Goal: Task Accomplishment & Management: Use online tool/utility

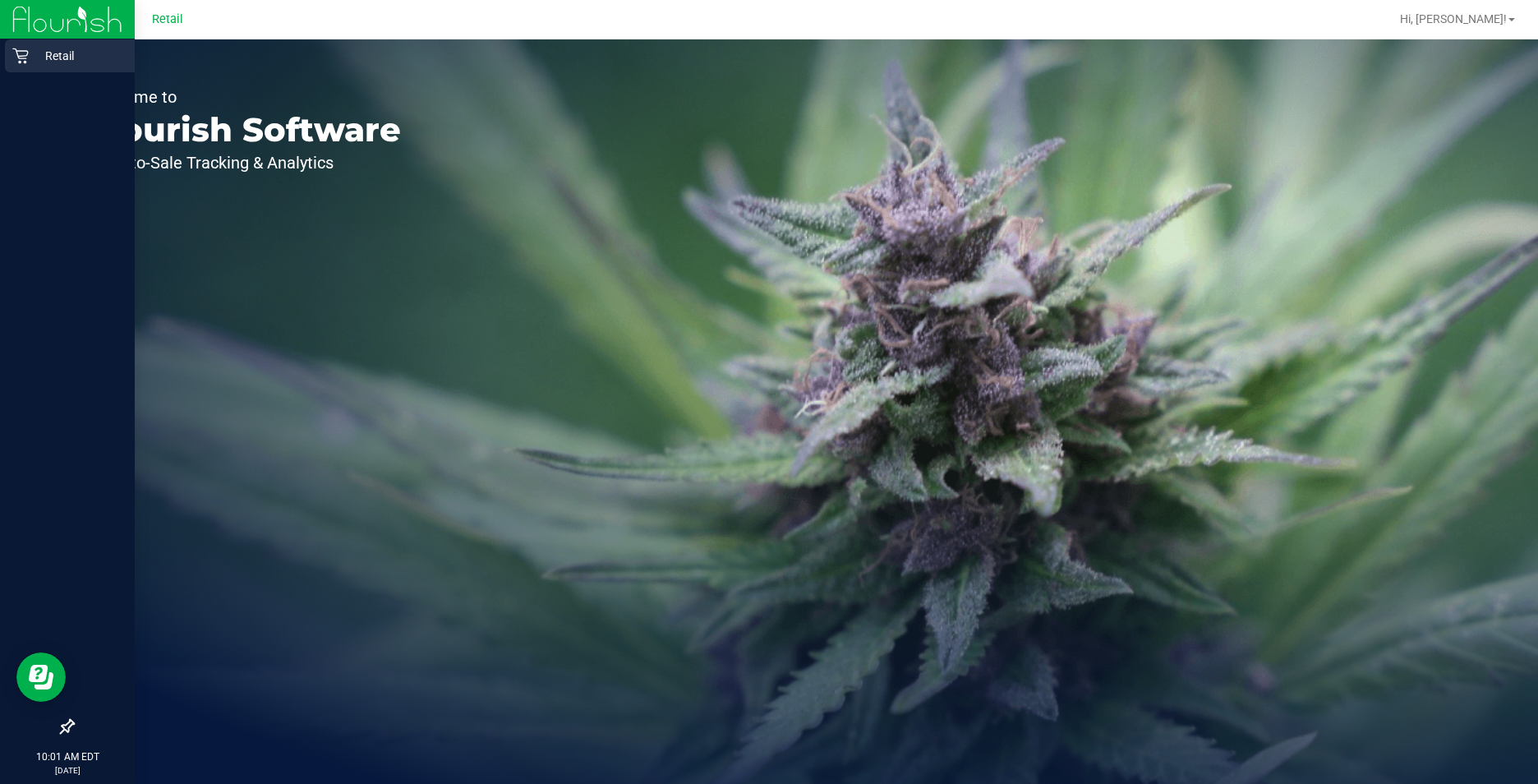
click at [26, 55] on icon at bounding box center [21, 56] width 17 height 17
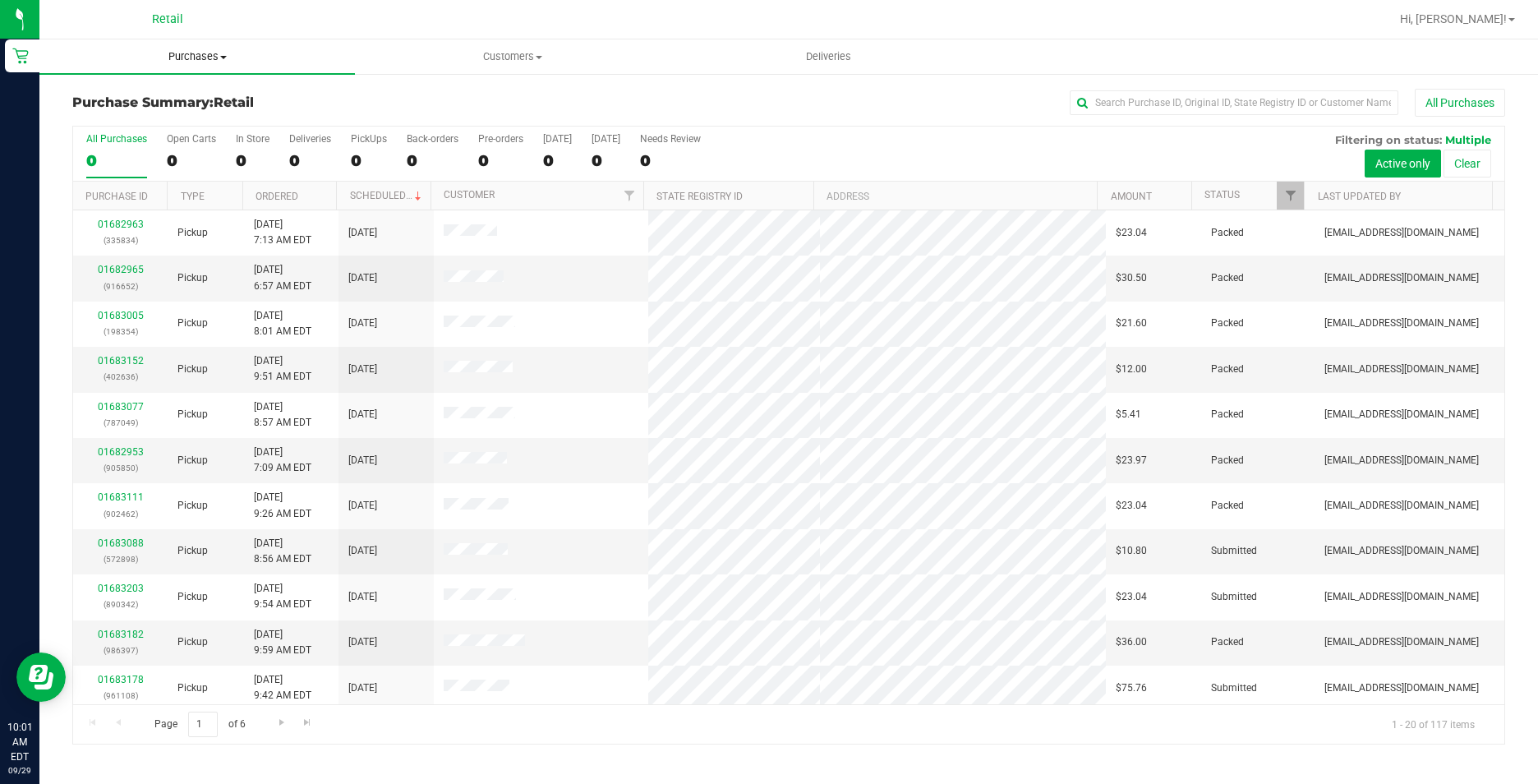
click at [230, 58] on span "Purchases" at bounding box center [197, 57] width 315 height 15
click at [128, 118] on span "Fulfillment" at bounding box center [90, 118] width 102 height 14
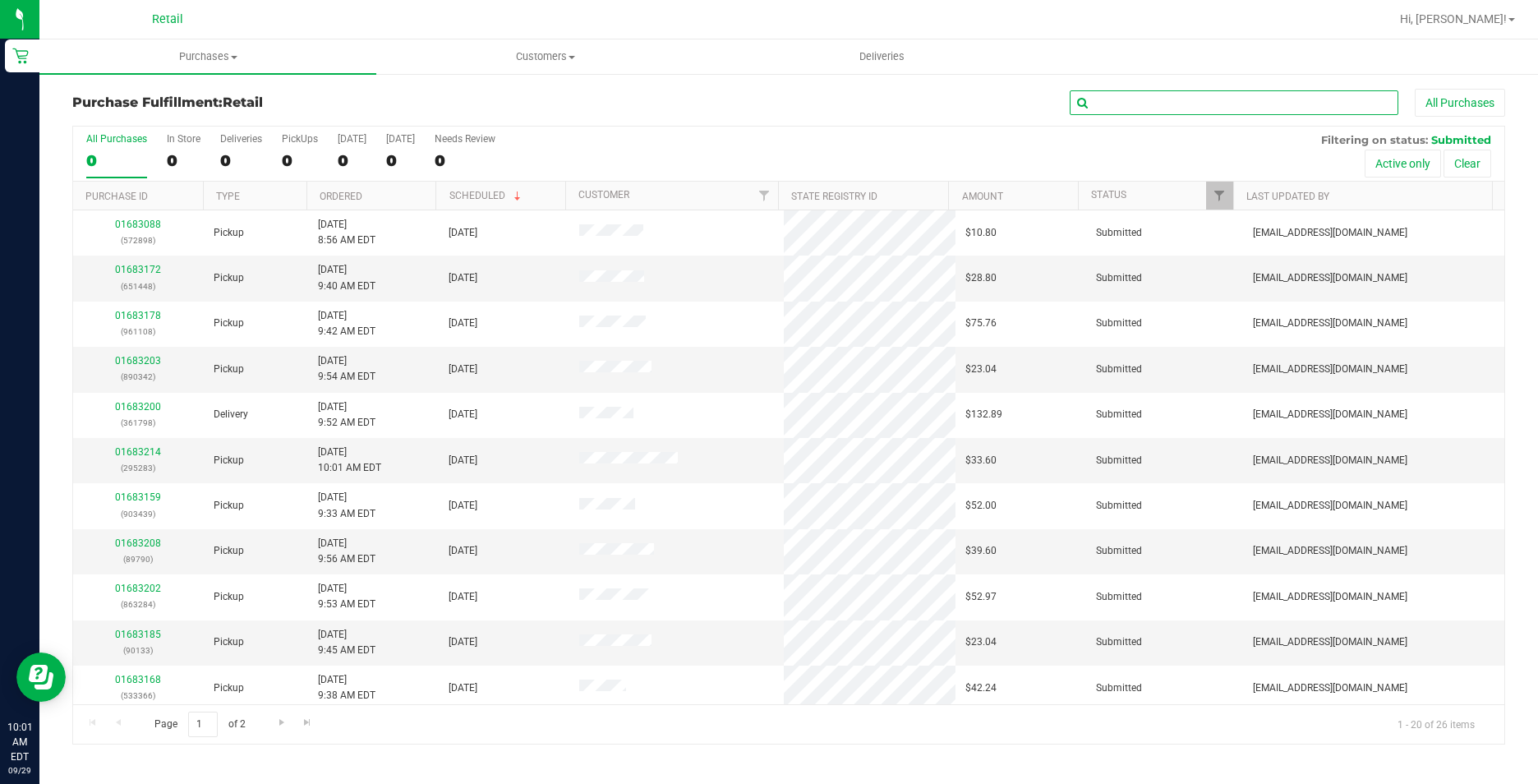
click at [1119, 100] on input "text" at bounding box center [1234, 103] width 329 height 24
type input "427438"
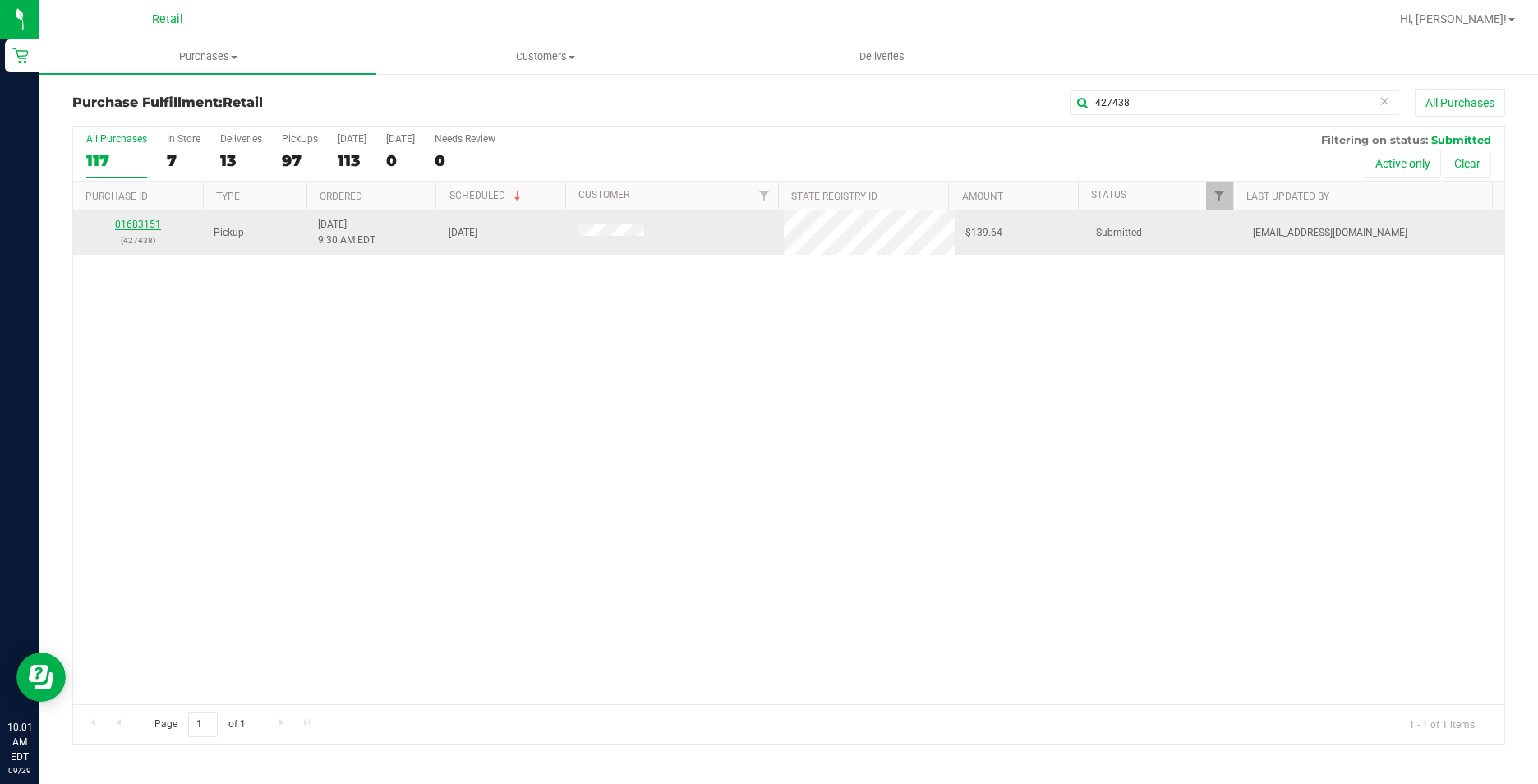
click at [137, 225] on link "01683151" at bounding box center [138, 224] width 46 height 12
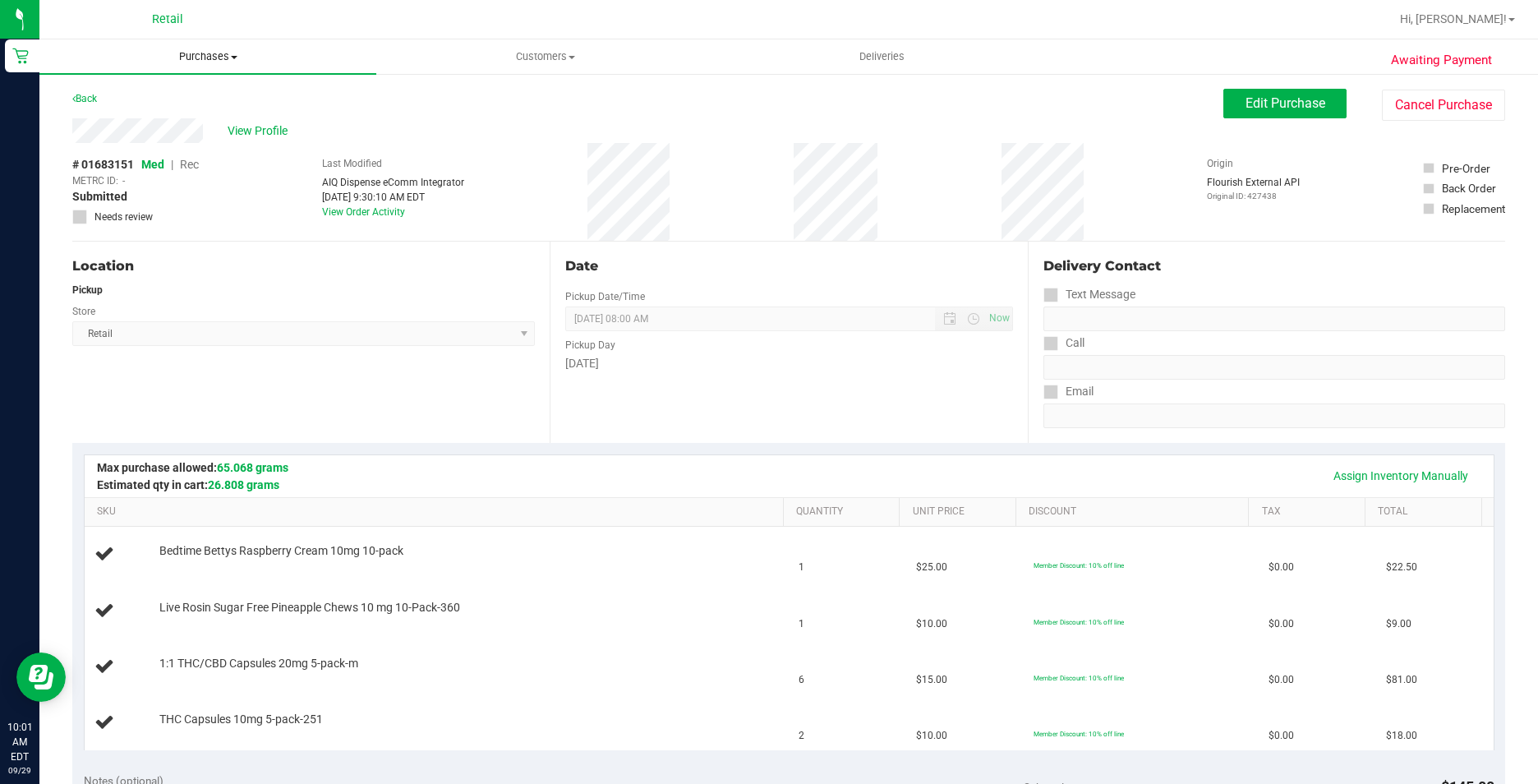
click at [210, 55] on span "Purchases" at bounding box center [208, 57] width 337 height 15
click at [98, 113] on span "Fulfillment" at bounding box center [90, 118] width 102 height 14
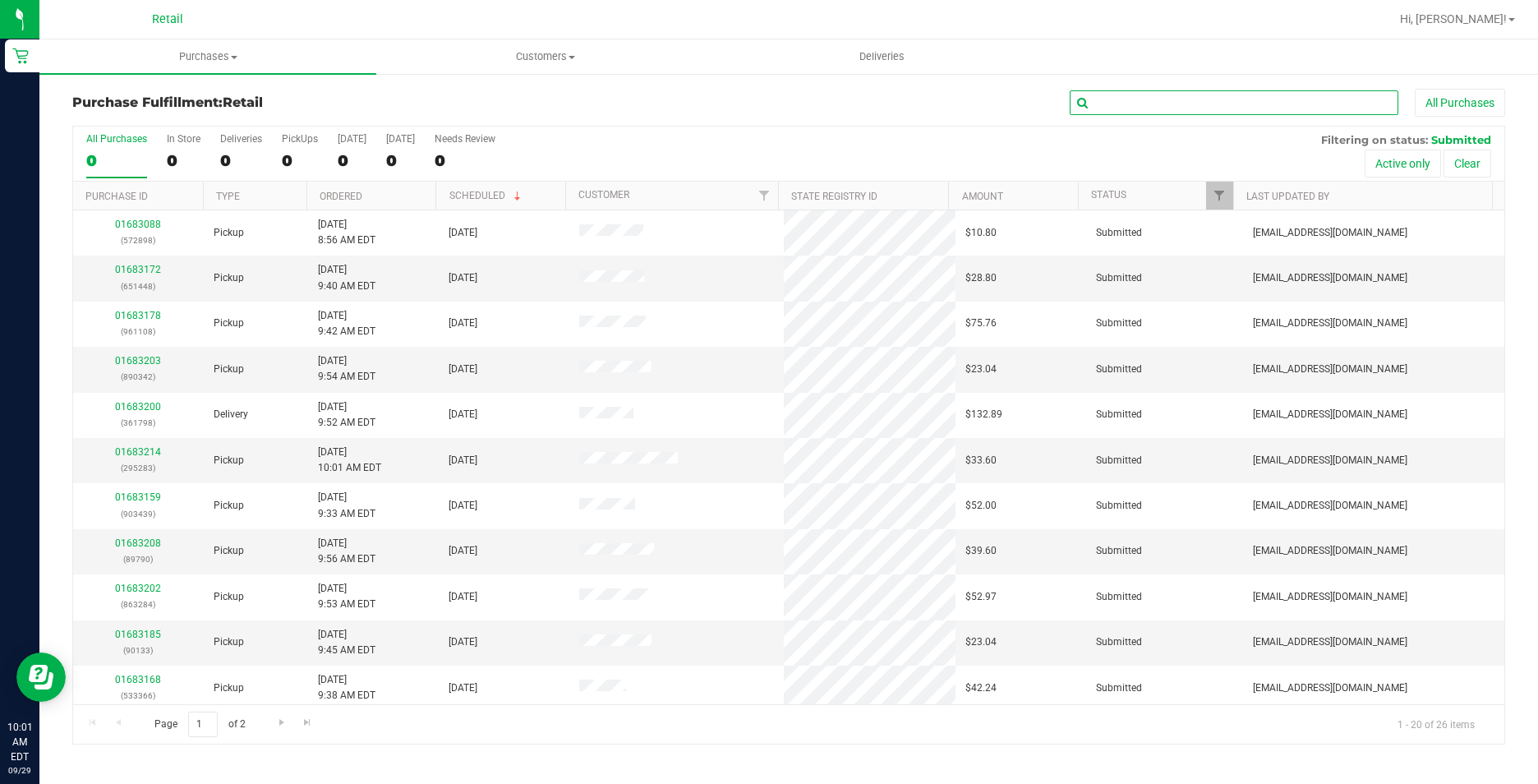
click at [1184, 93] on input "text" at bounding box center [1234, 103] width 329 height 24
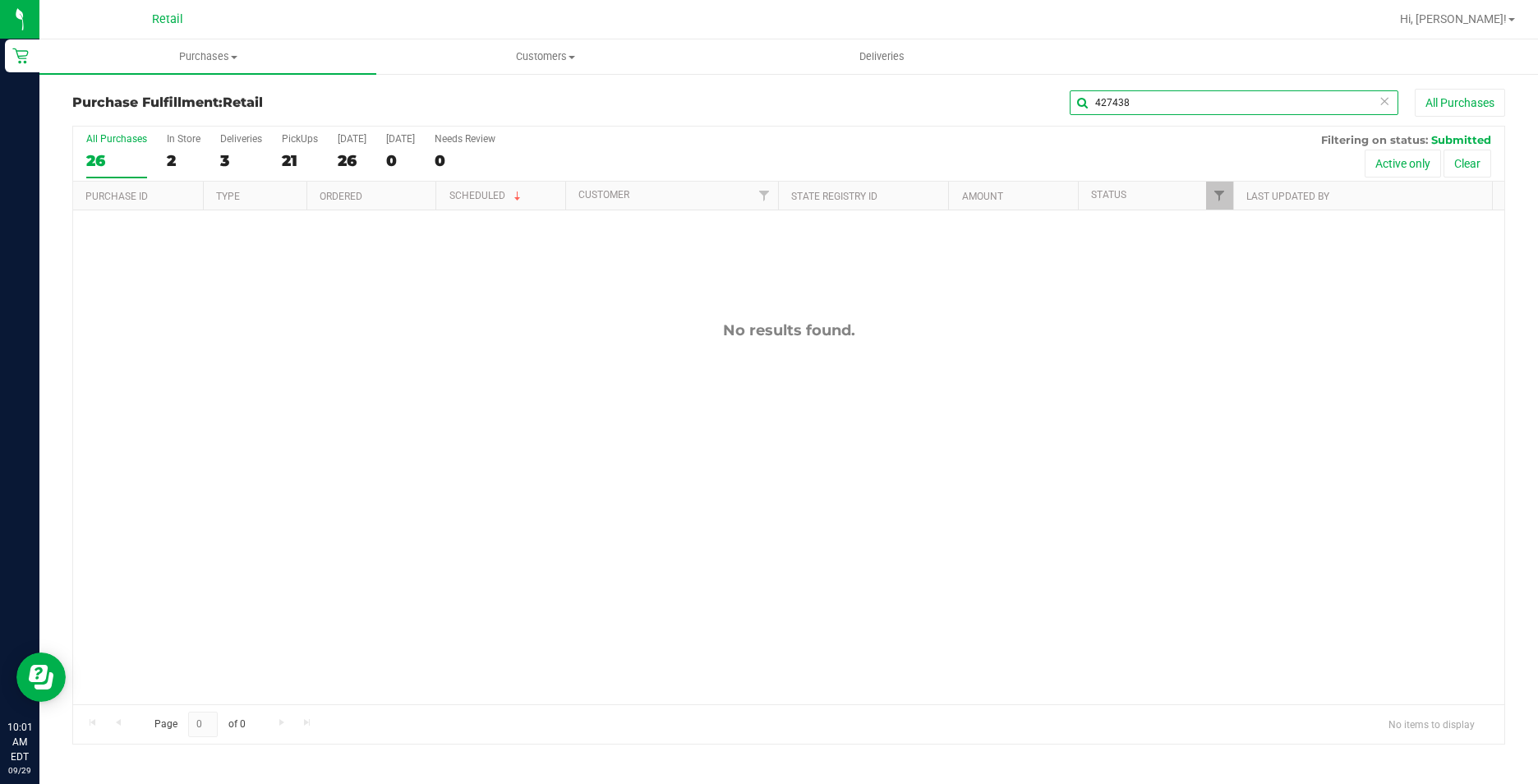
type input "427438"
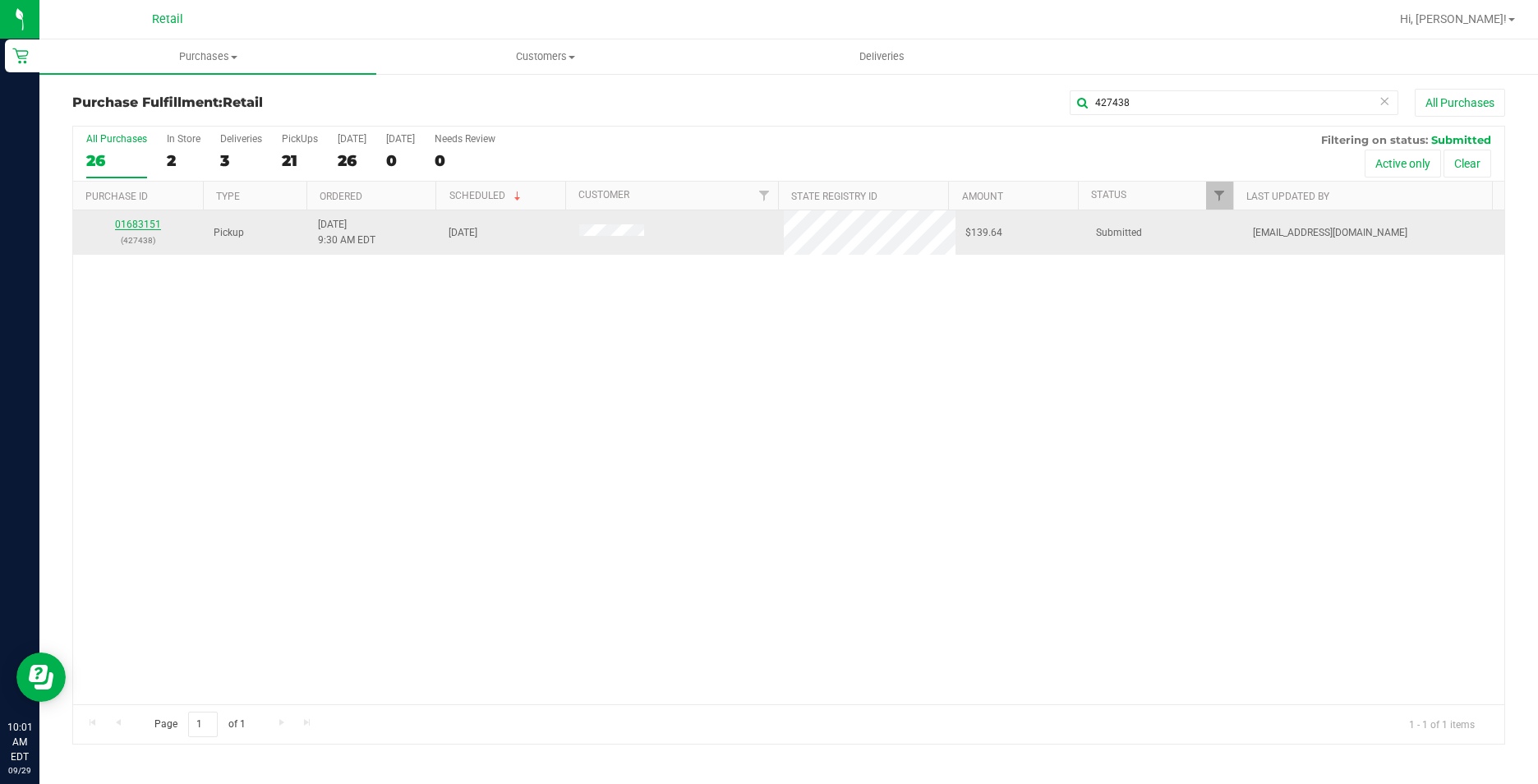
click at [129, 225] on link "01683151" at bounding box center [138, 224] width 46 height 12
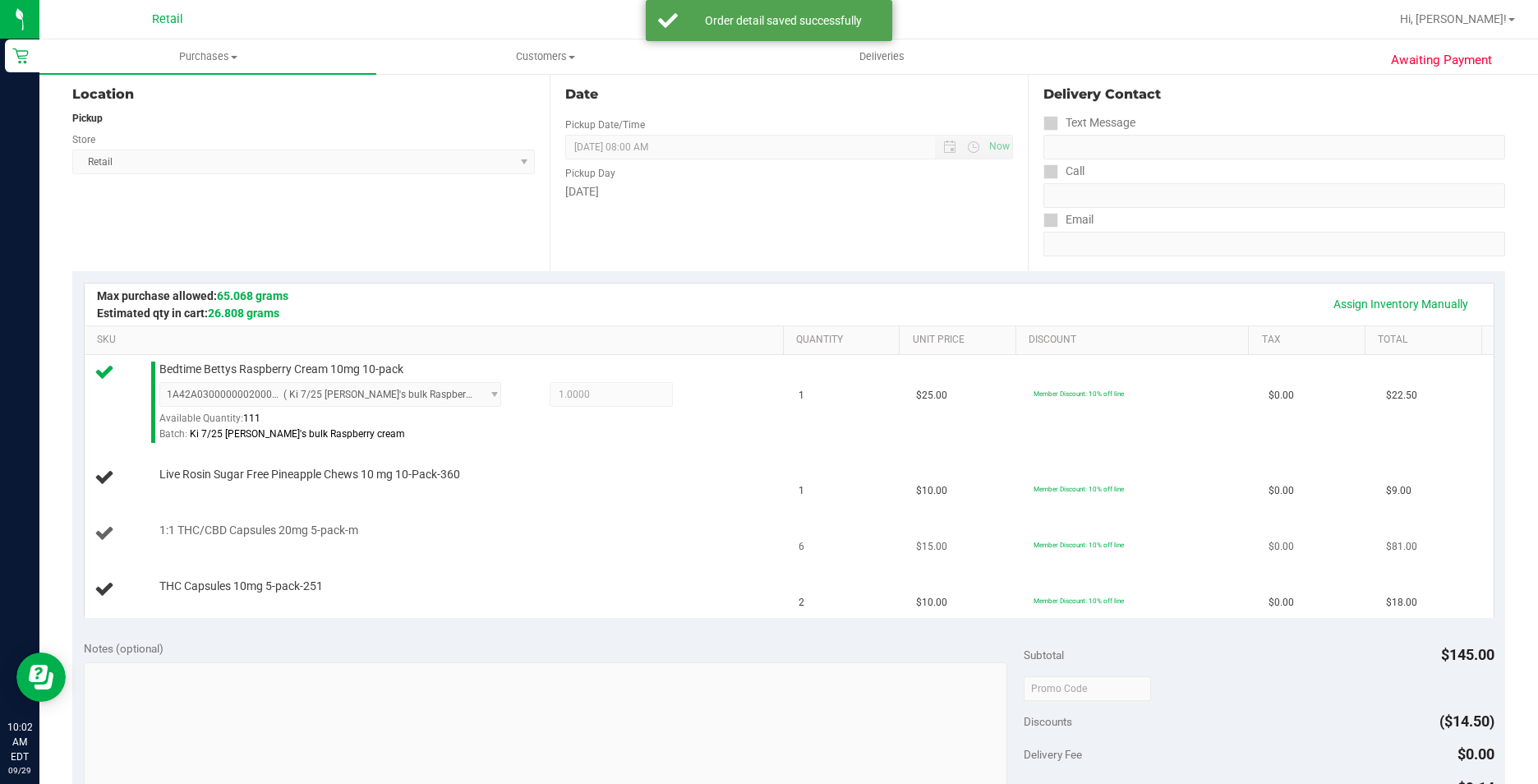
scroll to position [246, 0]
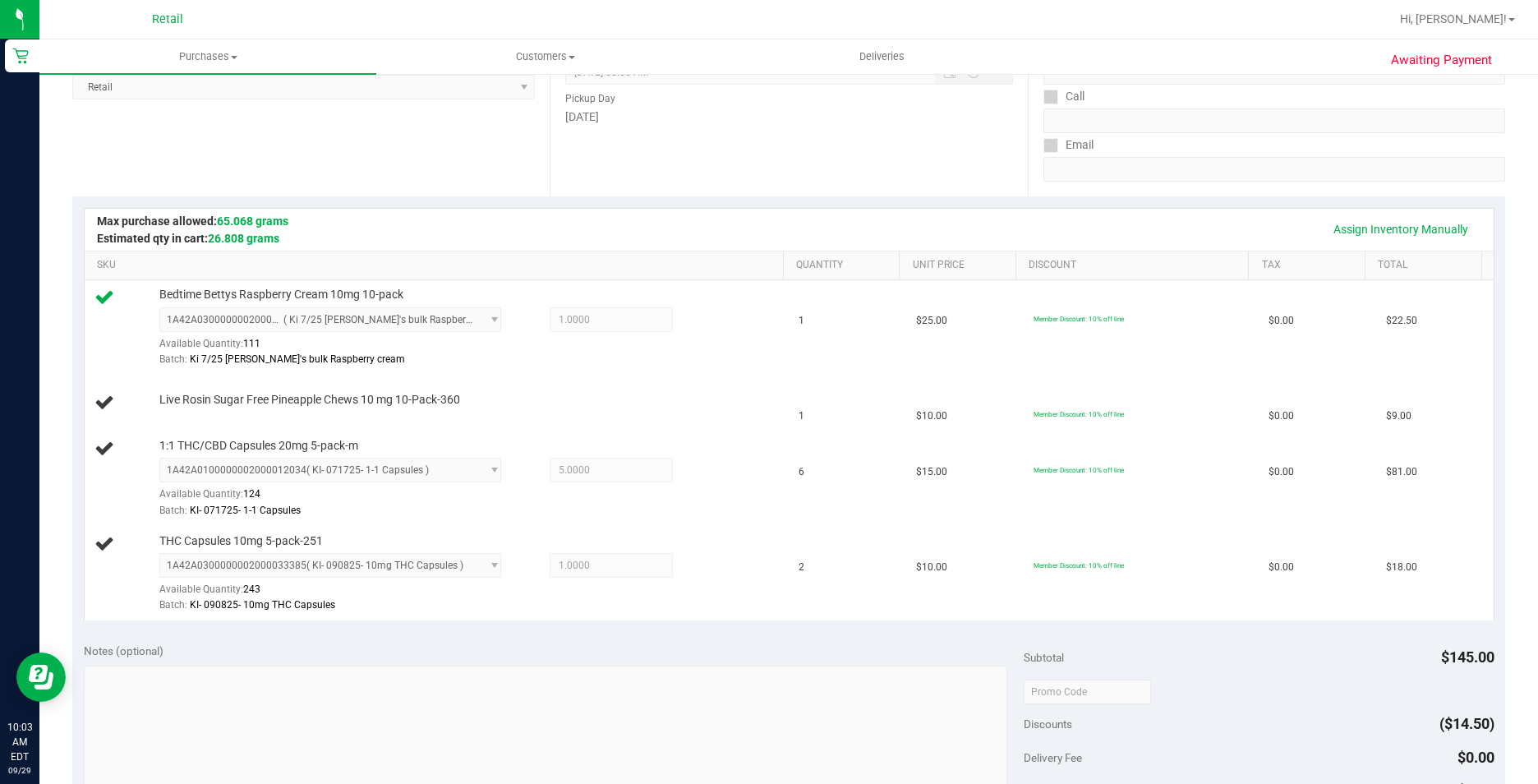
click at [479, 655] on div "Notes (optional)" at bounding box center [554, 650] width 940 height 17
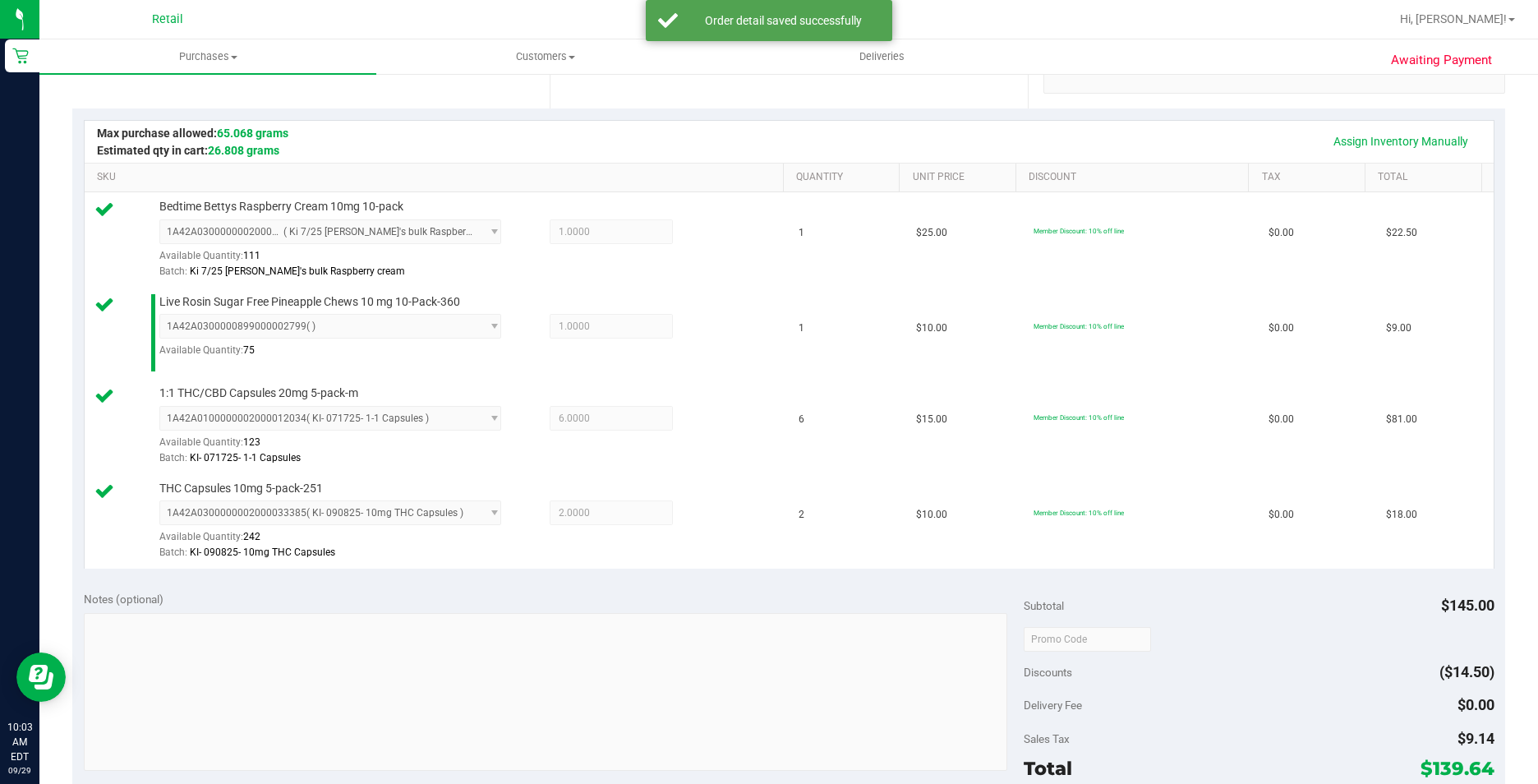
scroll to position [575, 0]
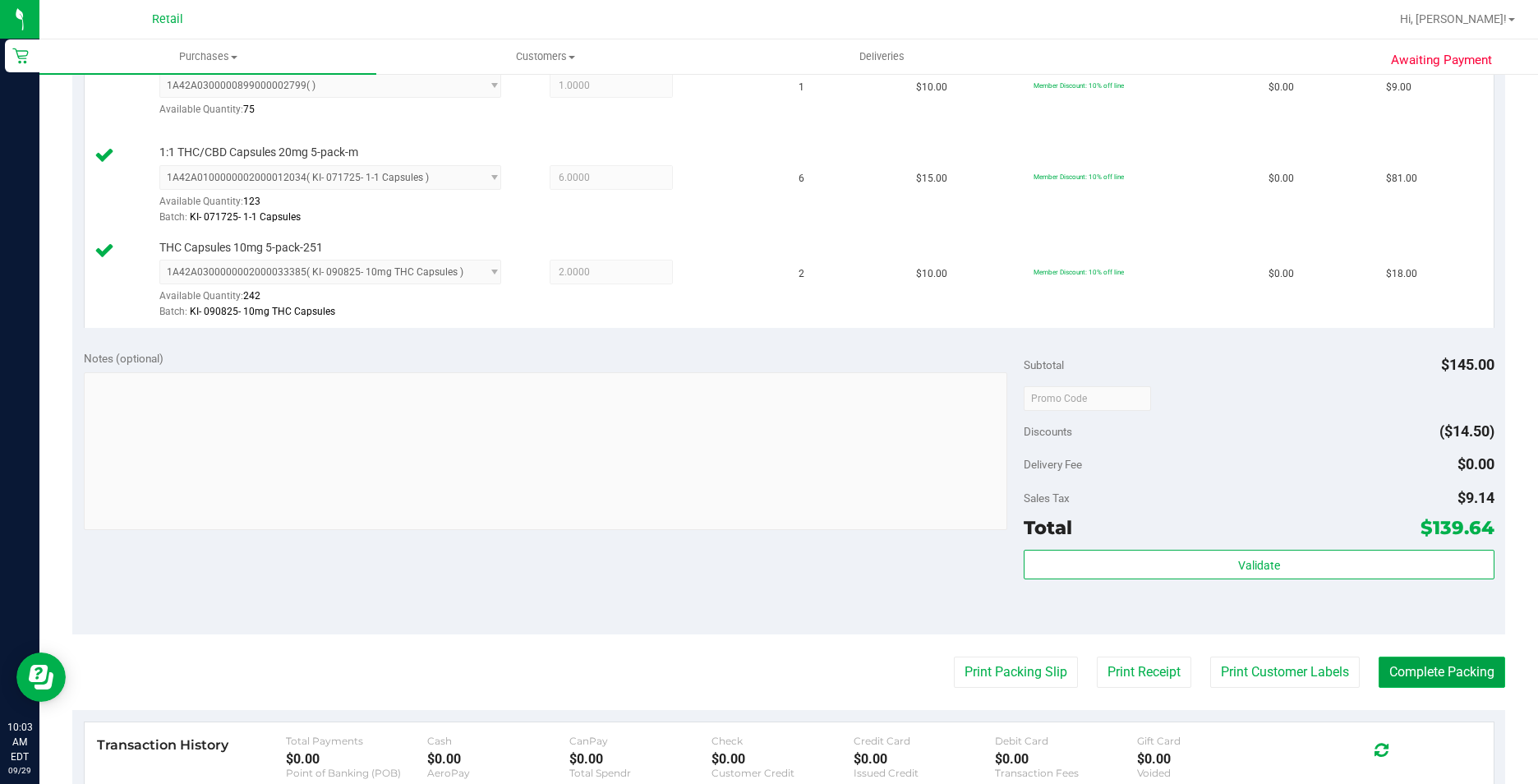
click at [1425, 664] on button "Complete Packing" at bounding box center [1441, 671] width 127 height 31
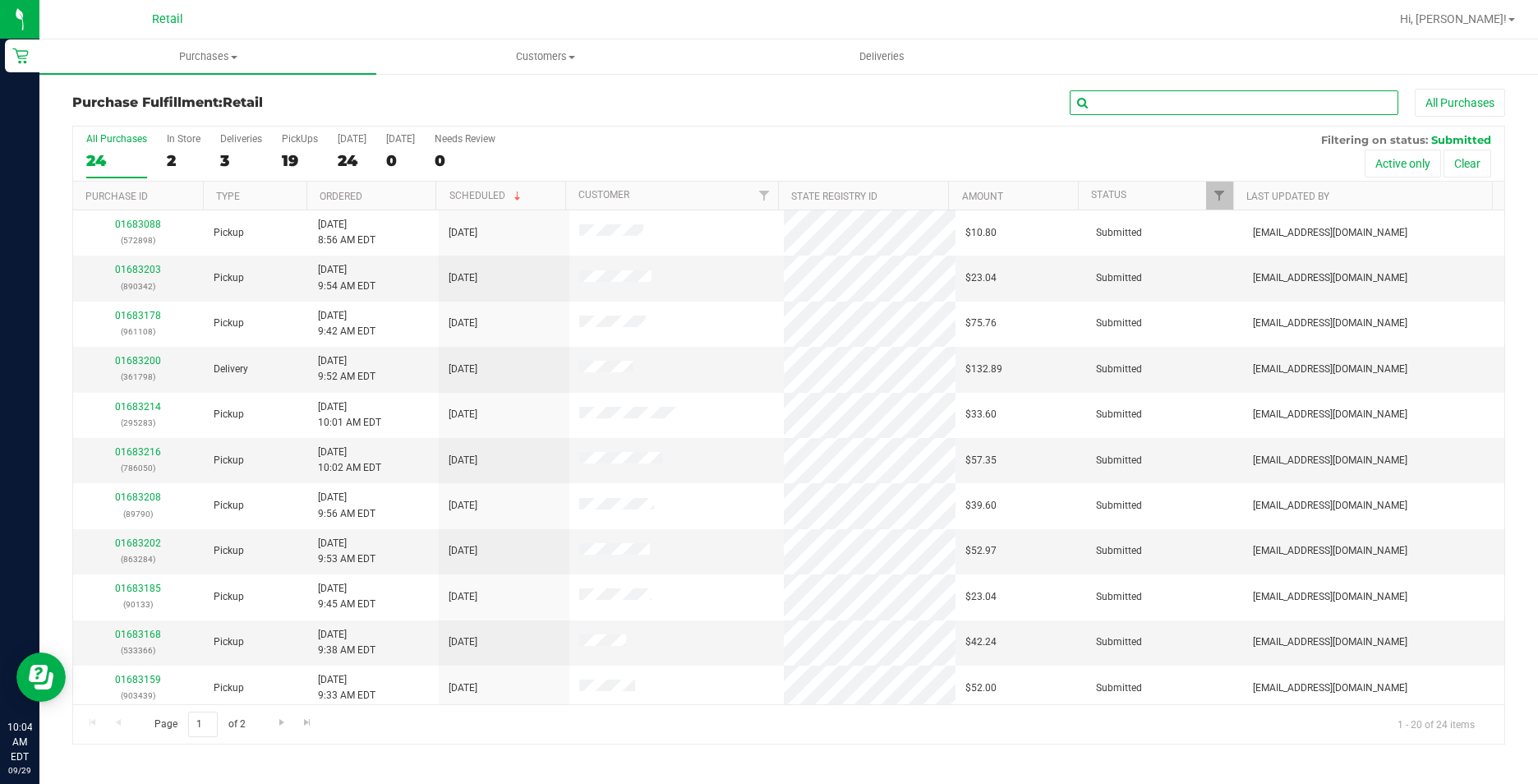
click at [1161, 108] on input "text" at bounding box center [1234, 103] width 329 height 24
type input "533366"
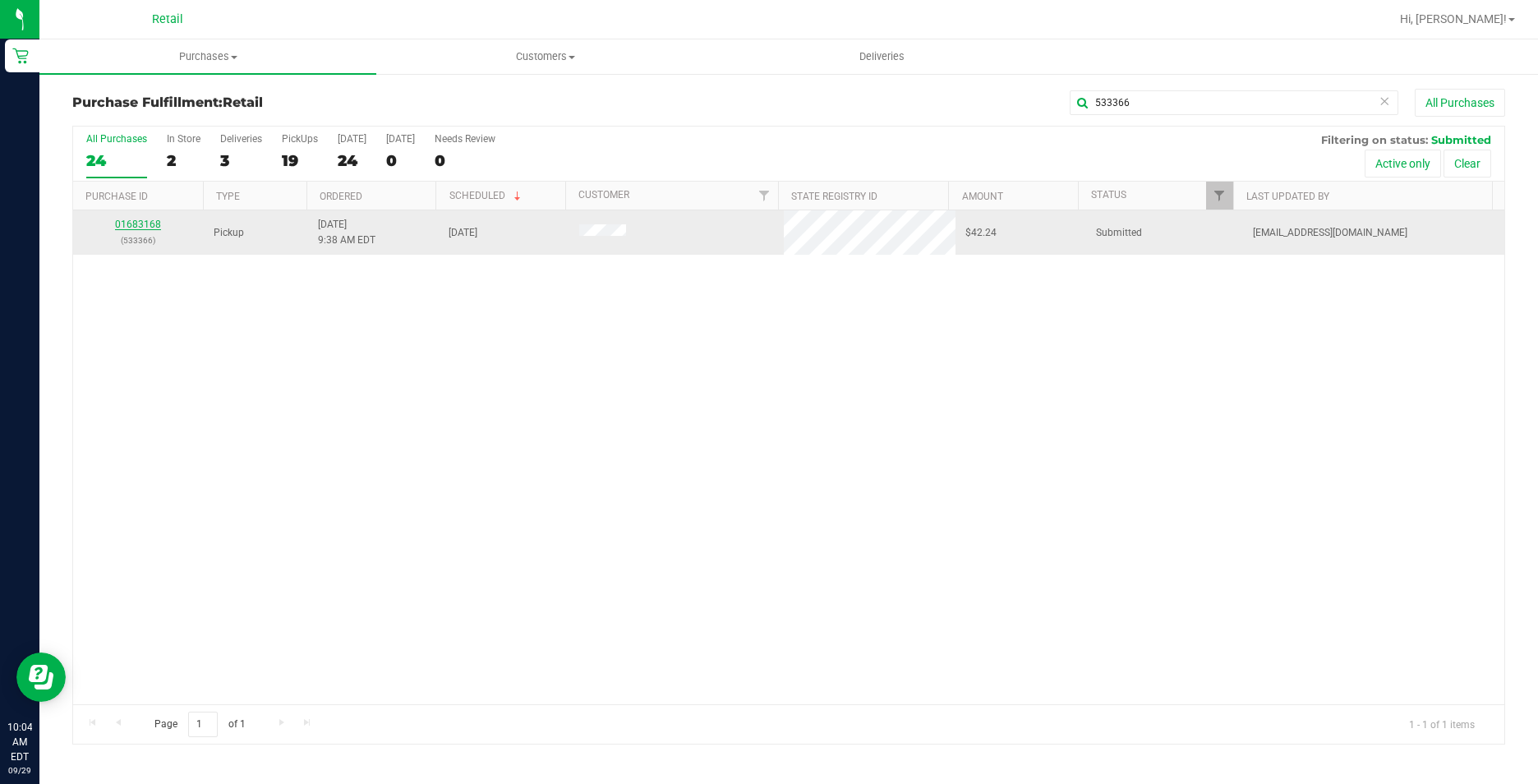
click at [149, 229] on link "01683168" at bounding box center [138, 224] width 46 height 12
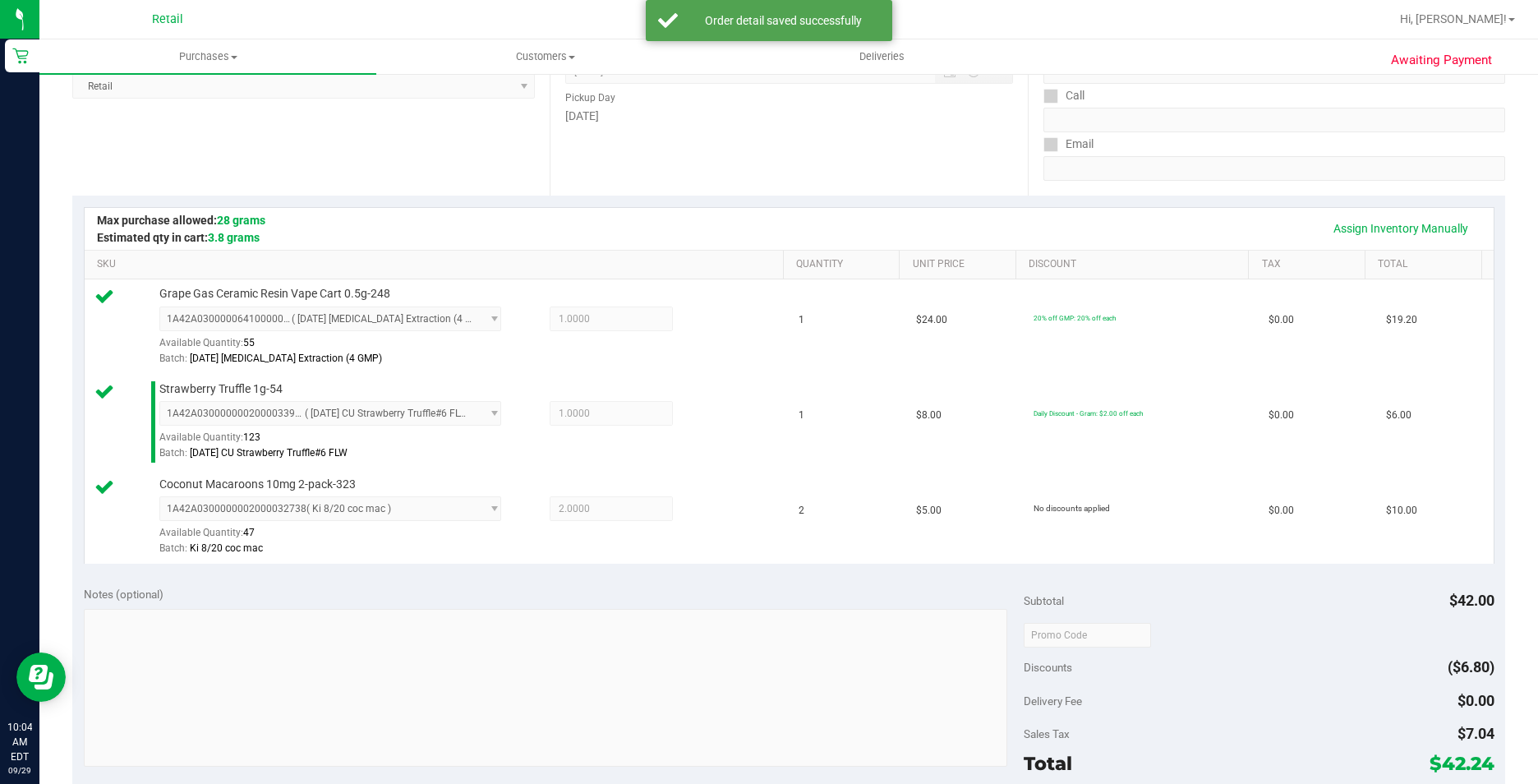
scroll to position [575, 0]
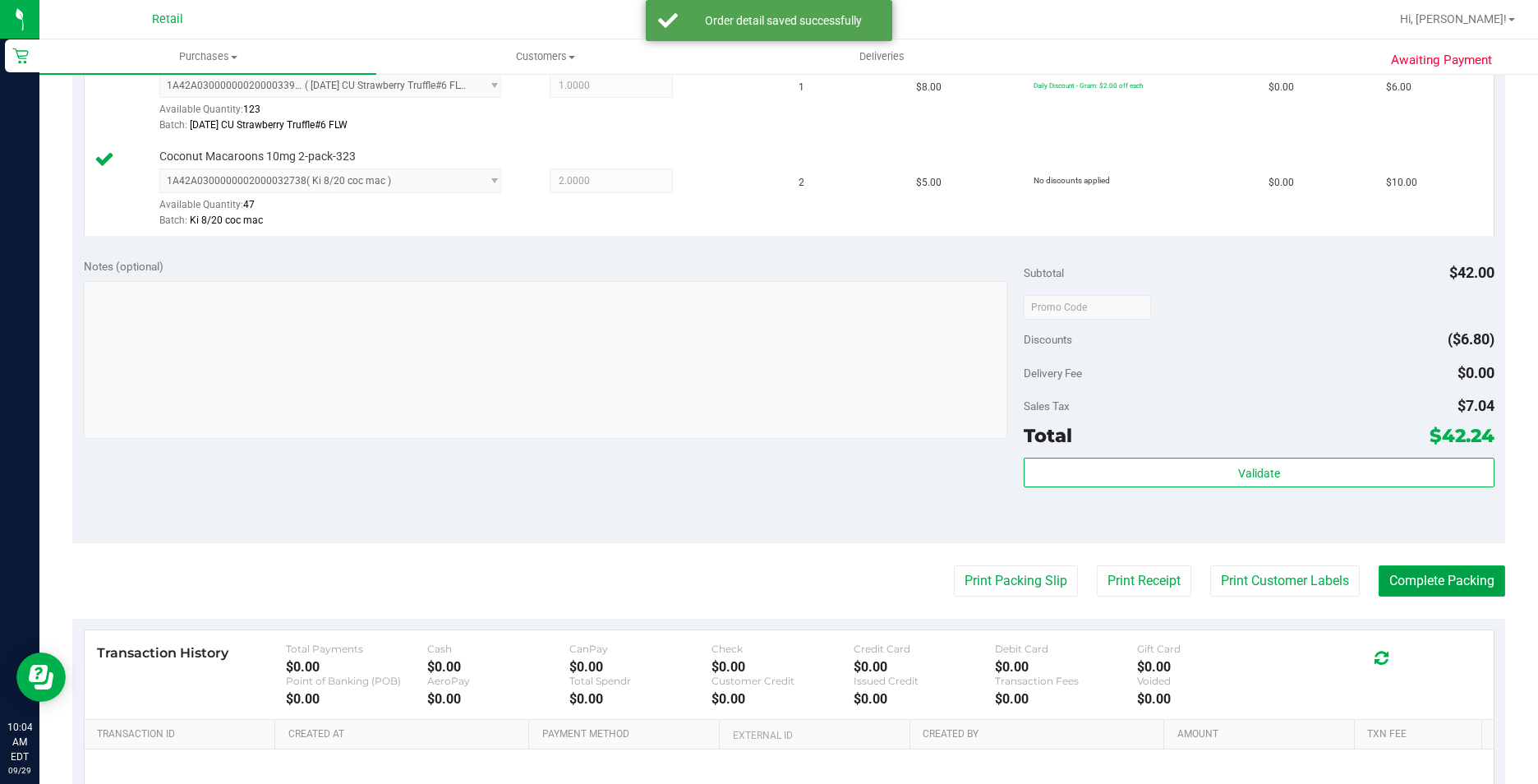
click at [1422, 588] on button "Complete Packing" at bounding box center [1441, 581] width 127 height 31
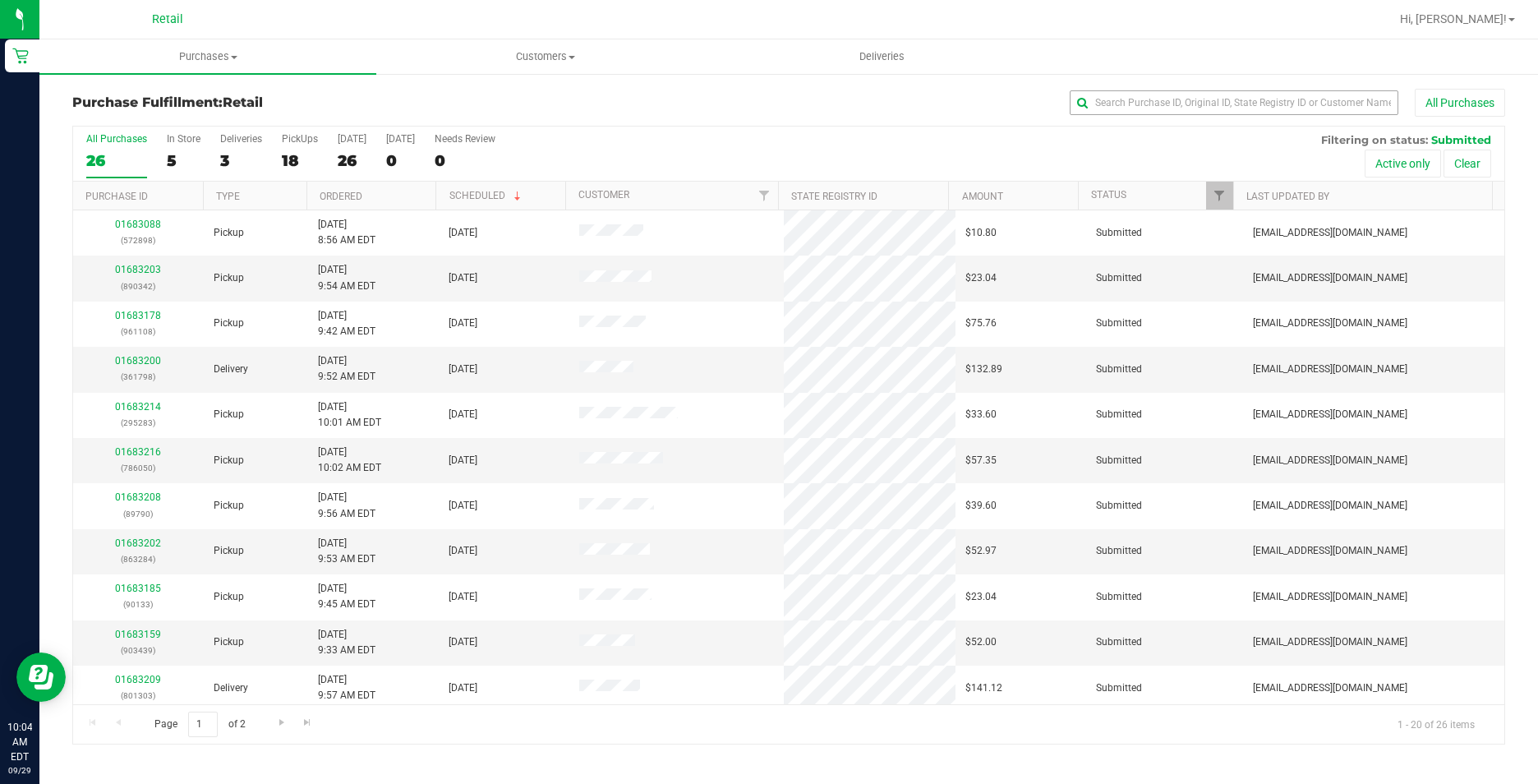
drag, startPoint x: 1293, startPoint y: 88, endPoint x: 1286, endPoint y: 93, distance: 8.6
click at [1286, 93] on div "Purchase Fulfillment: Retail All Purchases All Purchases 26 In Store 5 Deliveri…" at bounding box center [788, 416] width 1498 height 688
click at [1286, 106] on input "text" at bounding box center [1234, 103] width 329 height 24
type input "89790"
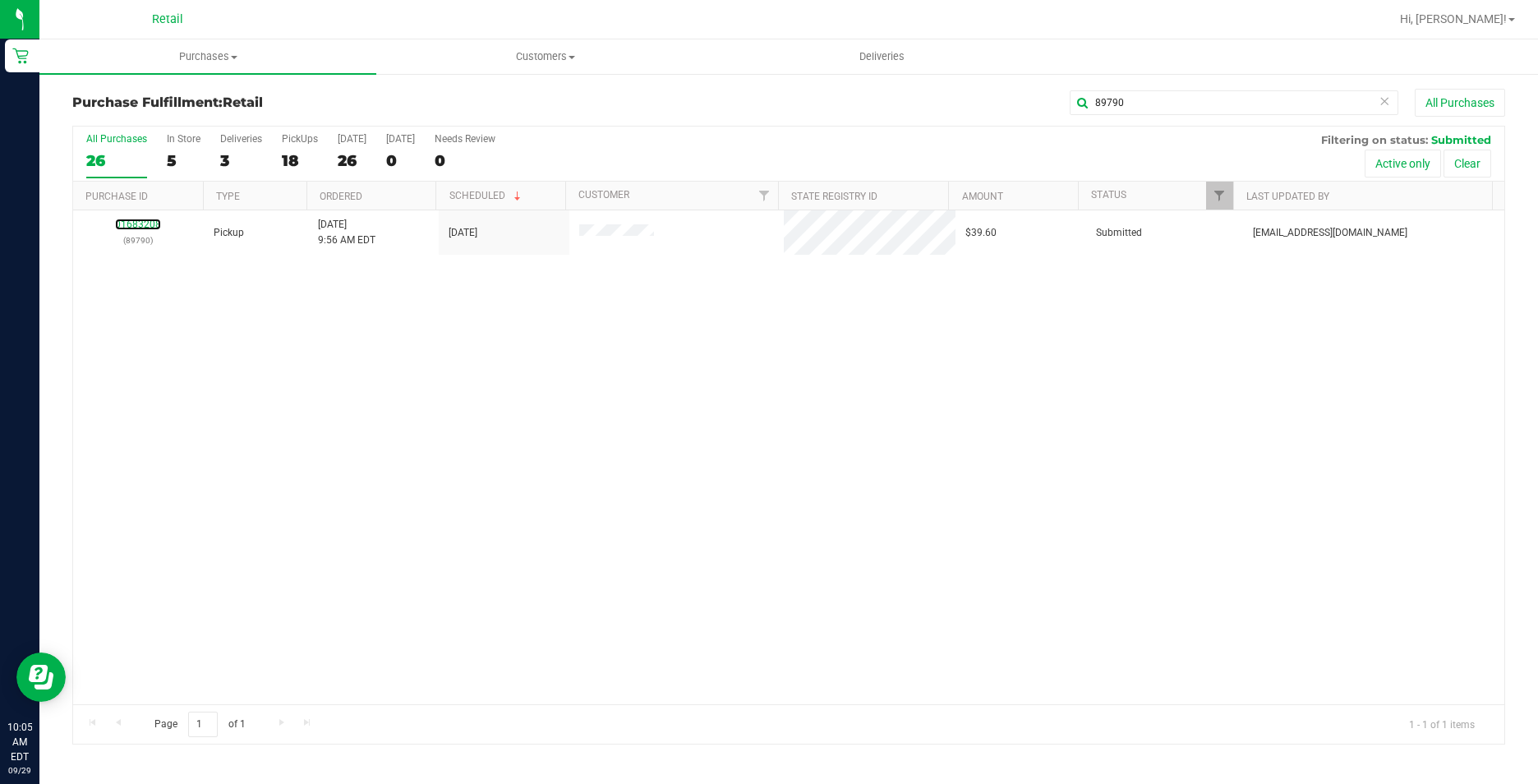
click at [145, 228] on link "01683208" at bounding box center [138, 224] width 46 height 12
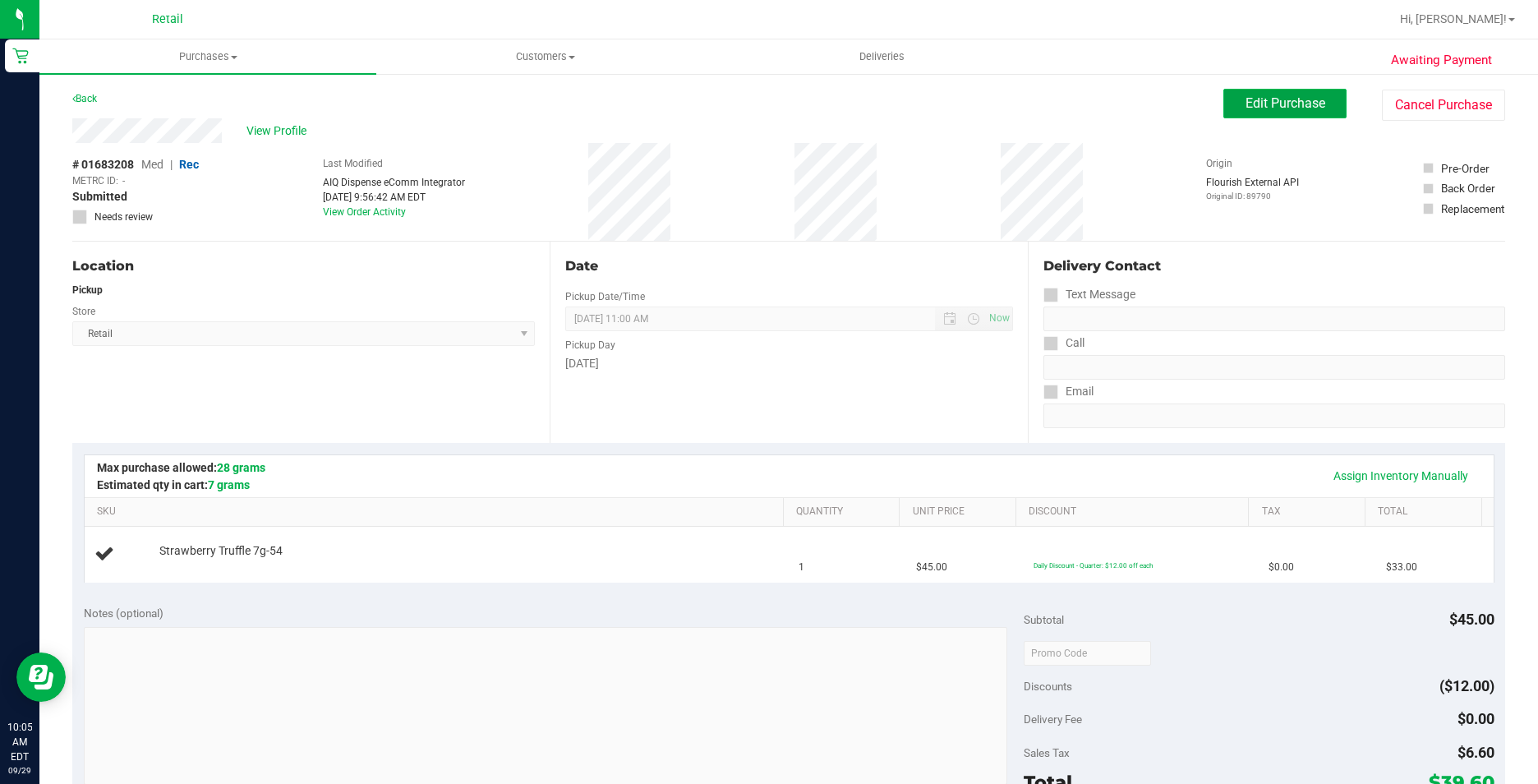
click at [1259, 100] on span "Edit Purchase" at bounding box center [1285, 103] width 80 height 16
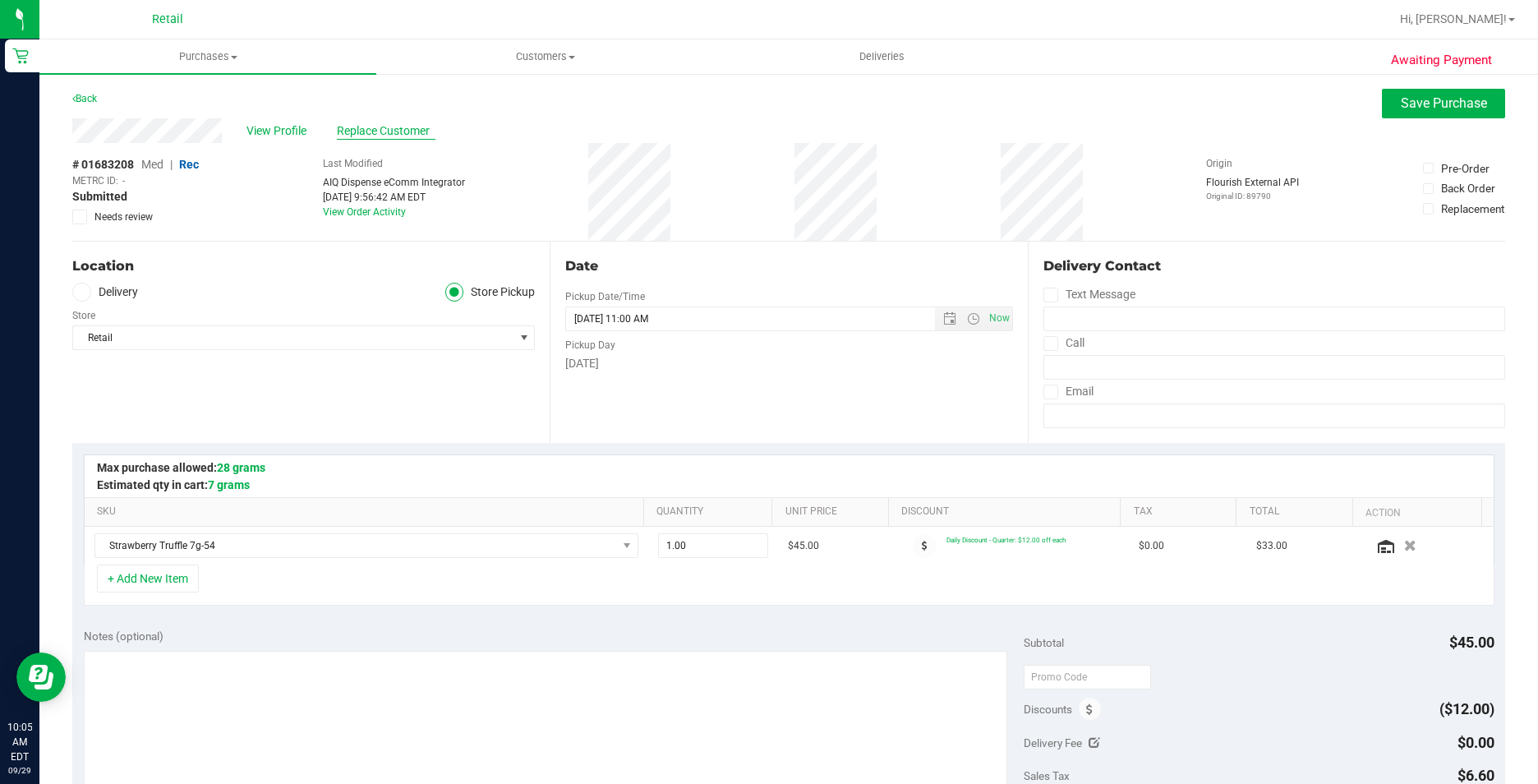
click at [368, 131] on span "Replace Customer" at bounding box center [386, 131] width 98 height 18
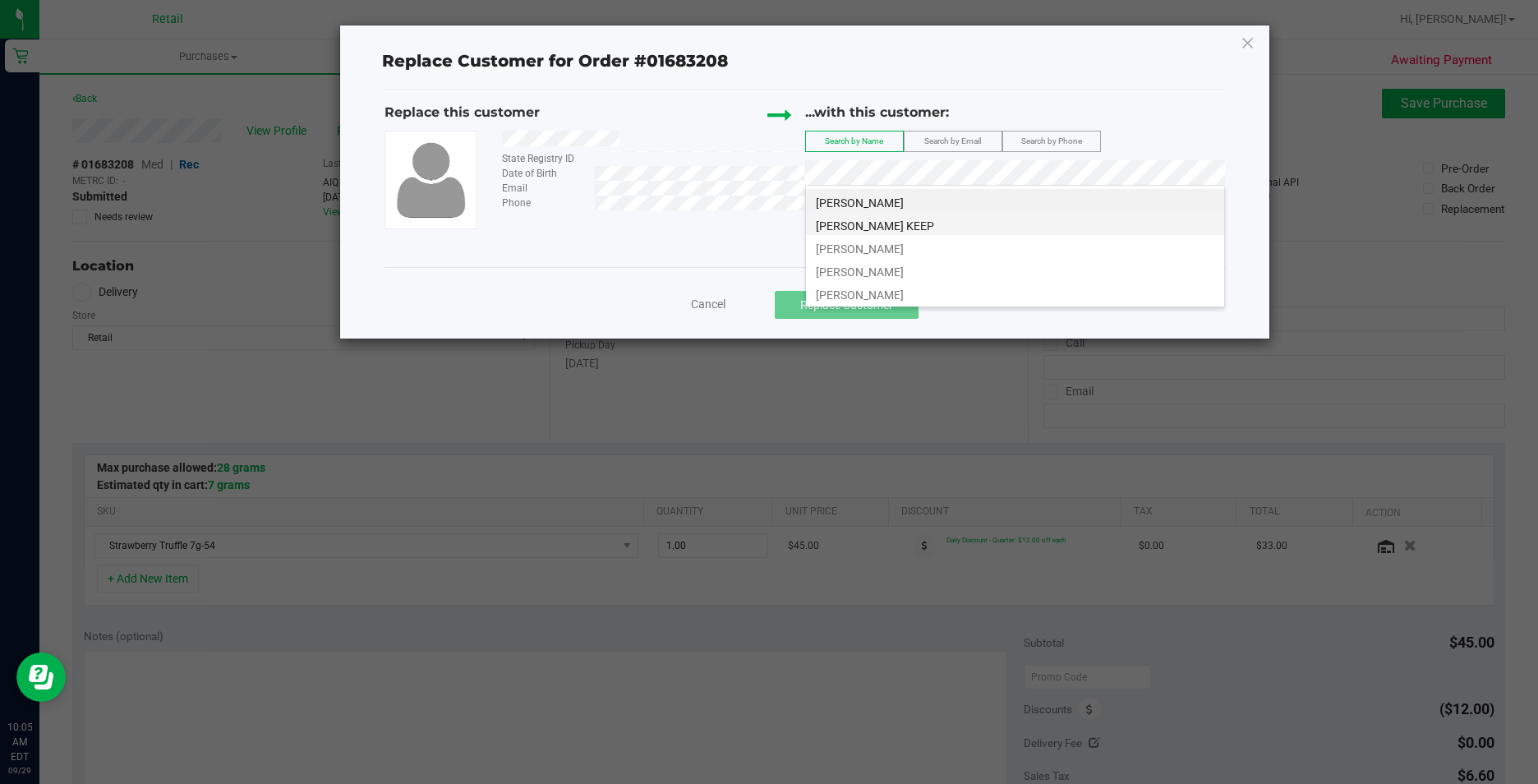
click at [894, 220] on span "[PERSON_NAME] KEEP" at bounding box center [875, 226] width 119 height 13
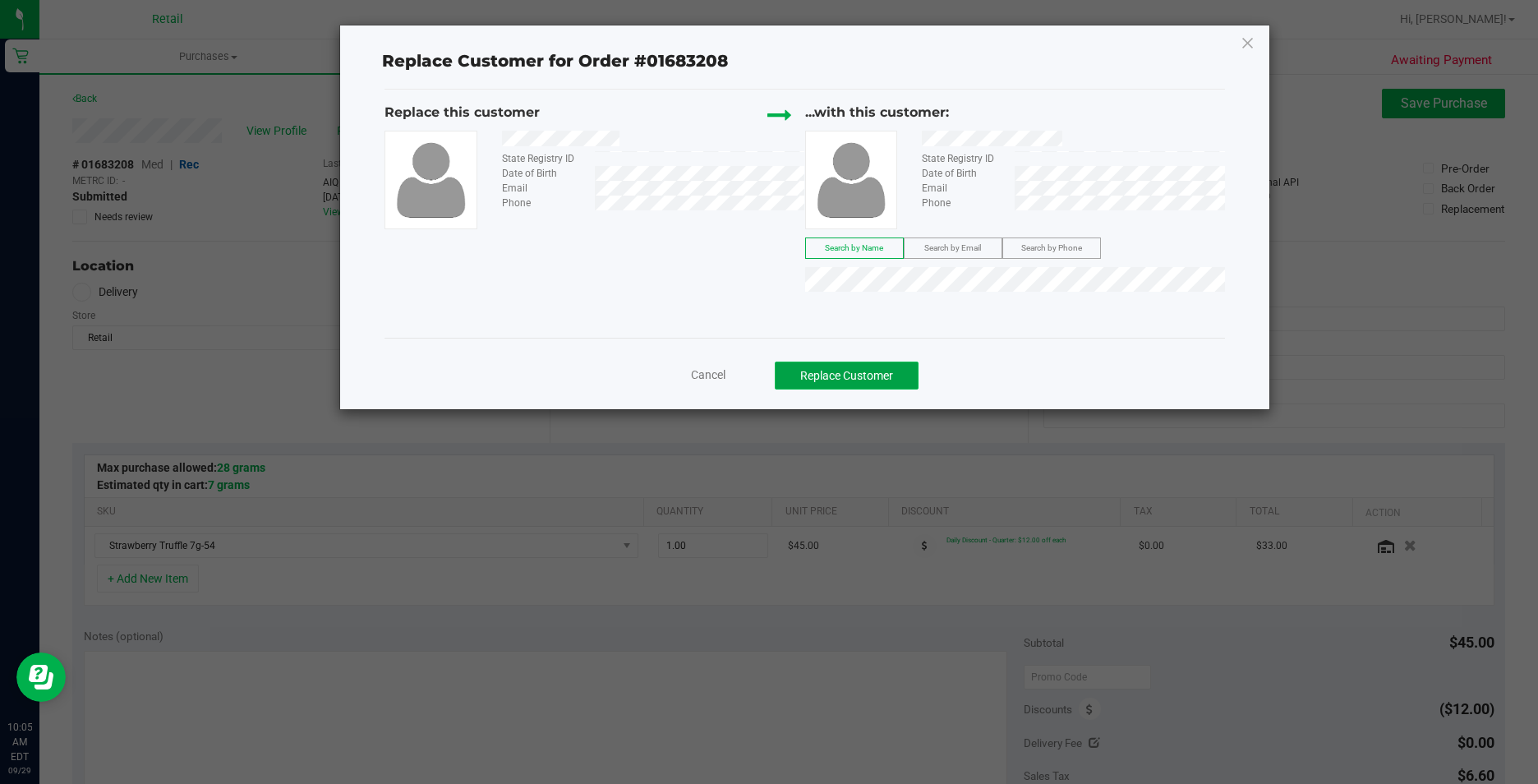
click at [898, 375] on button "Replace Customer" at bounding box center [846, 375] width 144 height 28
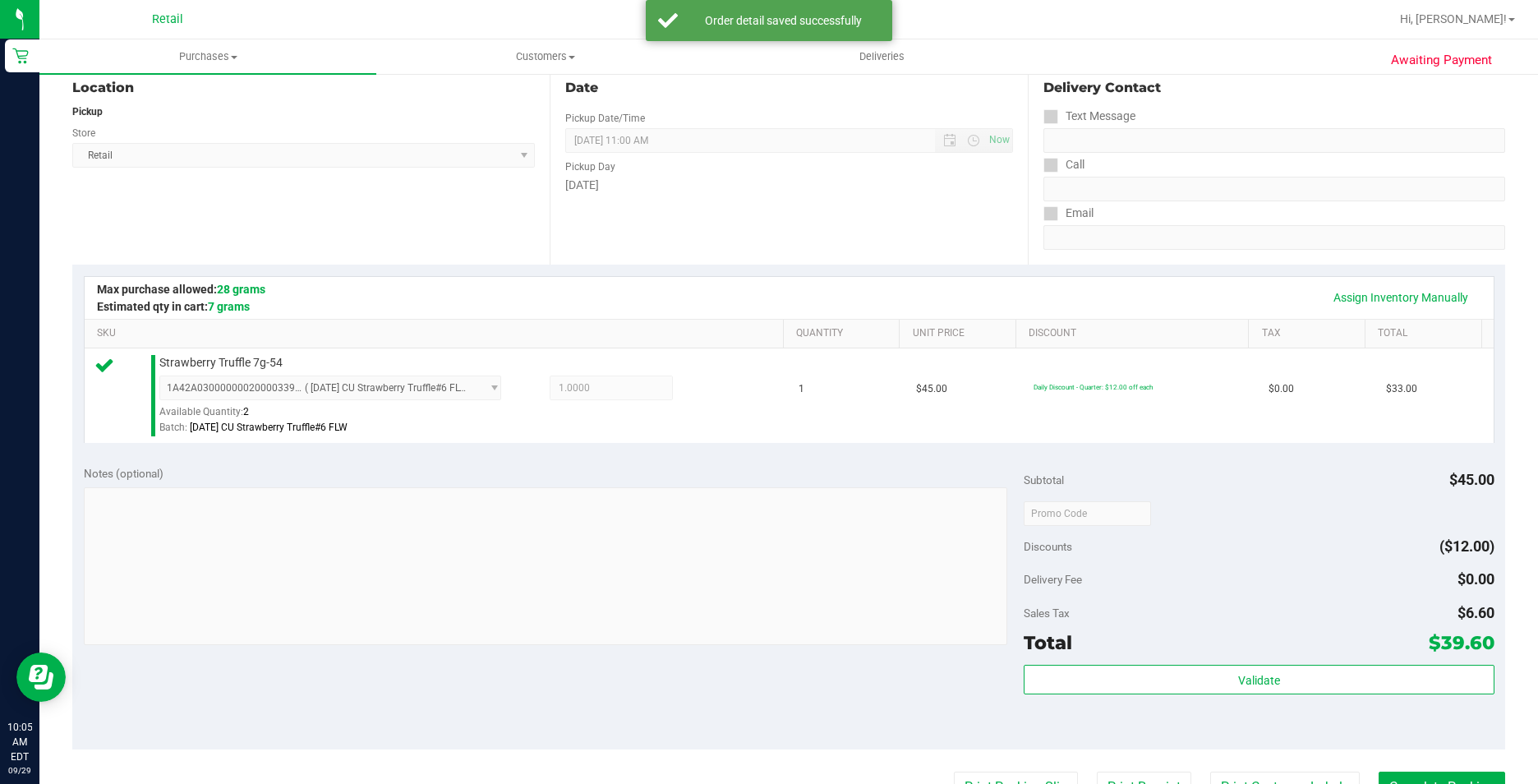
scroll to position [329, 0]
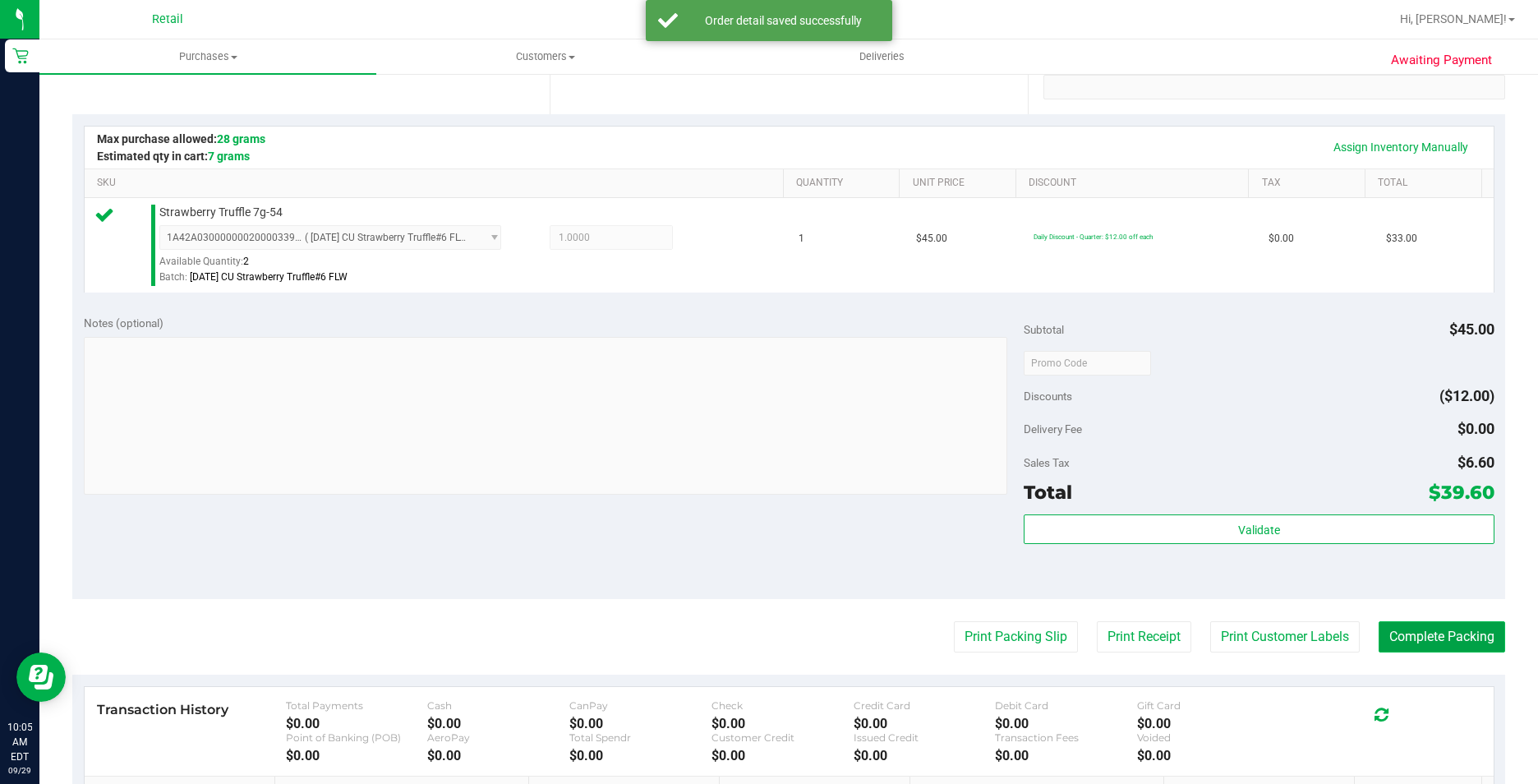
click at [1430, 626] on button "Complete Packing" at bounding box center [1441, 636] width 127 height 31
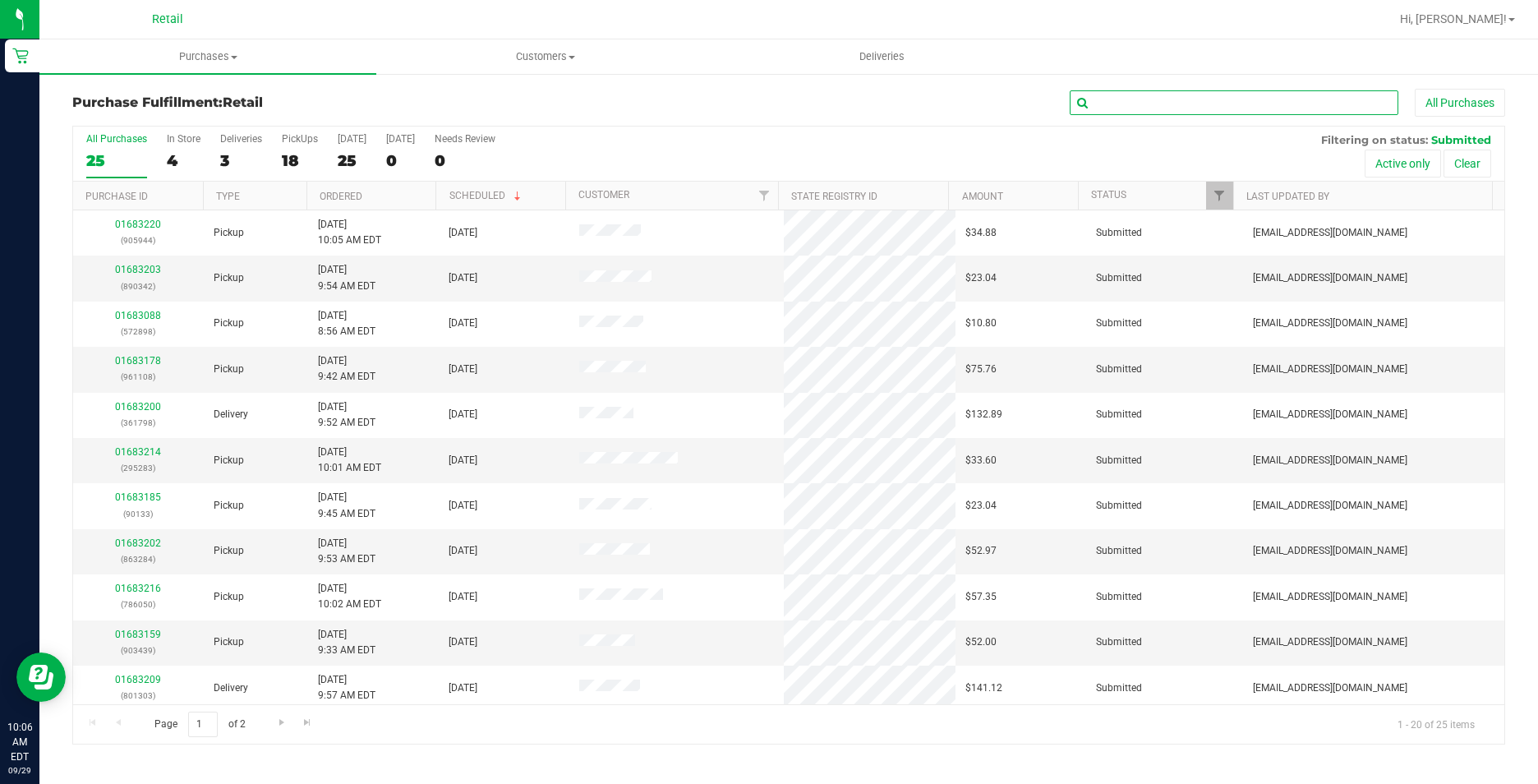
click at [1172, 92] on input "text" at bounding box center [1234, 103] width 329 height 24
type input "114963"
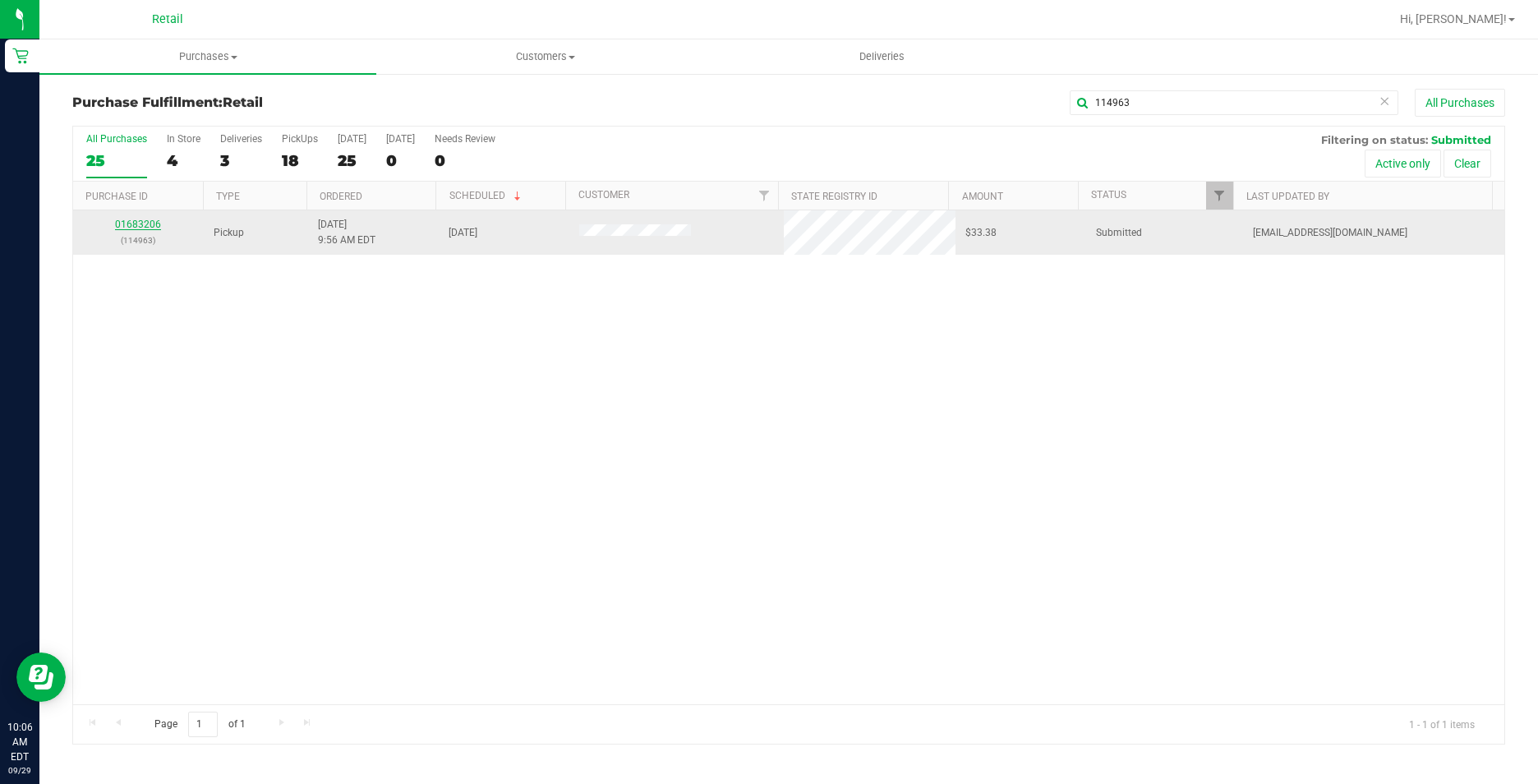
click at [133, 219] on link "01683206" at bounding box center [138, 224] width 46 height 12
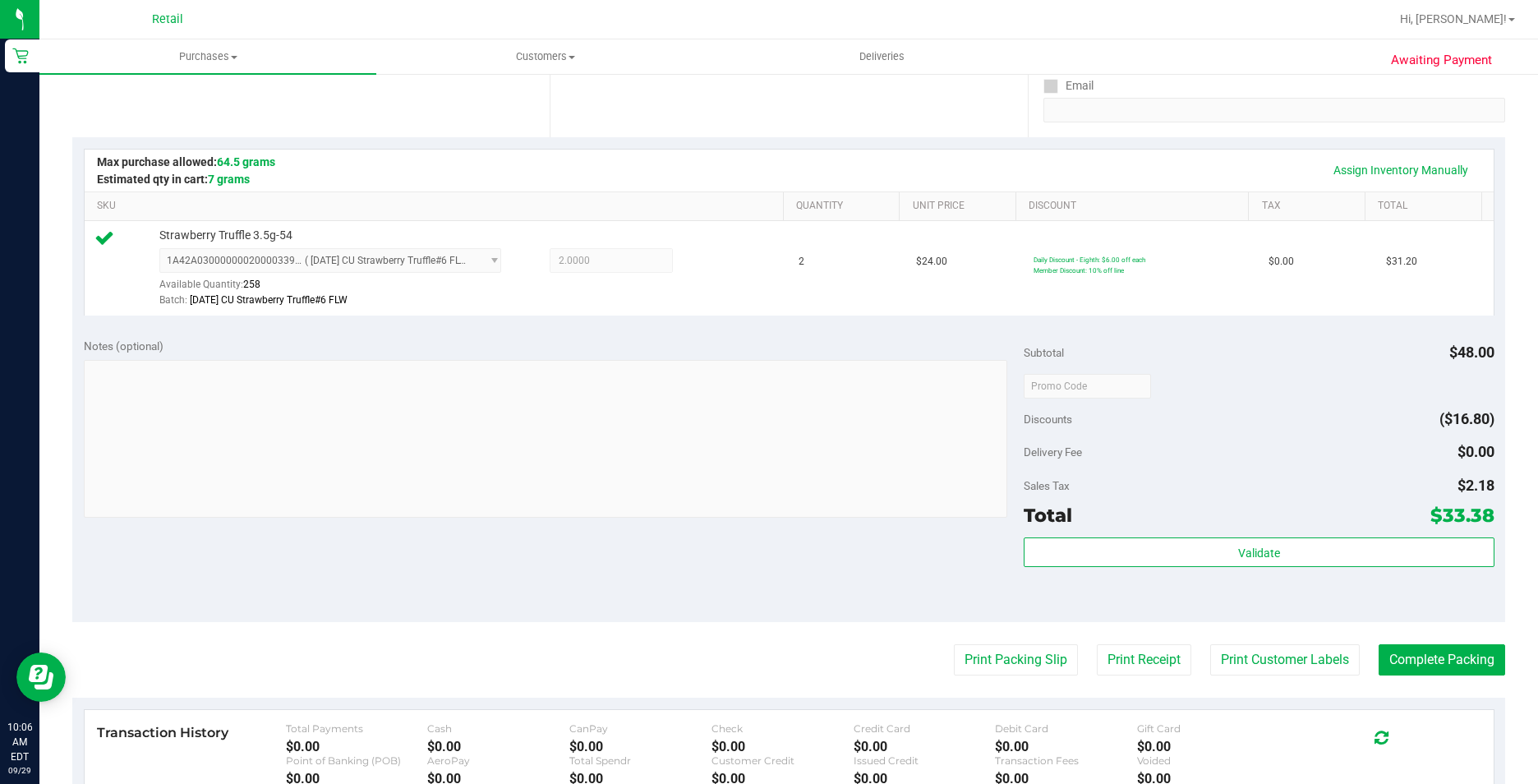
scroll to position [492, 0]
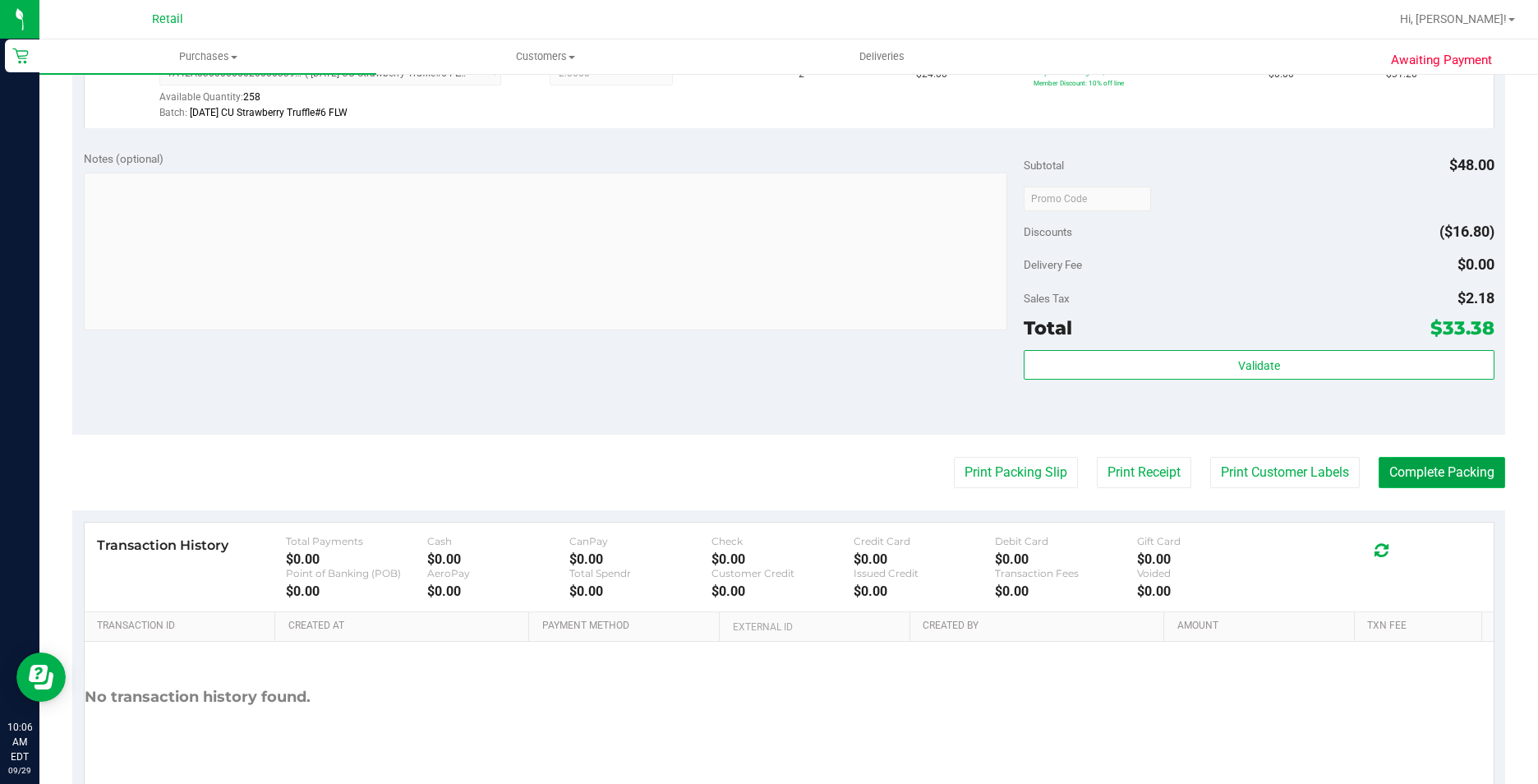
click at [1414, 461] on button "Complete Packing" at bounding box center [1441, 471] width 127 height 31
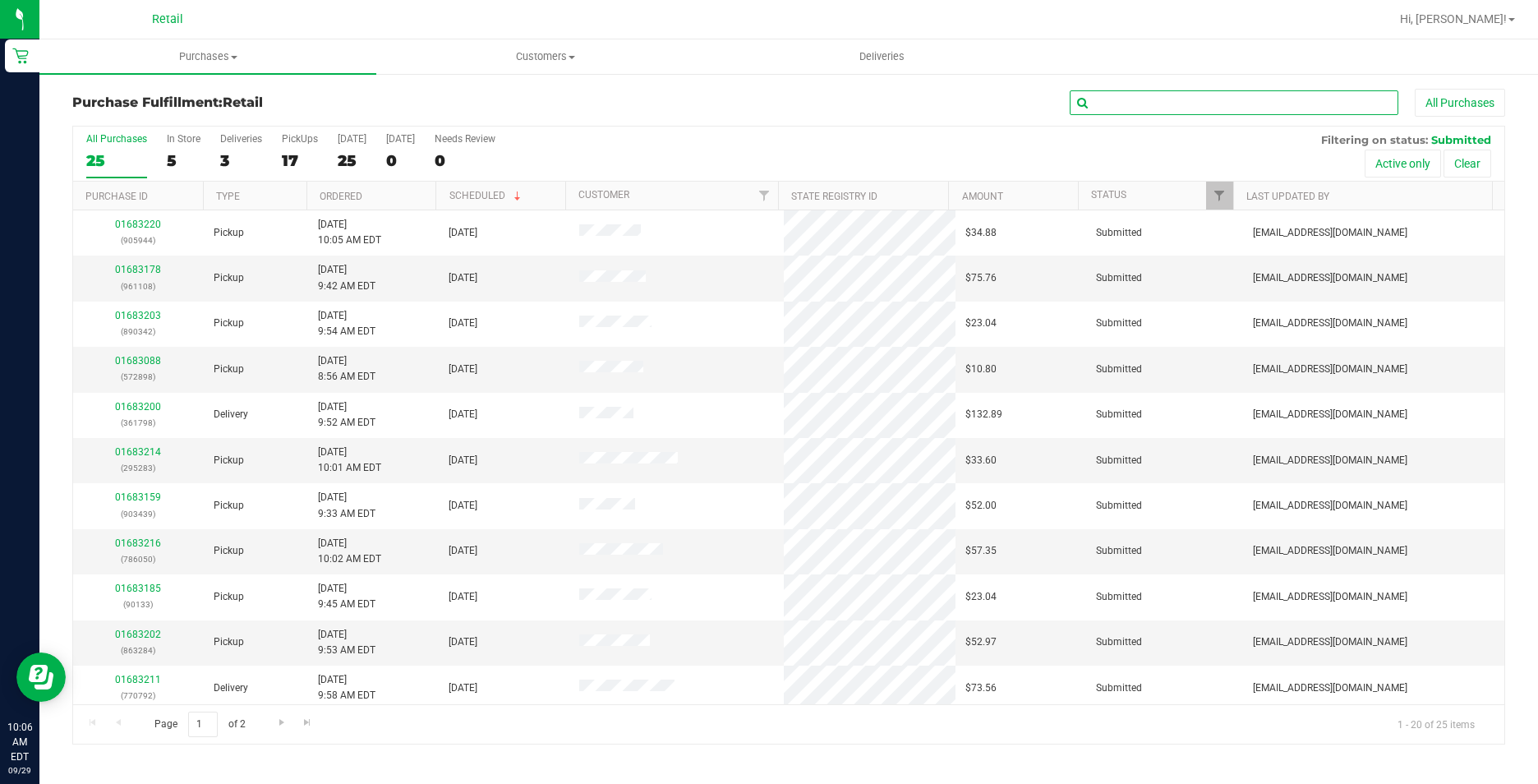
click at [1143, 103] on input "text" at bounding box center [1234, 103] width 329 height 24
type input "170541"
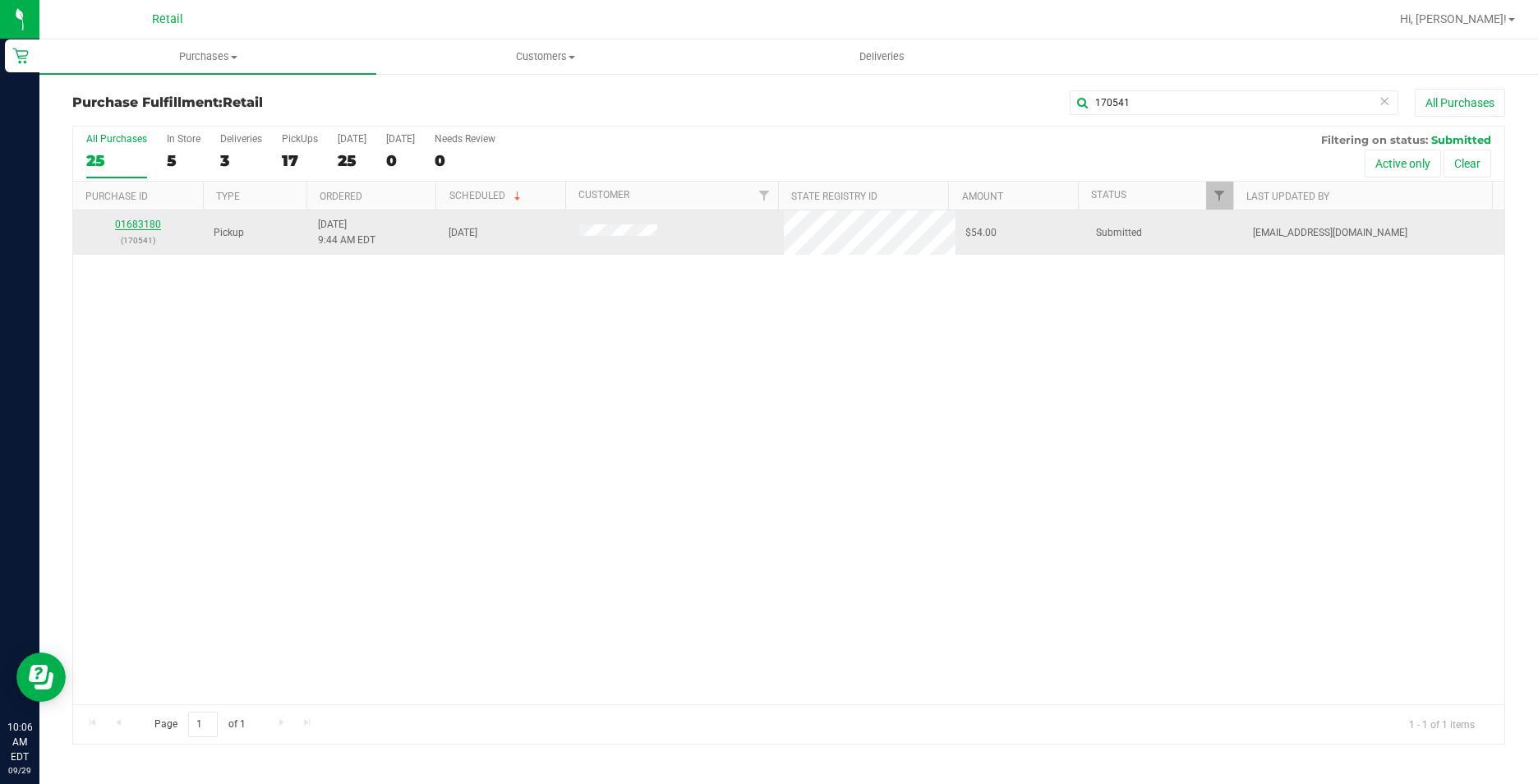
click at [153, 219] on link "01683180" at bounding box center [138, 224] width 46 height 12
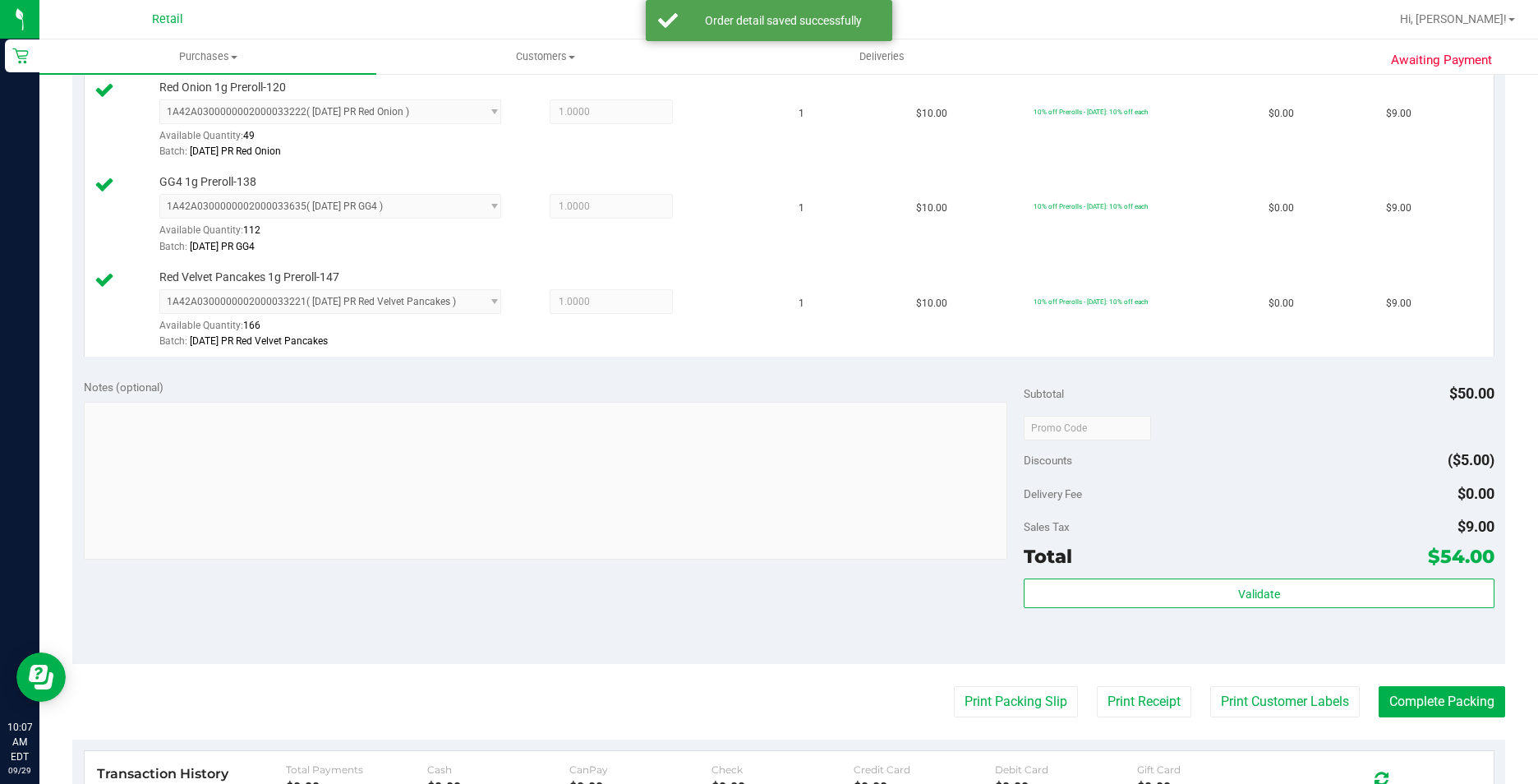
scroll to position [821, 0]
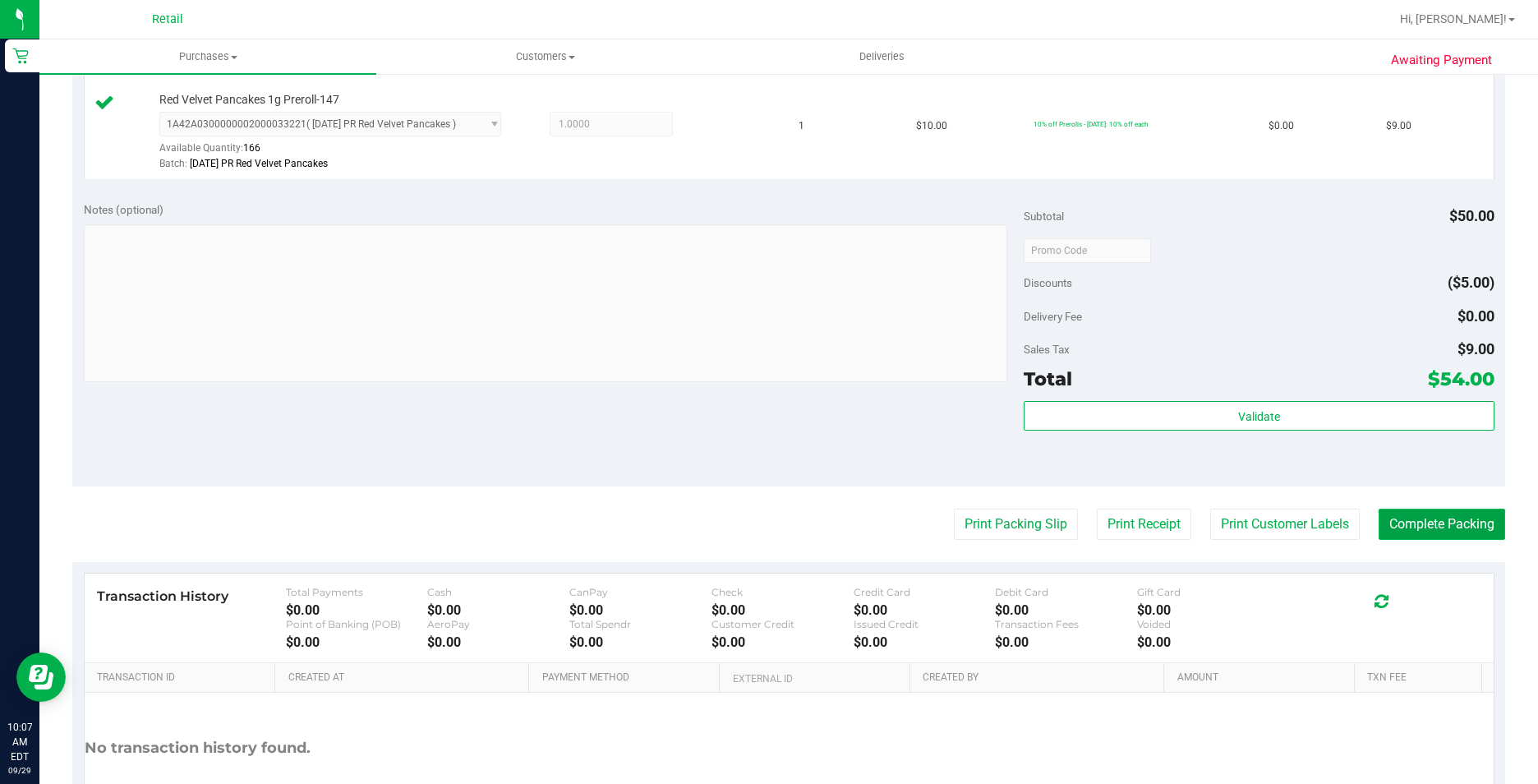
click at [1430, 518] on button "Complete Packing" at bounding box center [1441, 524] width 127 height 31
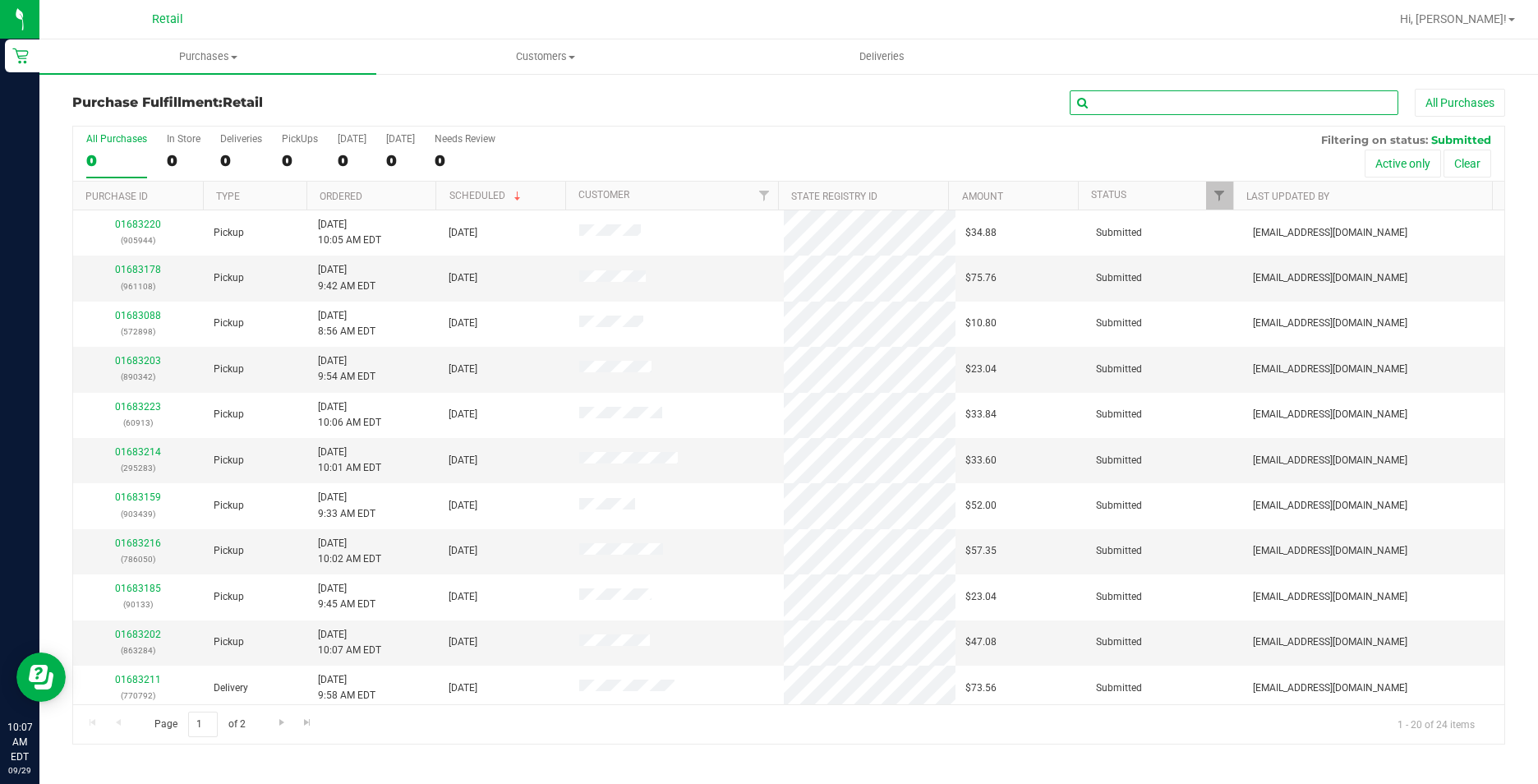
click at [1110, 104] on input "text" at bounding box center [1234, 103] width 329 height 24
type input "961108"
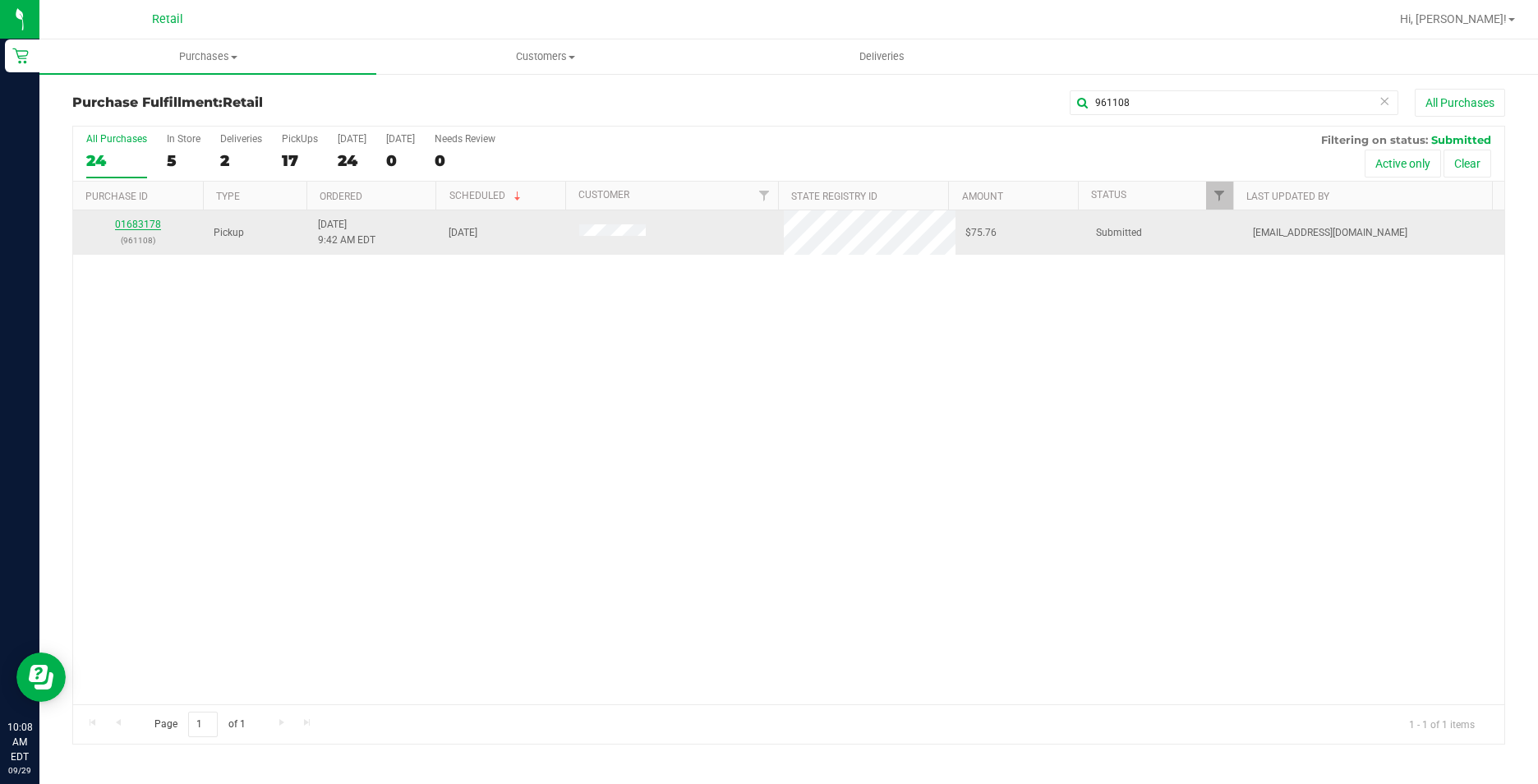
click at [140, 229] on link "01683178" at bounding box center [138, 224] width 46 height 12
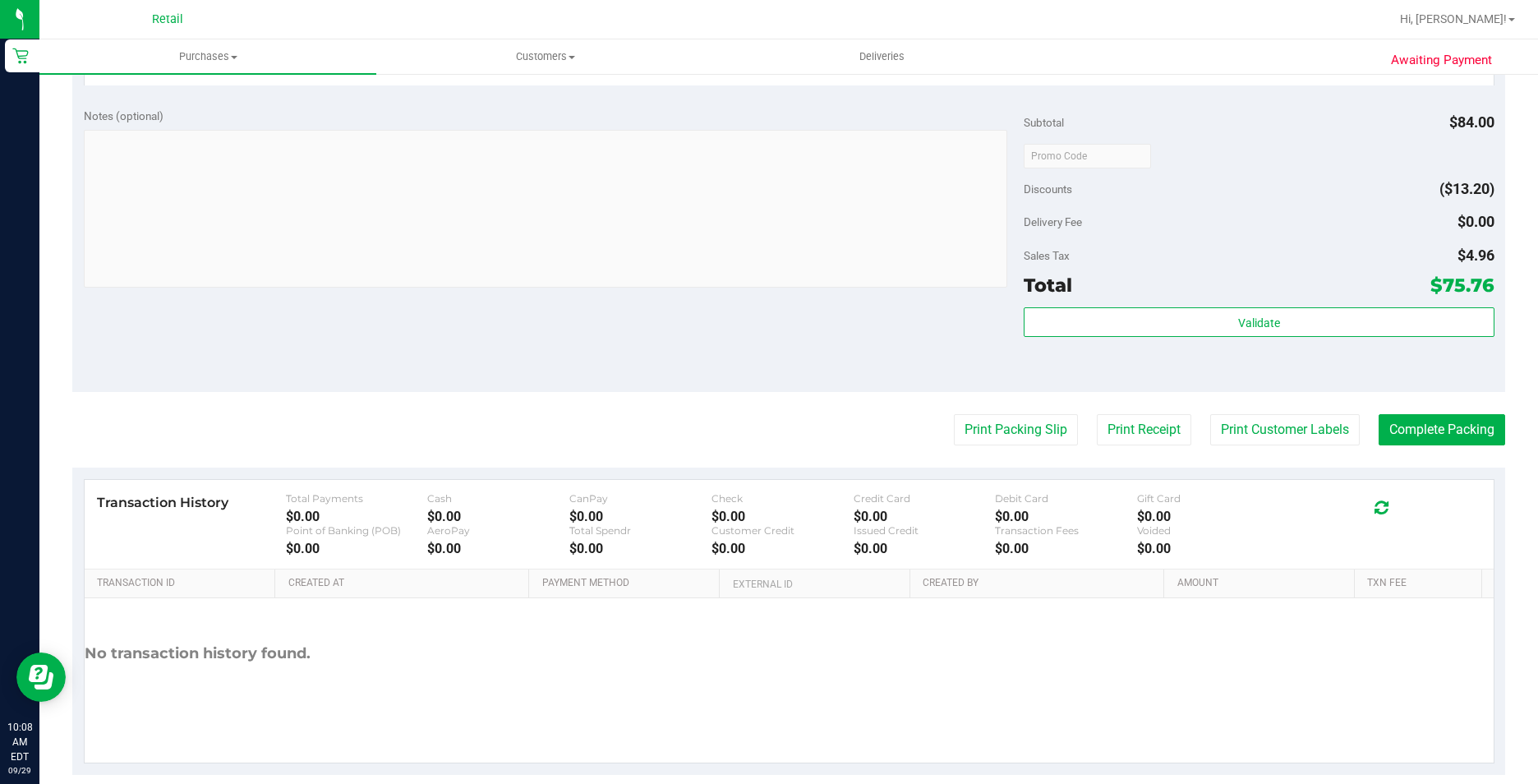
scroll to position [655, 0]
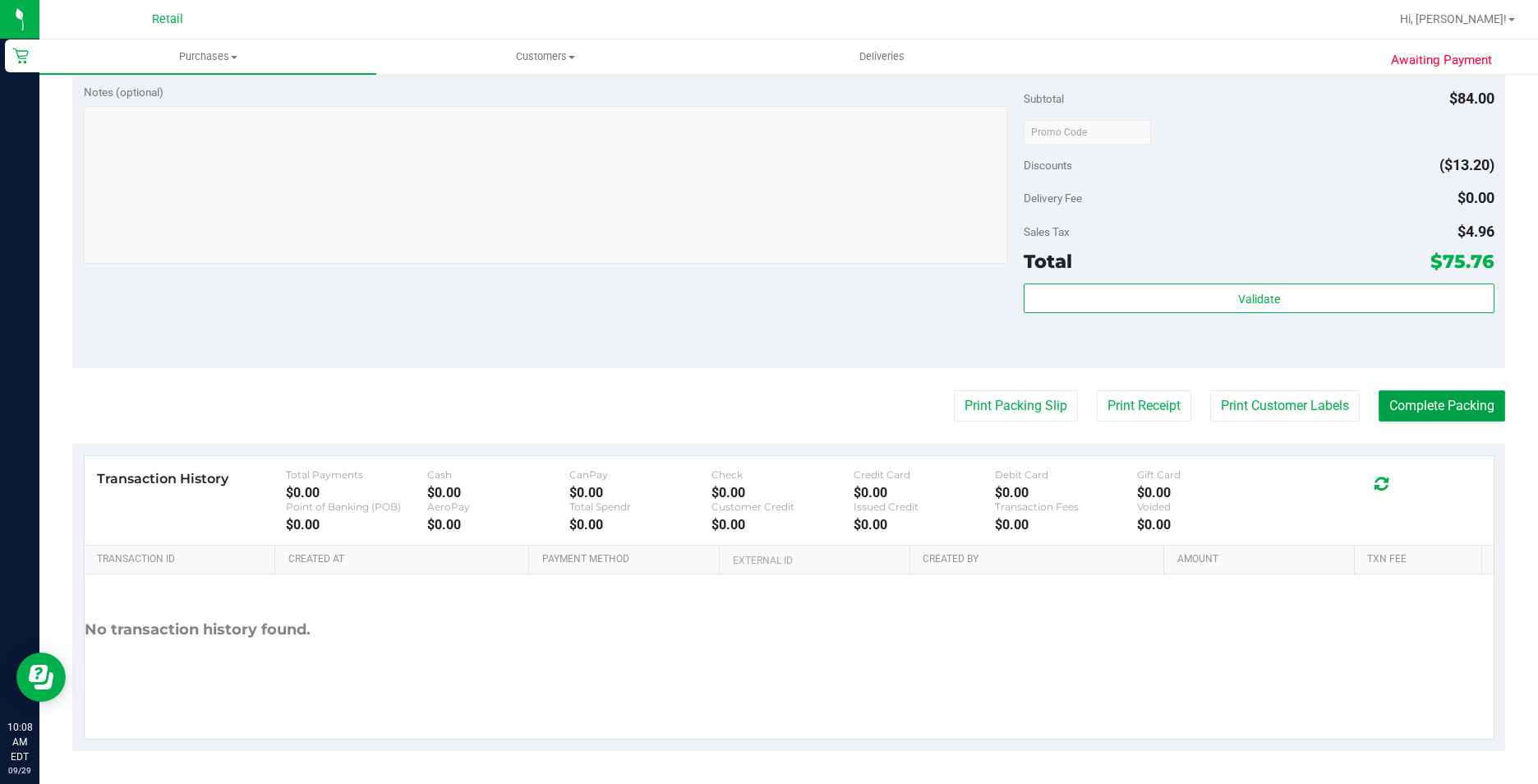
click at [1410, 401] on button "Complete Packing" at bounding box center [1441, 405] width 127 height 31
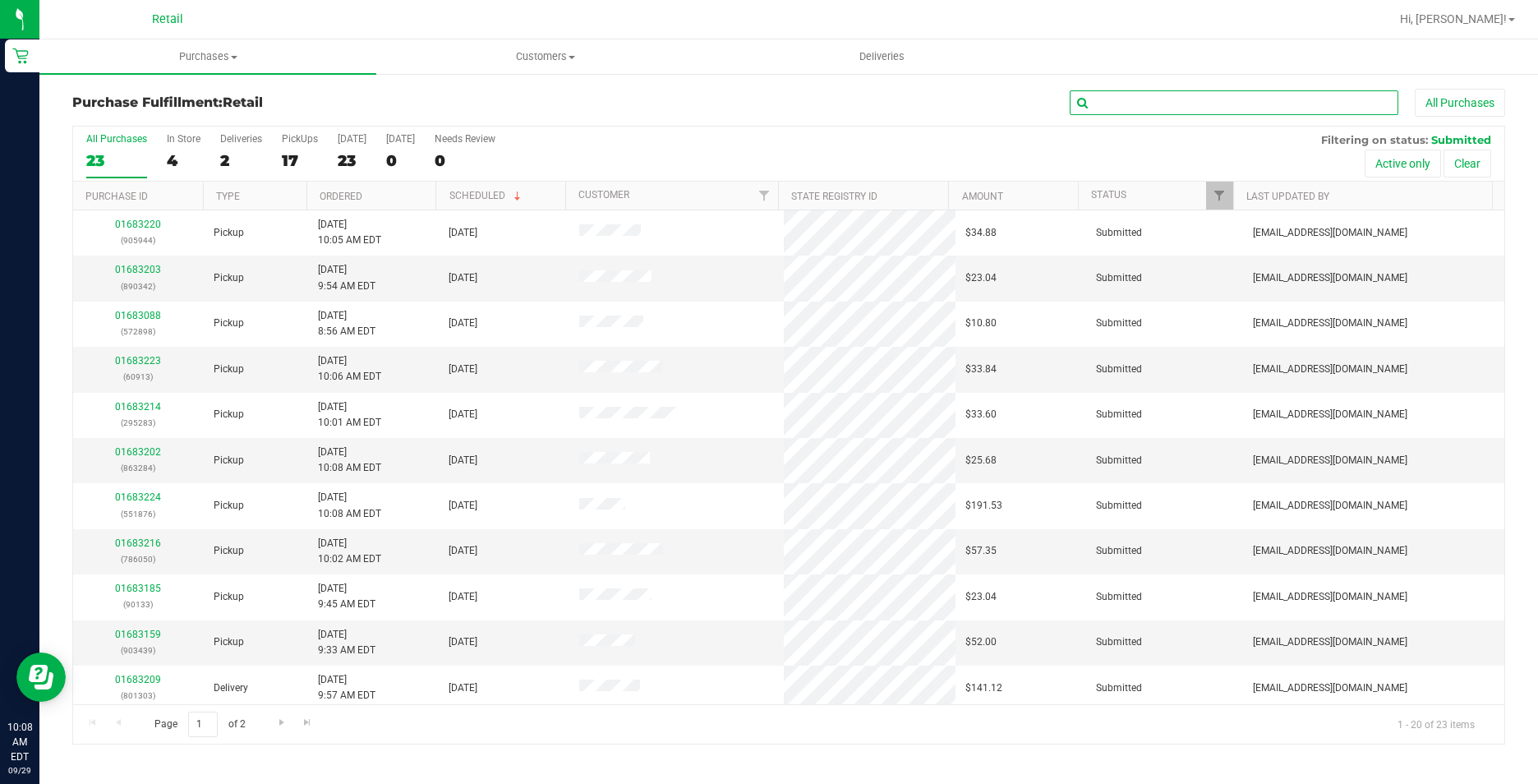
click at [1113, 104] on input "text" at bounding box center [1234, 103] width 329 height 24
type input "90133"
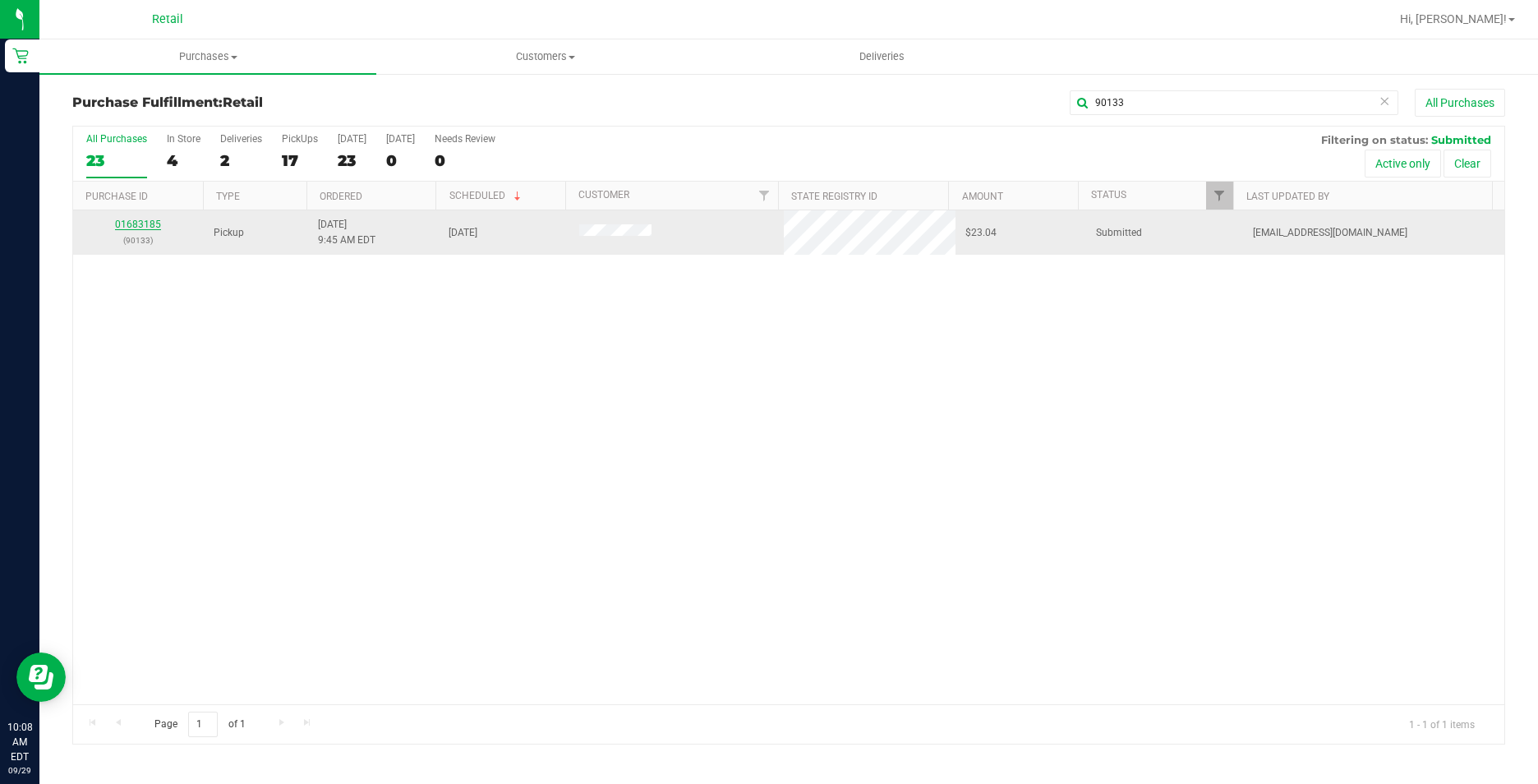
click at [155, 223] on link "01683185" at bounding box center [138, 224] width 46 height 12
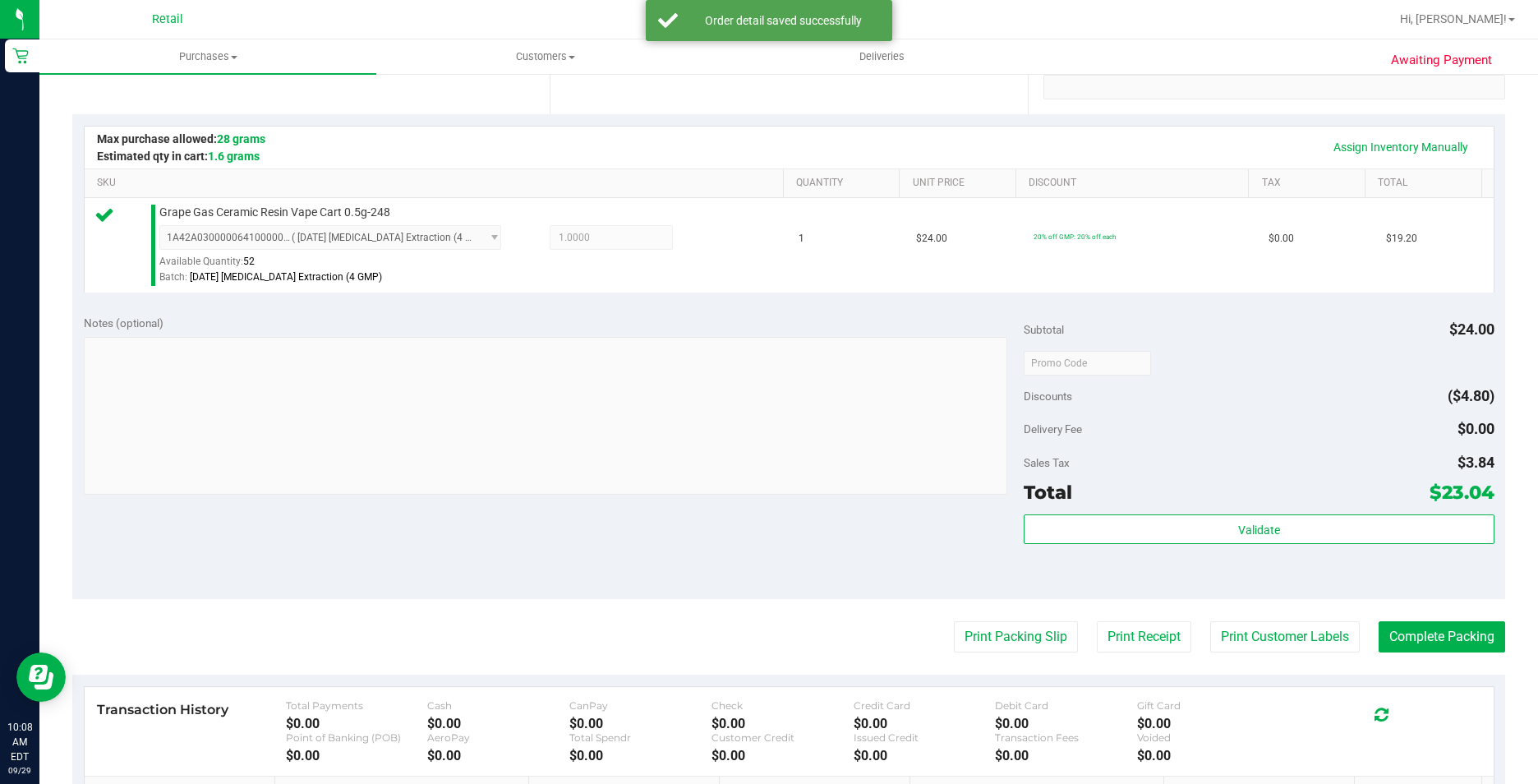
scroll to position [411, 0]
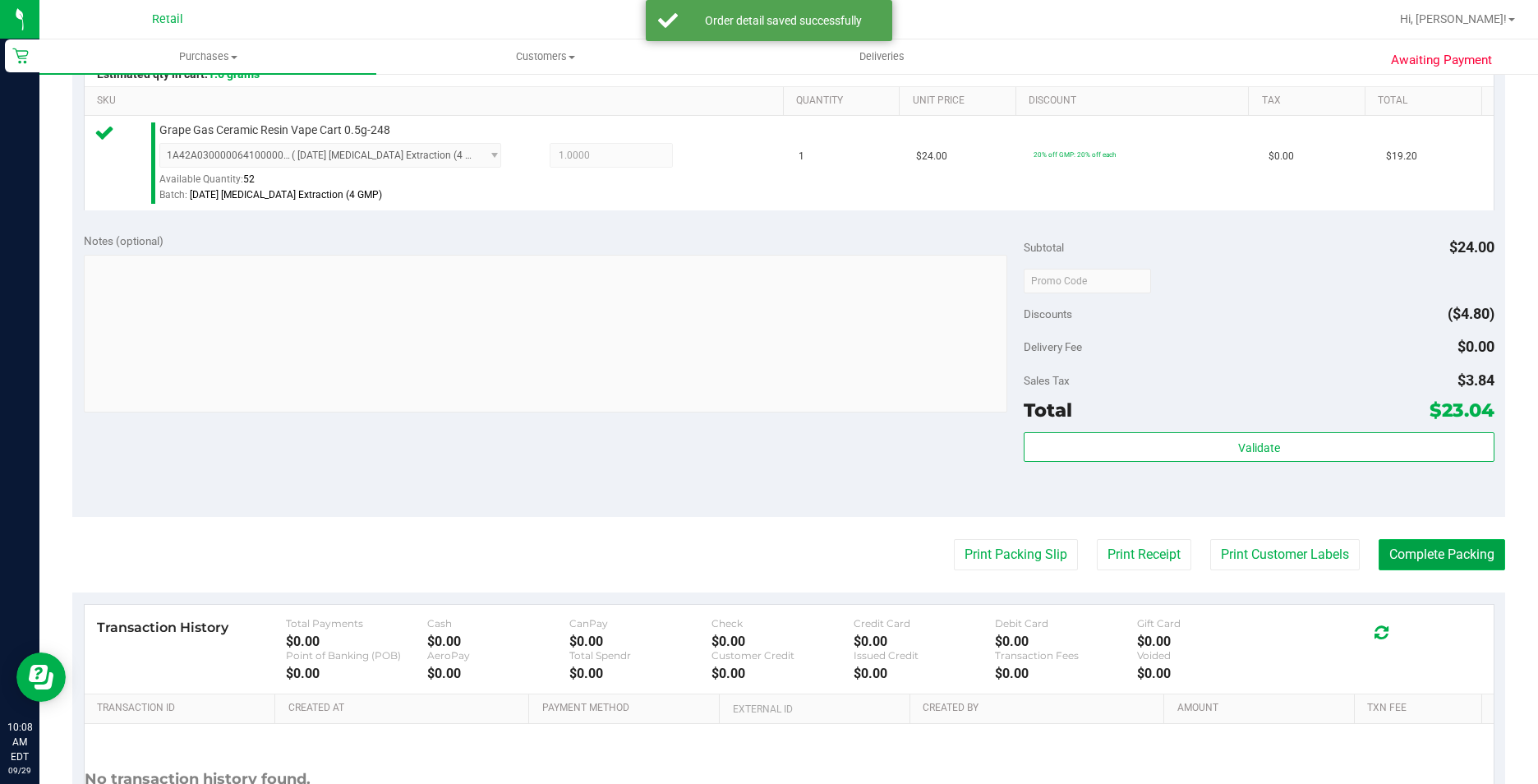
click at [1401, 566] on button "Complete Packing" at bounding box center [1441, 554] width 127 height 31
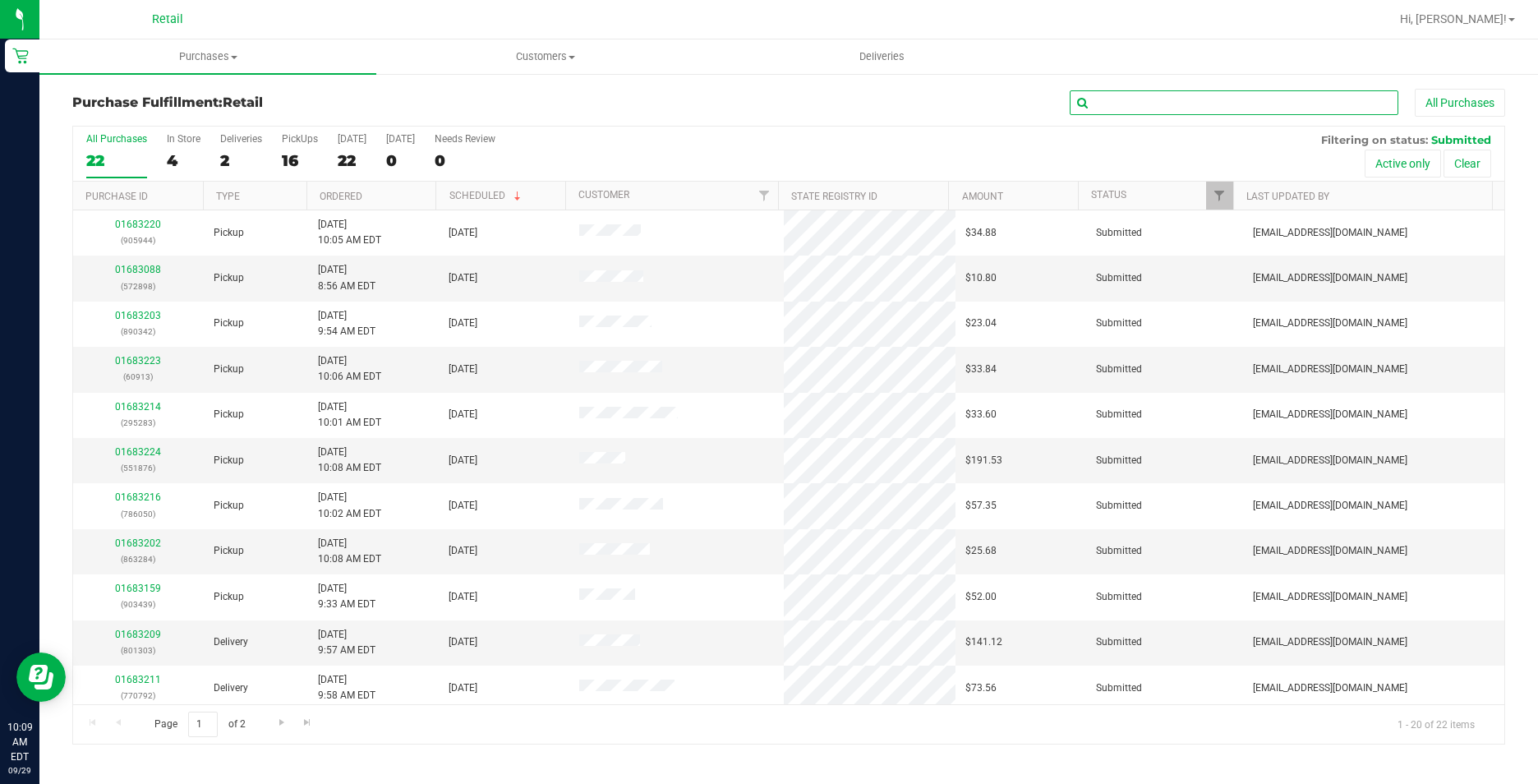
click at [1150, 100] on input "text" at bounding box center [1234, 103] width 329 height 24
type input "823242"
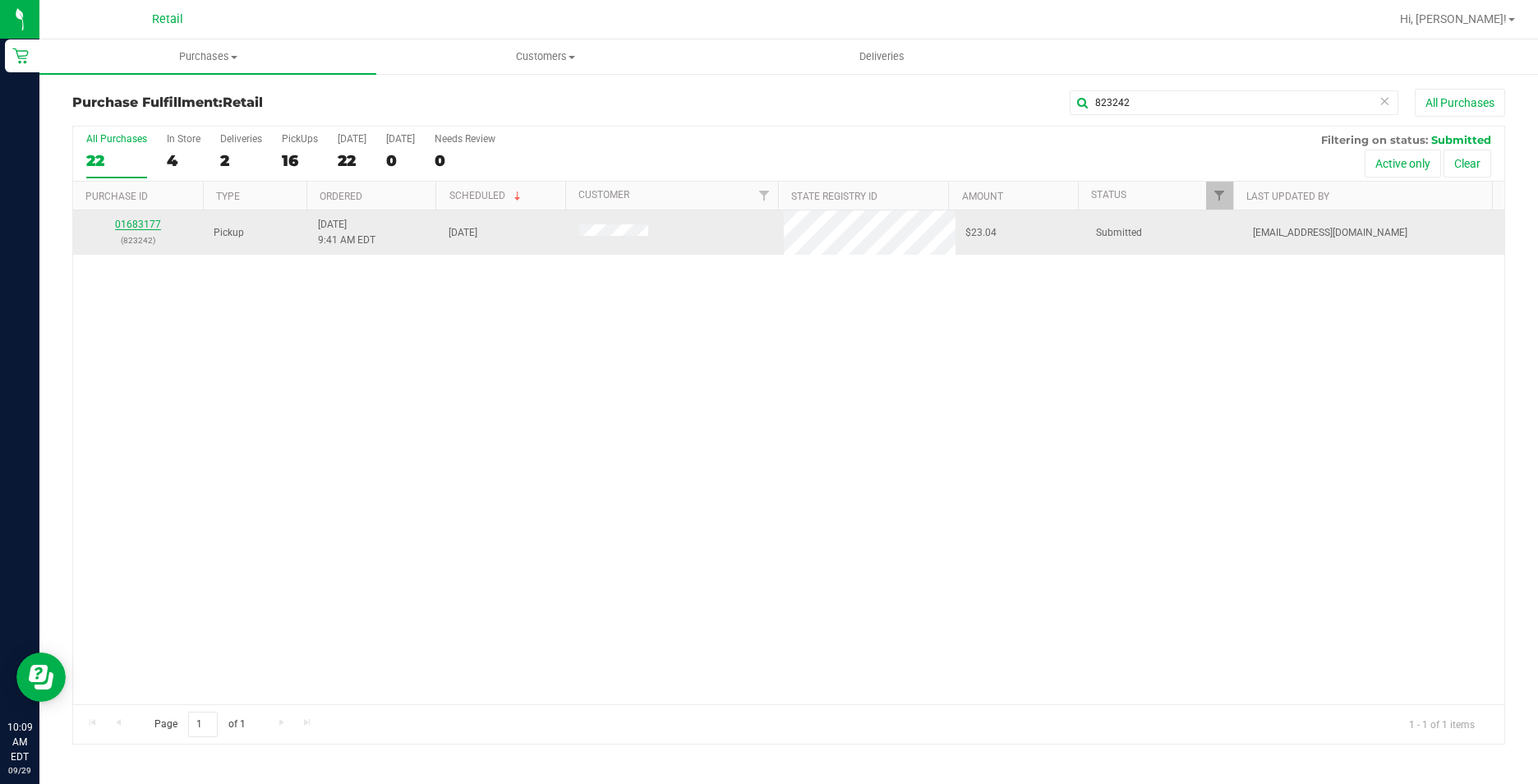
click at [146, 226] on link "01683177" at bounding box center [138, 224] width 46 height 12
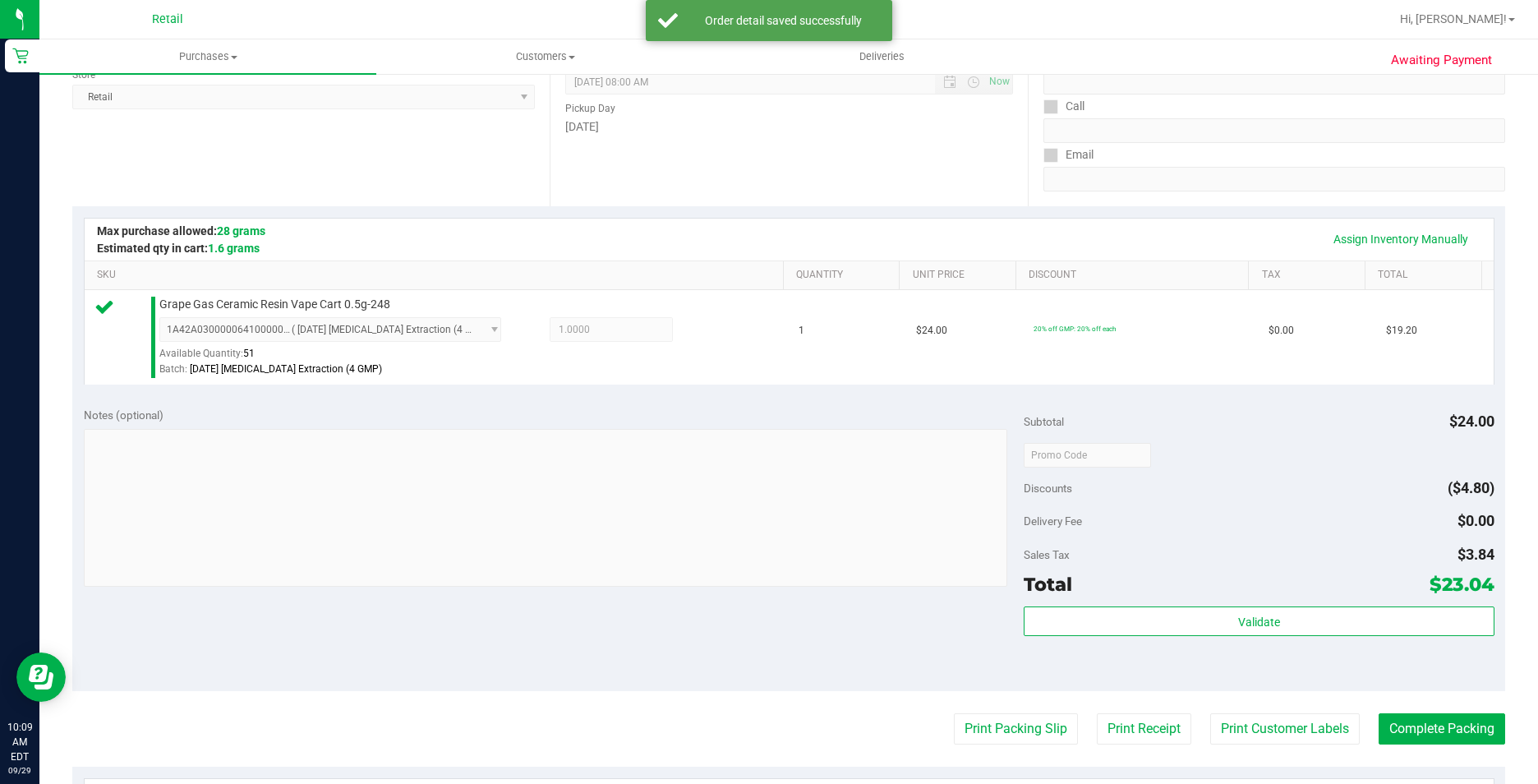
scroll to position [560, 0]
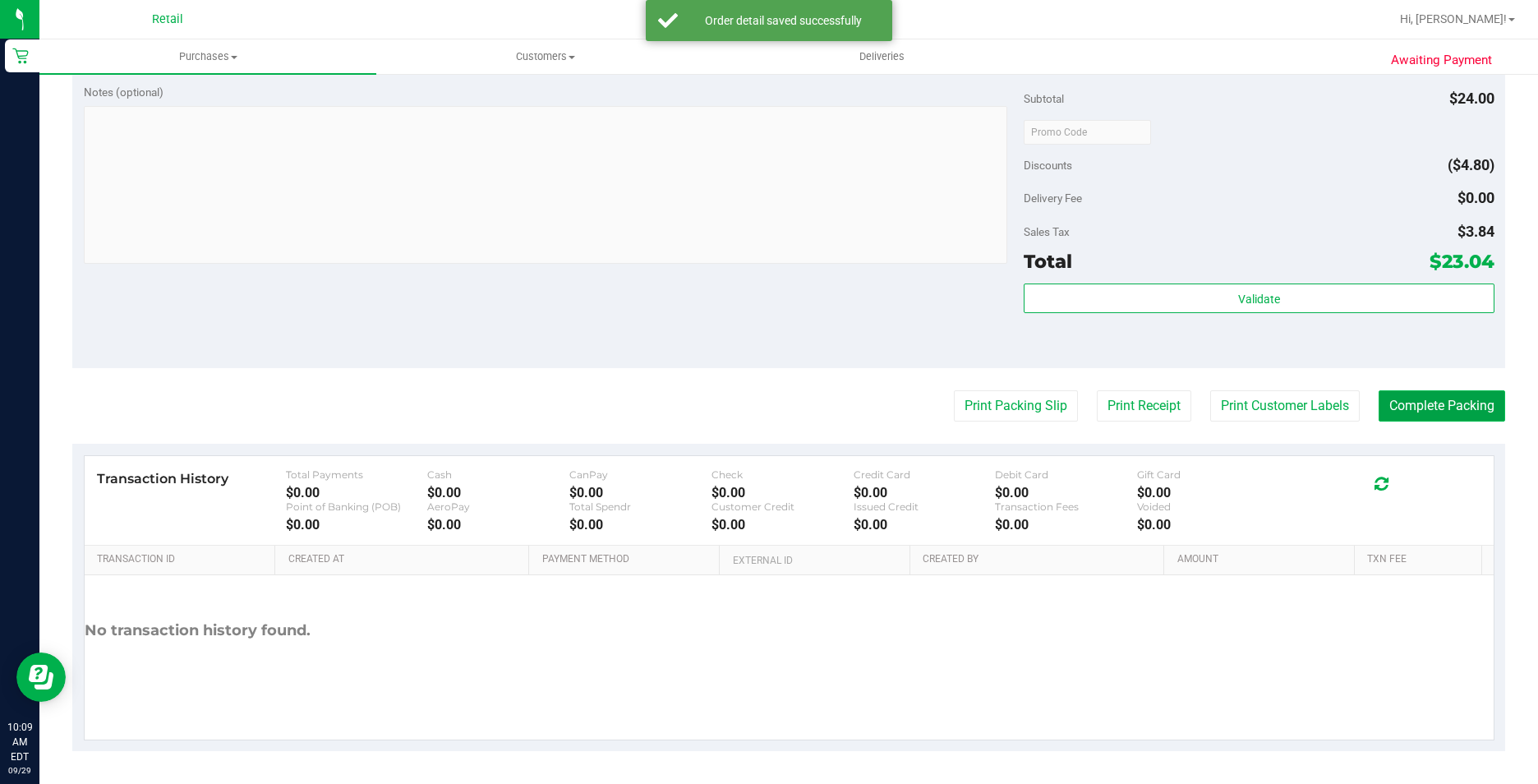
click at [1428, 414] on button "Complete Packing" at bounding box center [1441, 405] width 127 height 31
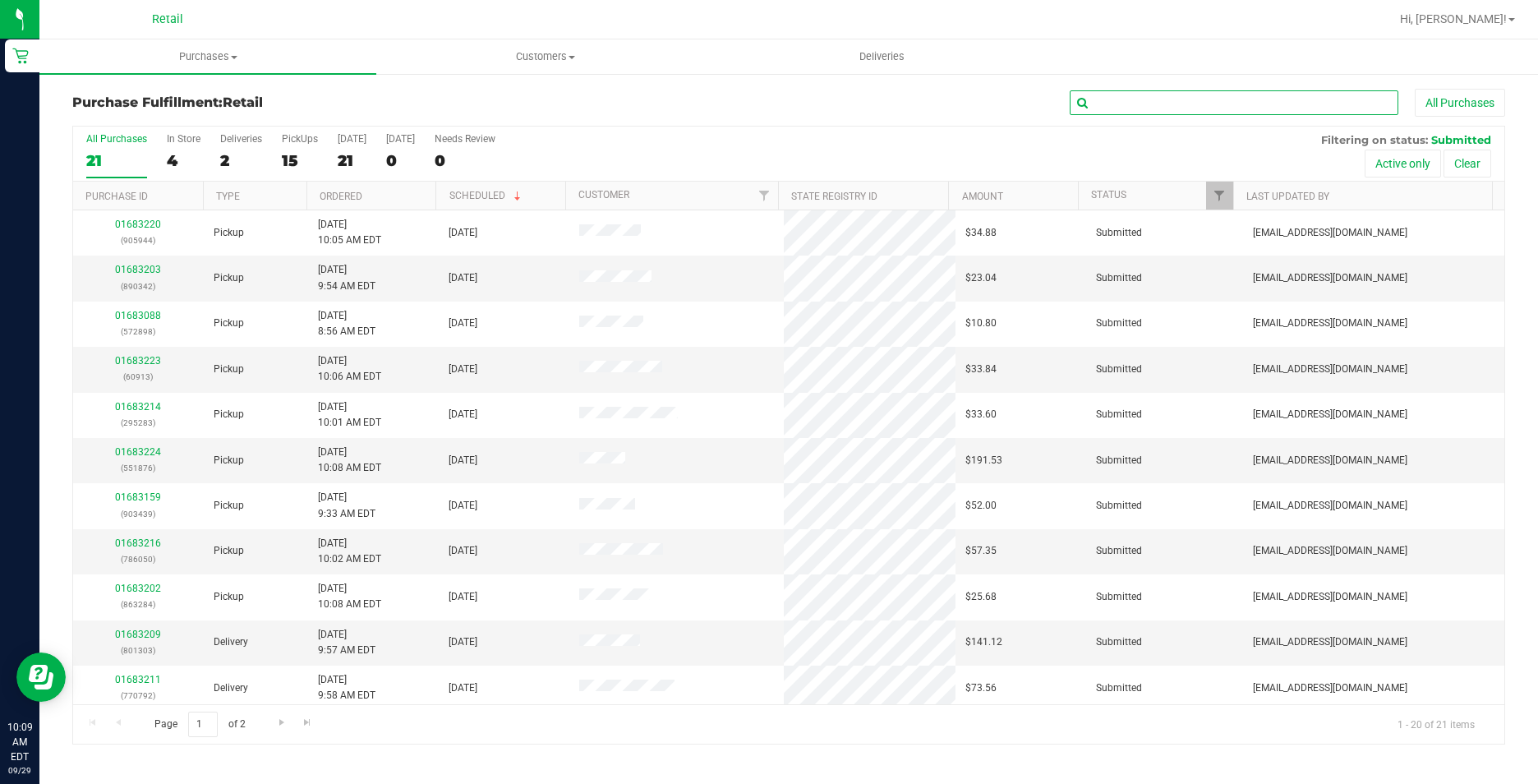
click at [1159, 92] on input "text" at bounding box center [1234, 103] width 329 height 24
type input "552655"
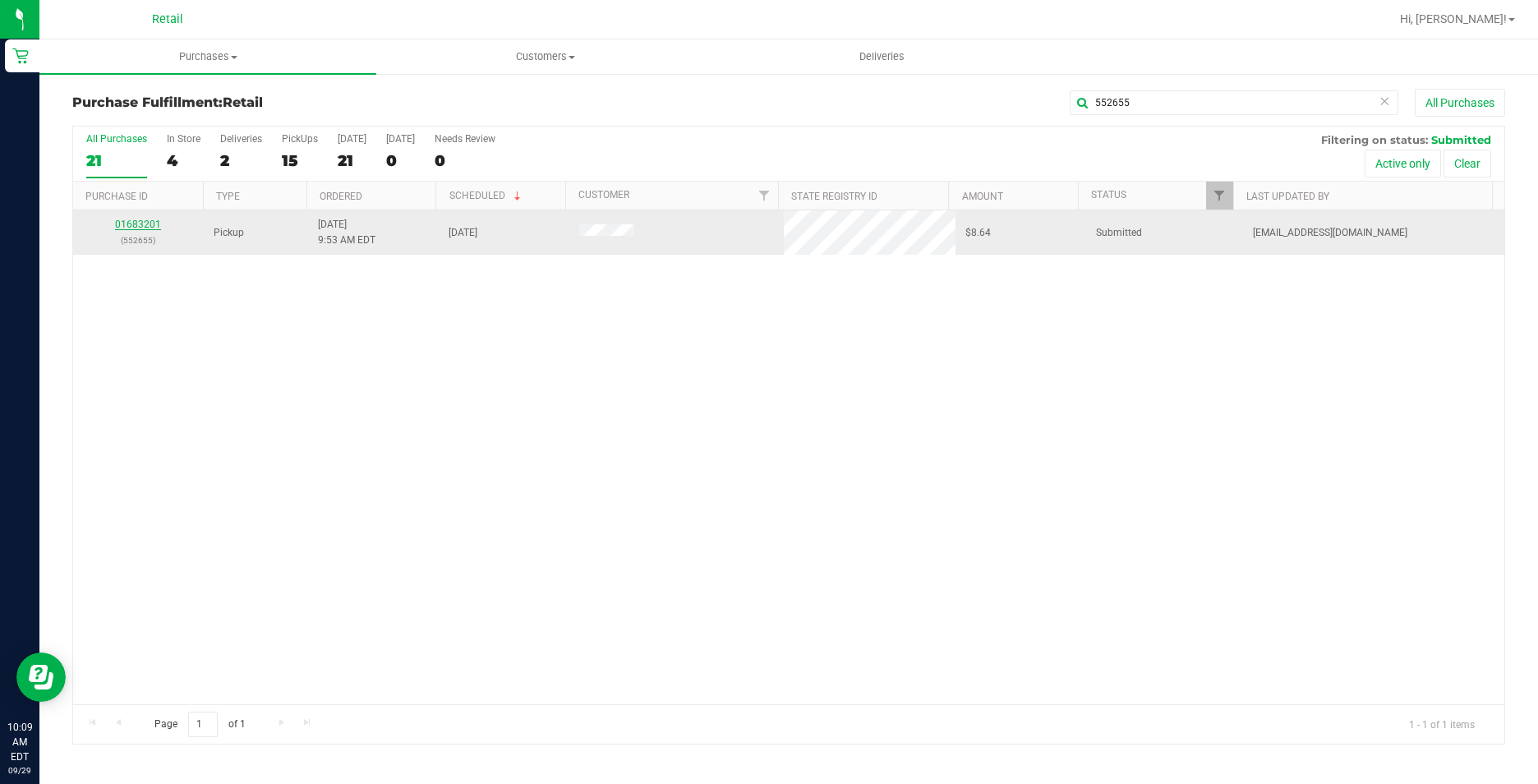
click at [147, 228] on link "01683201" at bounding box center [138, 224] width 46 height 12
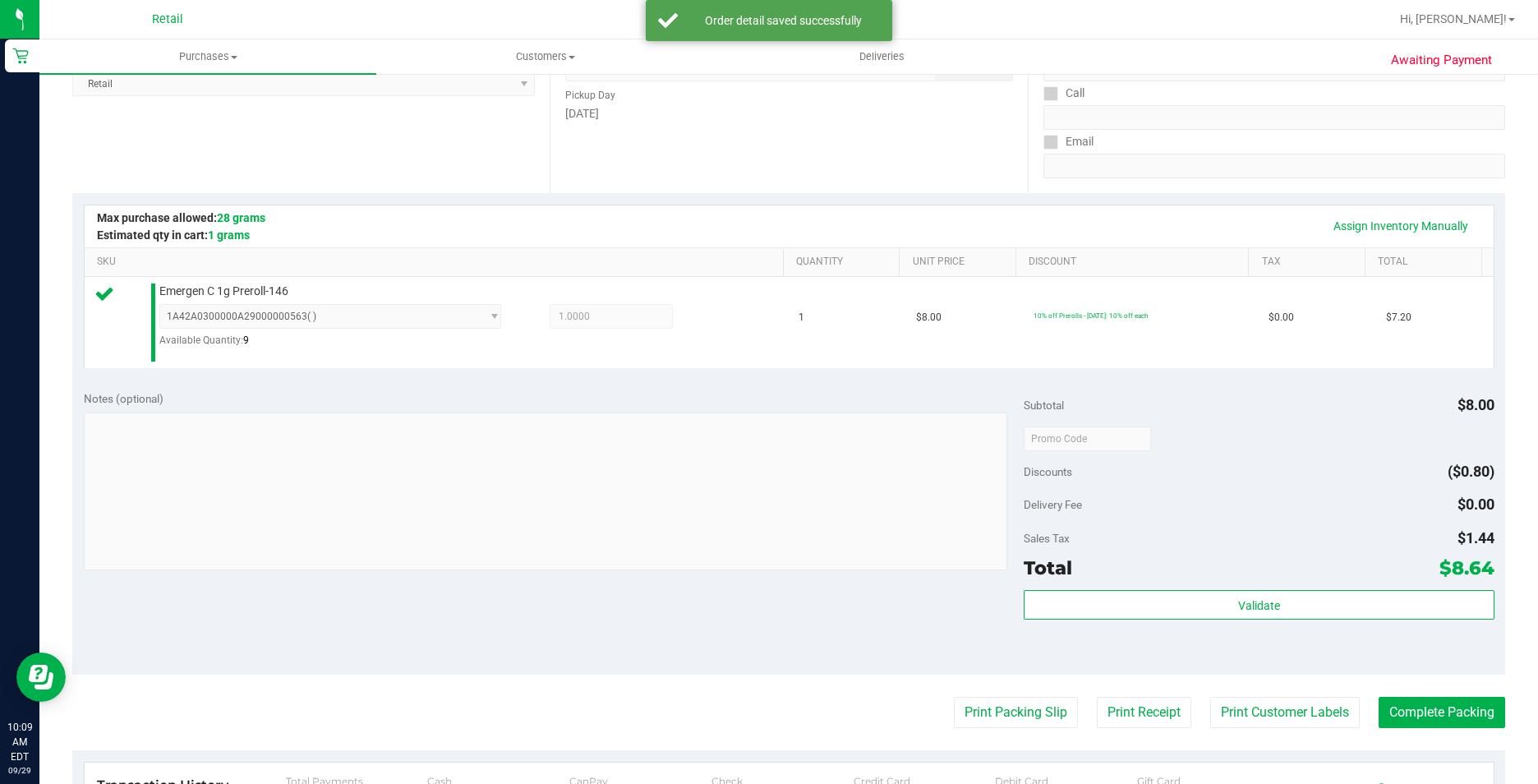
scroll to position [492, 0]
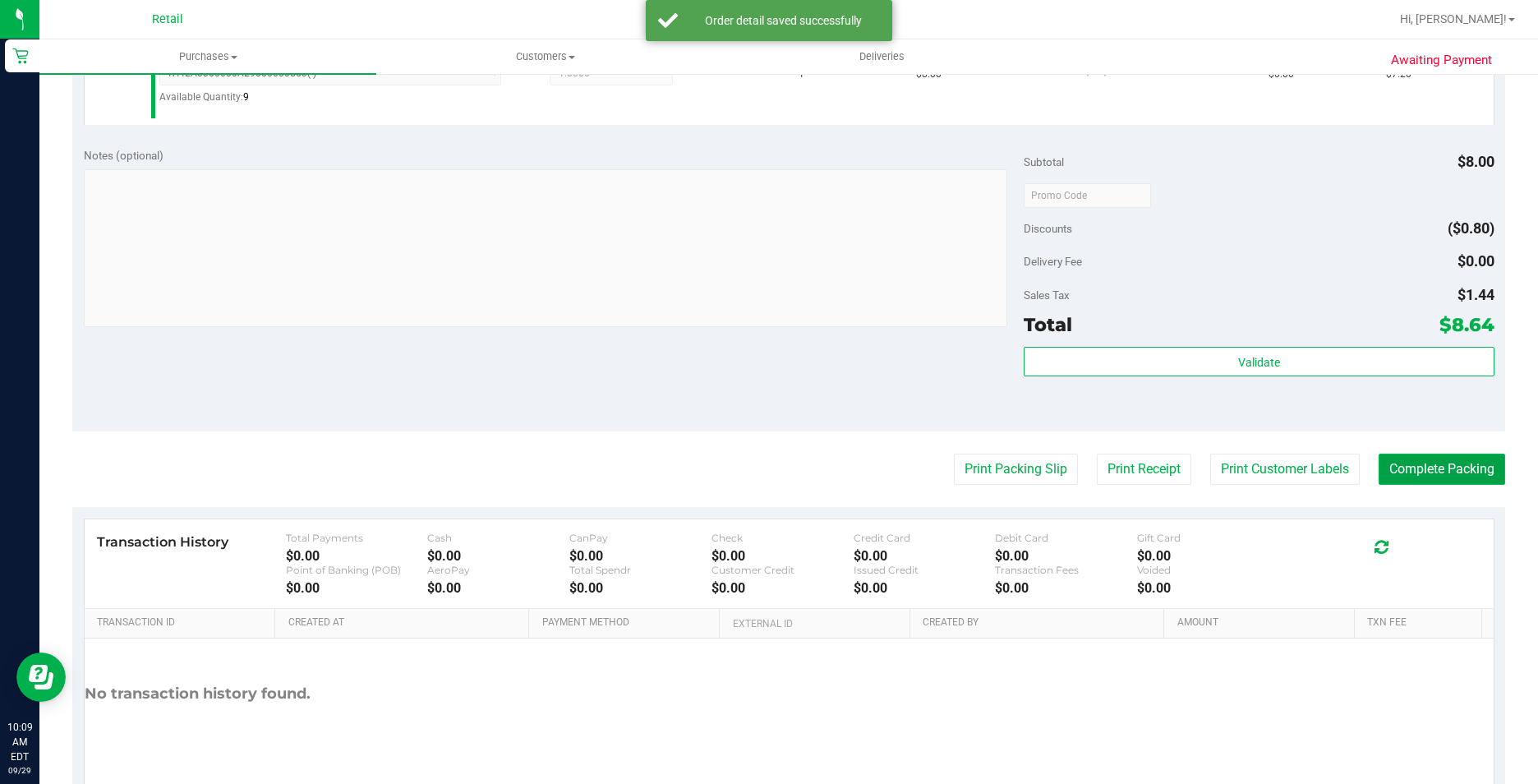
click at [1451, 466] on button "Complete Packing" at bounding box center [1441, 469] width 127 height 31
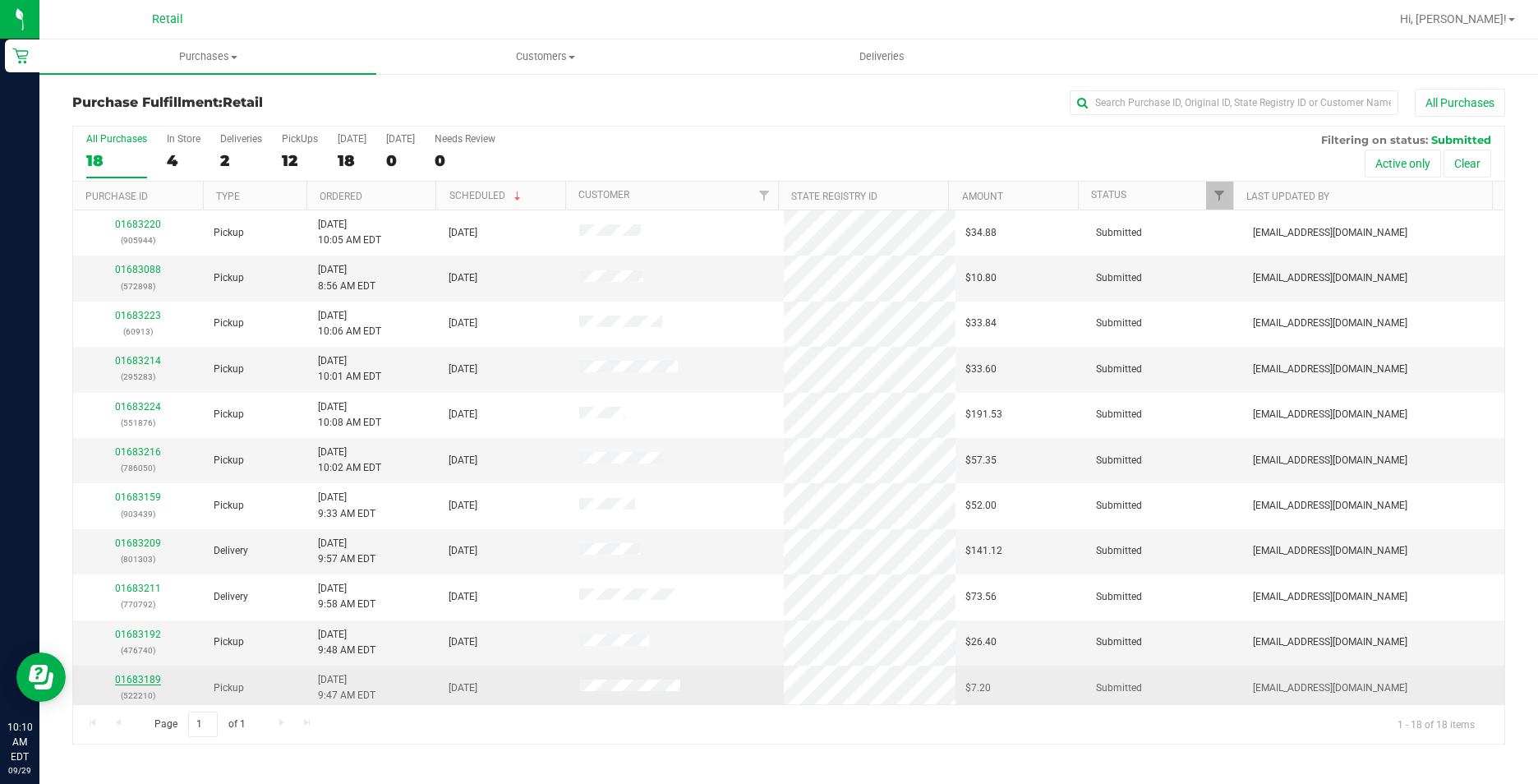
click at [144, 677] on link "01683189" at bounding box center [138, 680] width 46 height 12
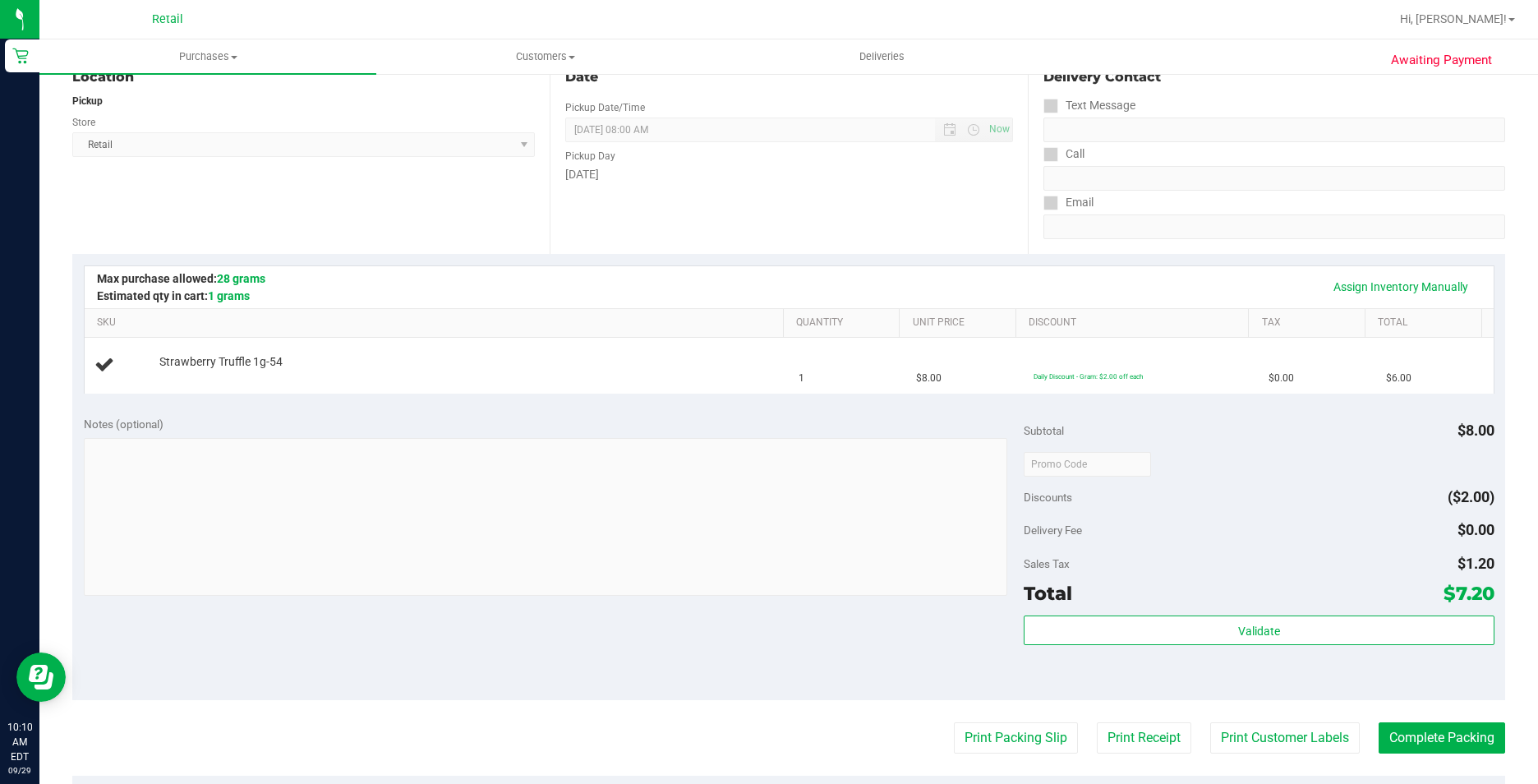
scroll to position [246, 0]
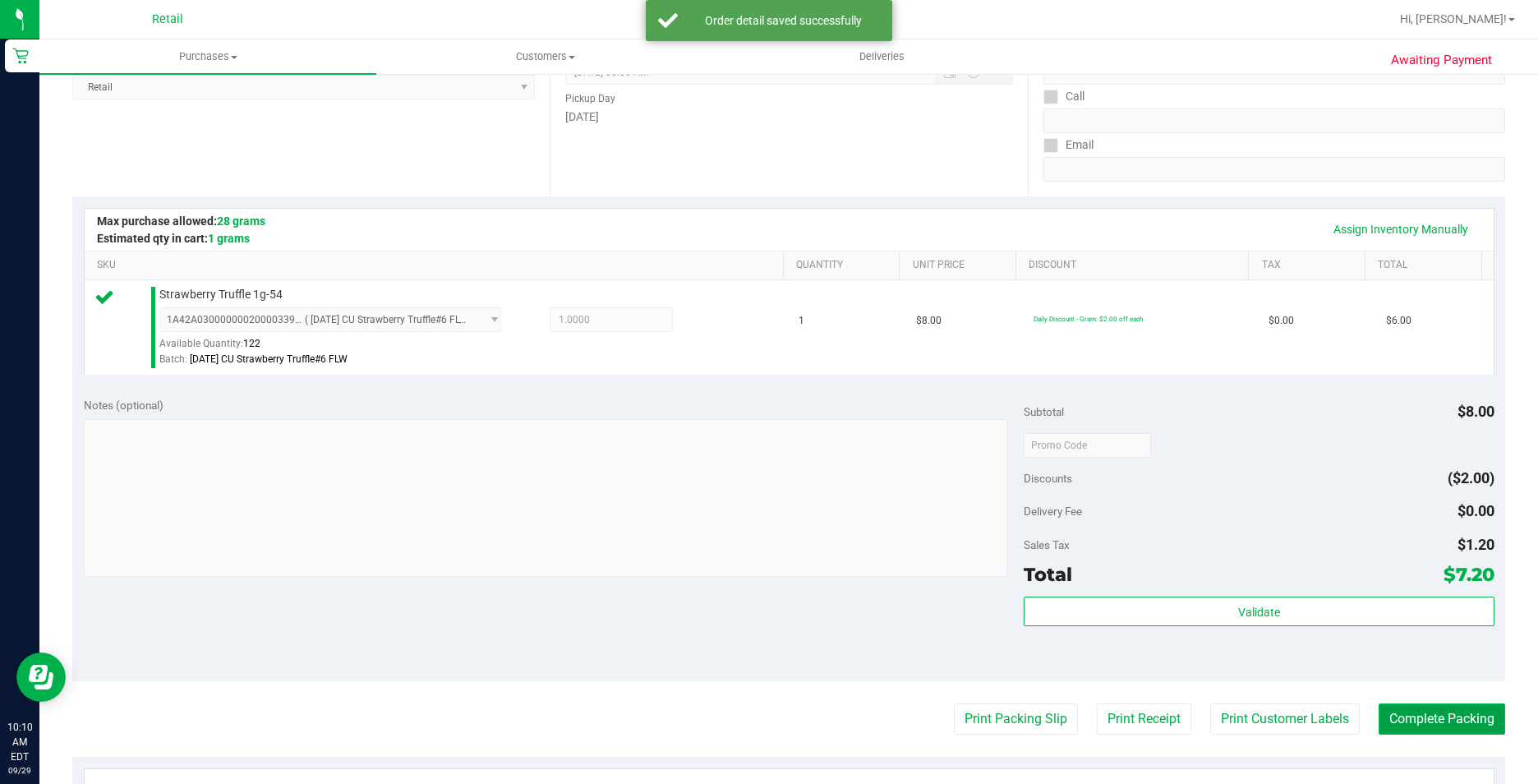
click at [1421, 710] on button "Complete Packing" at bounding box center [1441, 718] width 127 height 31
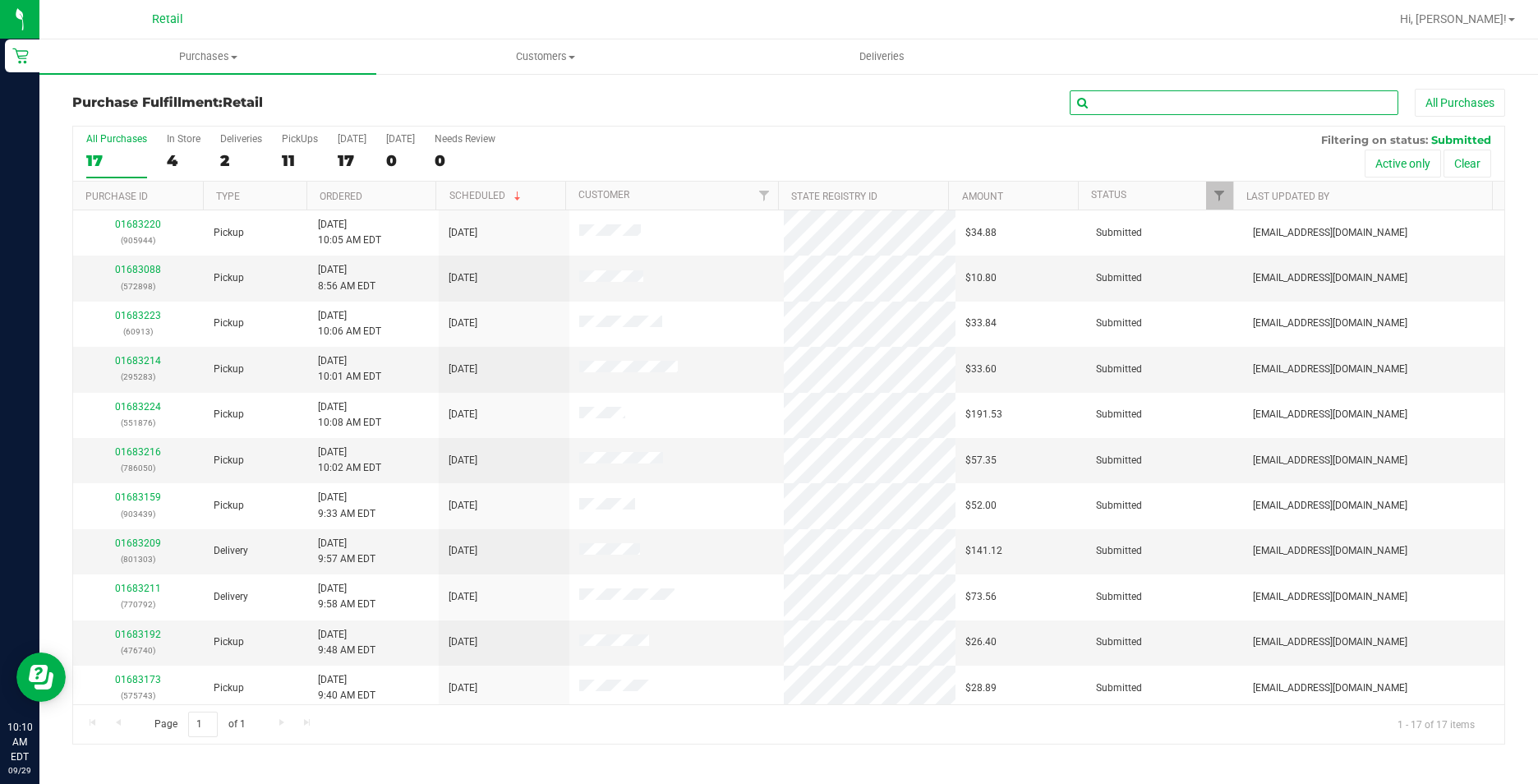
click at [1132, 99] on input "text" at bounding box center [1234, 103] width 329 height 24
type input "476740"
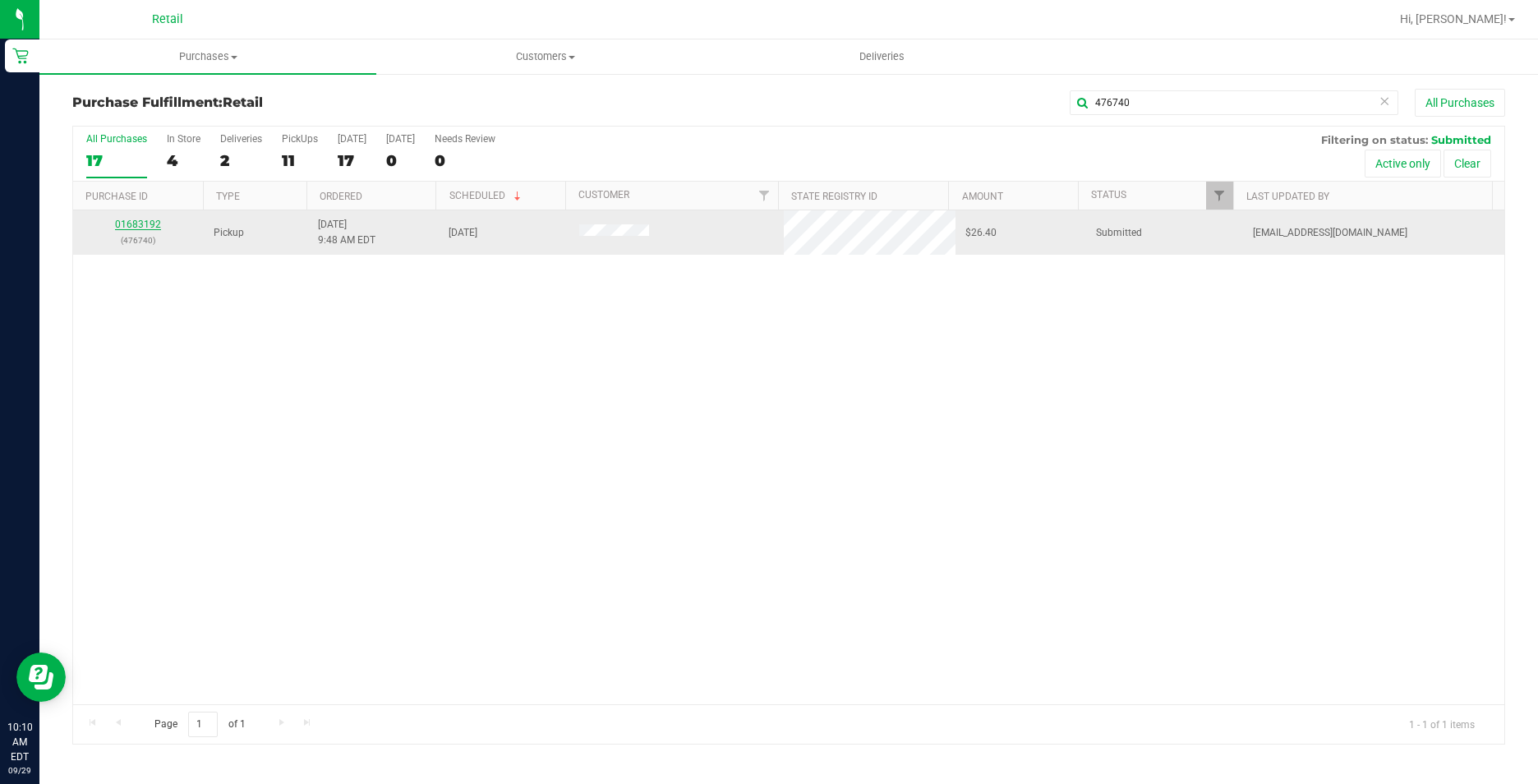
click at [135, 220] on link "01683192" at bounding box center [138, 224] width 46 height 12
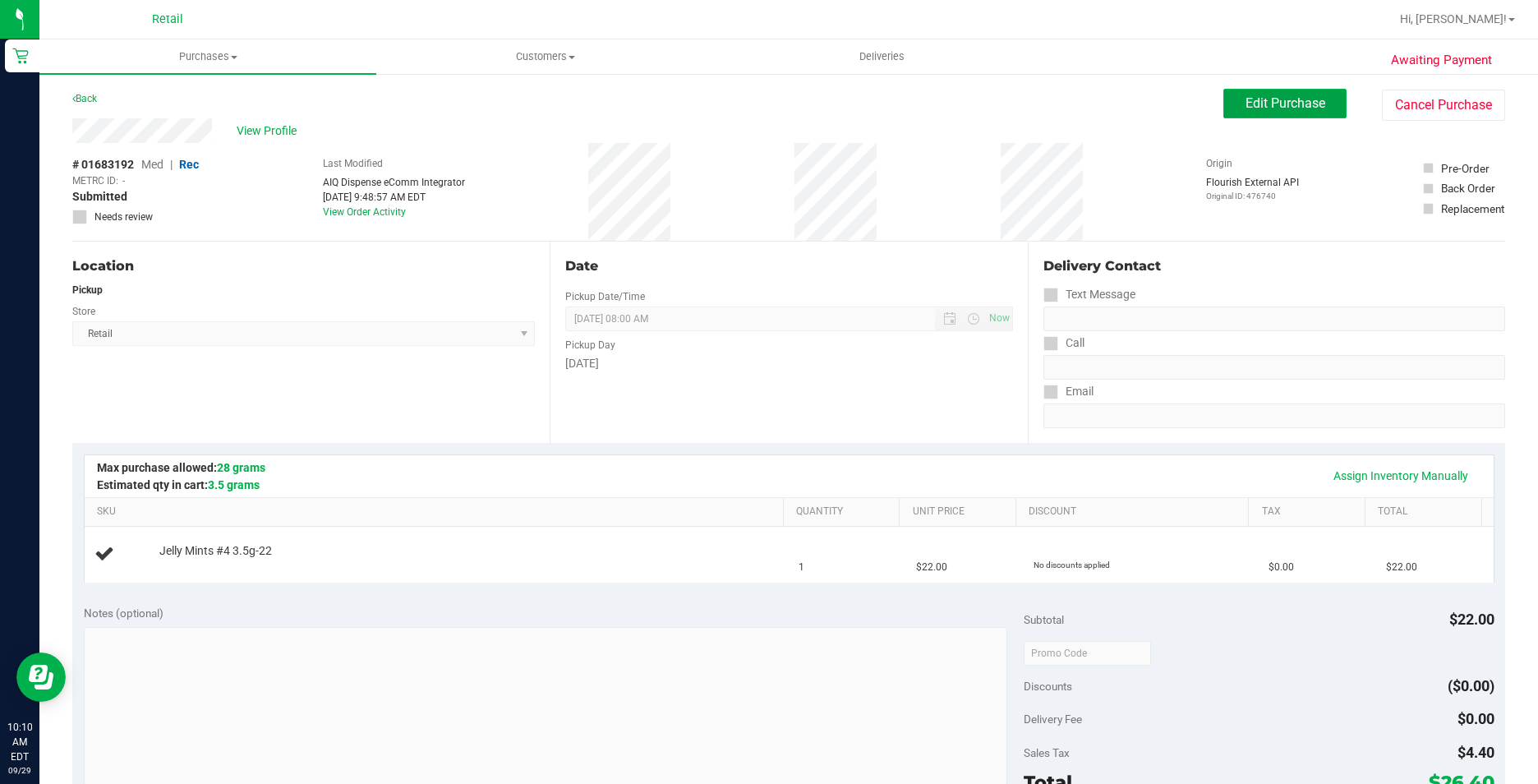
click at [1246, 97] on span "Edit Purchase" at bounding box center [1285, 103] width 80 height 16
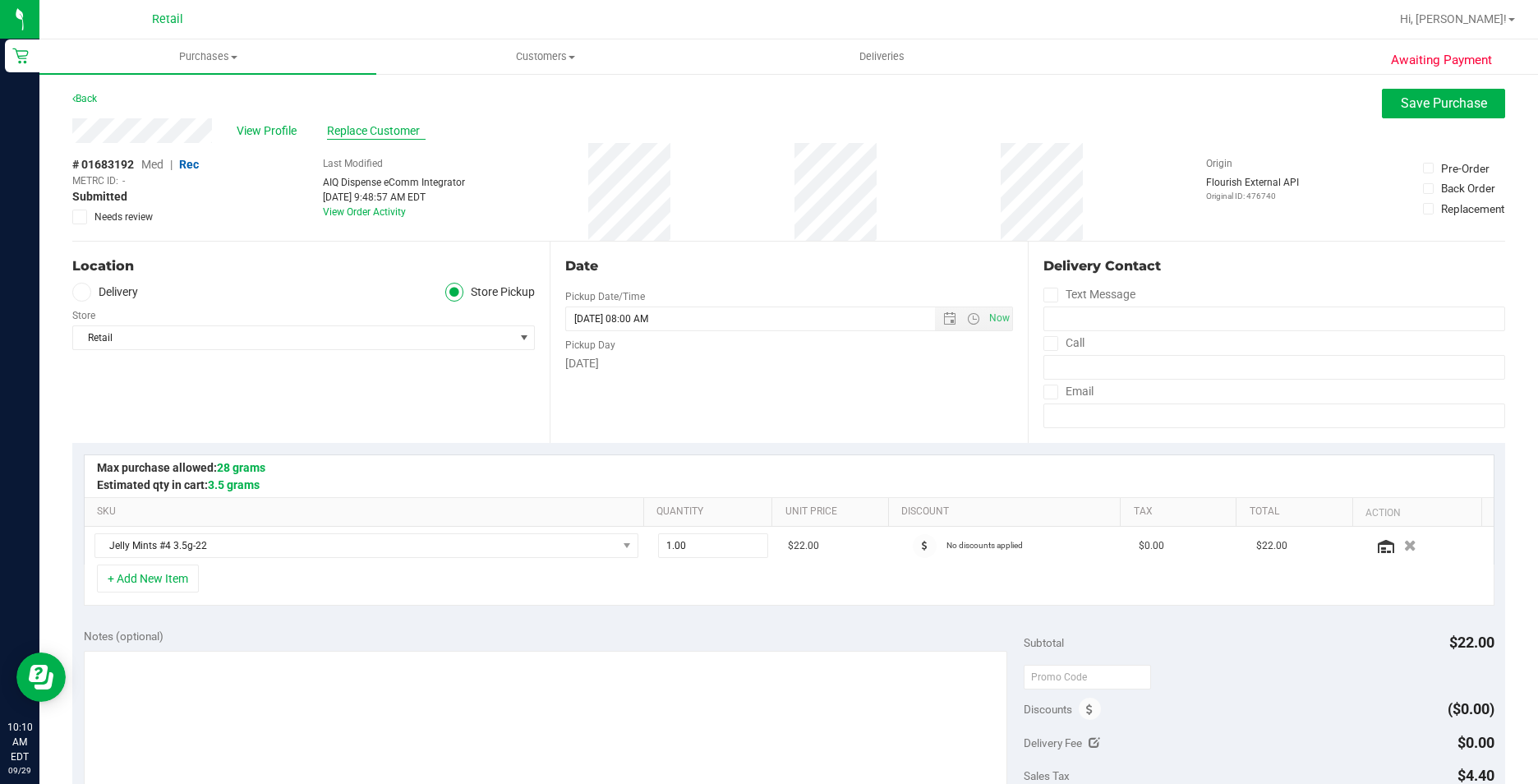
click at [371, 128] on span "Replace Customer" at bounding box center [376, 131] width 98 height 18
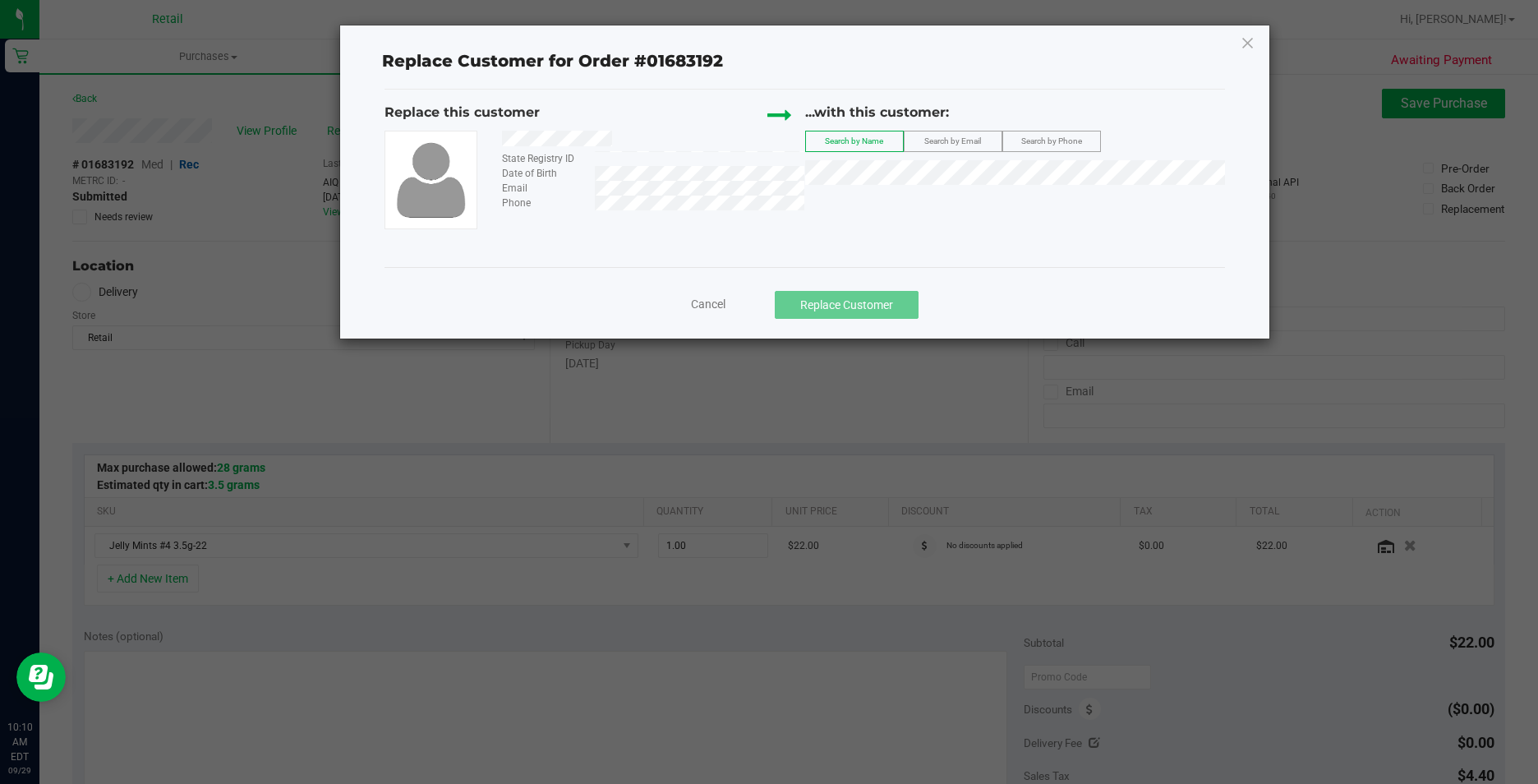
click at [897, 186] on div "...with this customer: Search by Name Search by Email Search by Phone" at bounding box center [1014, 148] width 419 height 91
click at [859, 201] on span "[PERSON_NAME]" at bounding box center [860, 203] width 88 height 13
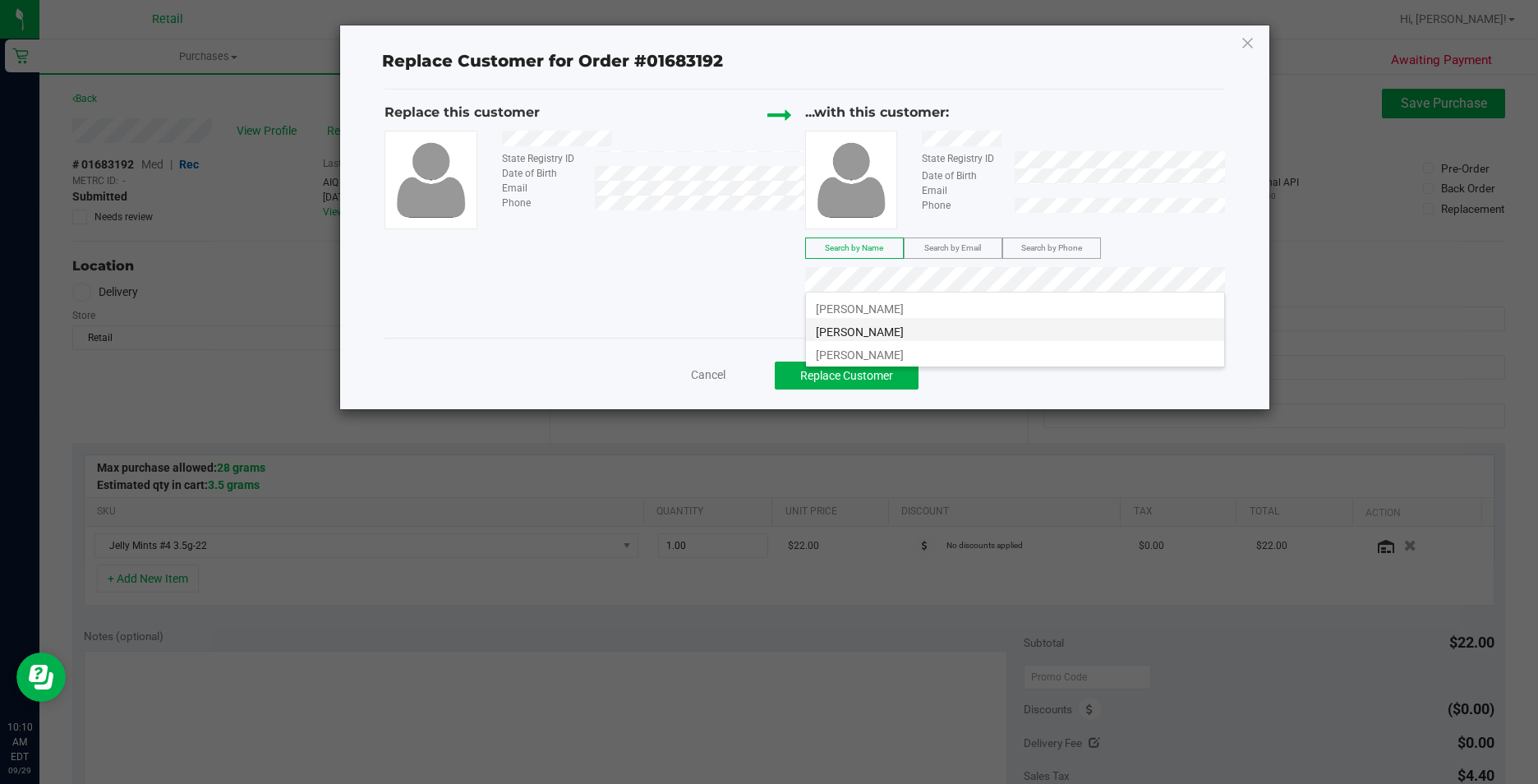
click at [851, 329] on span "[PERSON_NAME]" at bounding box center [860, 332] width 88 height 13
click at [844, 338] on span "[PERSON_NAME]" at bounding box center [860, 332] width 88 height 13
click at [860, 348] on span "[PERSON_NAME]" at bounding box center [860, 355] width 88 height 13
click at [1033, 252] on span "Search by Phone" at bounding box center [1051, 247] width 61 height 9
click at [892, 297] on div "...with this customer: State Registry ID Date of Birth Email Phone Search by Na…" at bounding box center [1014, 201] width 419 height 197
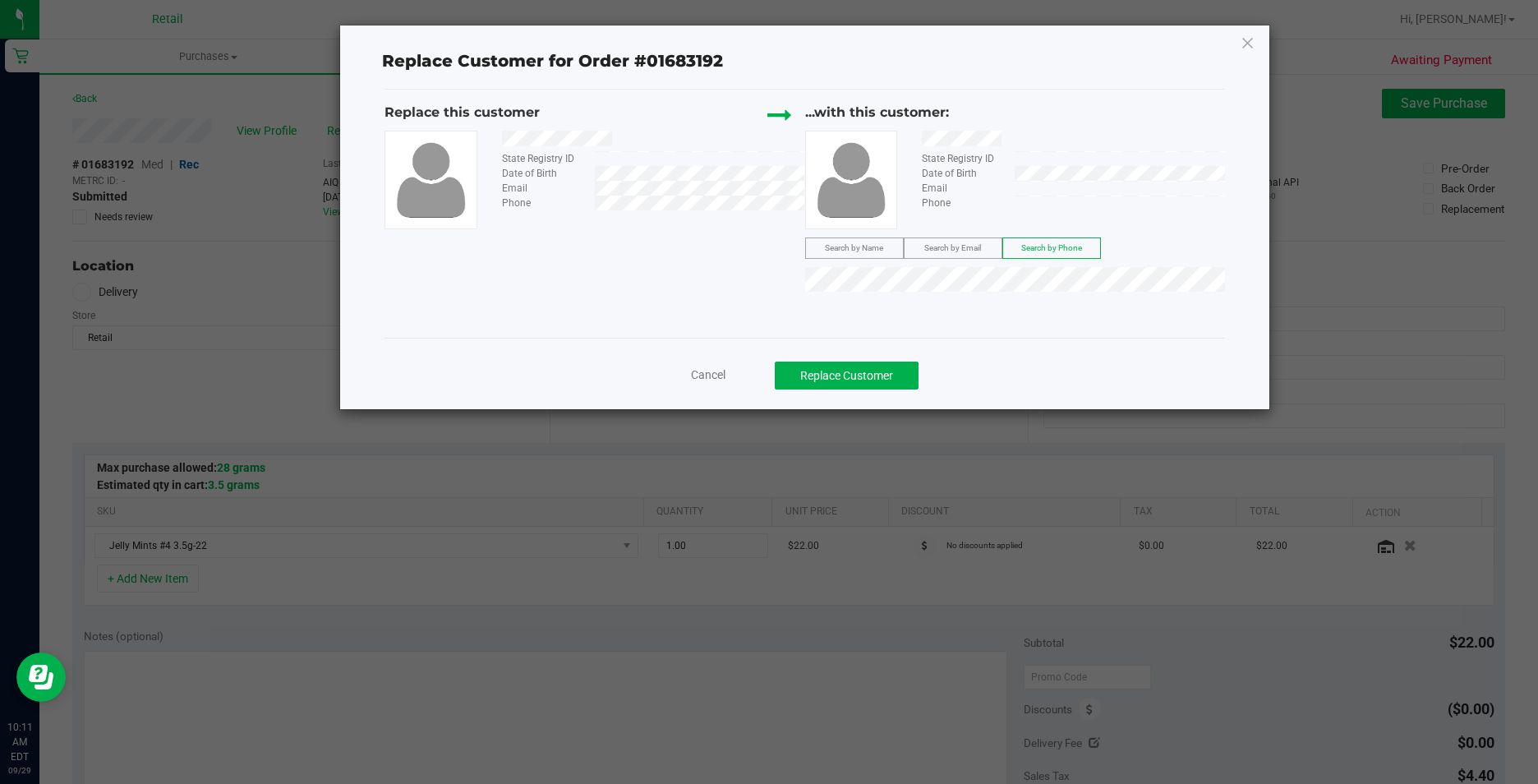
click at [486, 282] on div "Replace this customer State Registry ID Date of Birth Email Phone ...with this …" at bounding box center [803, 201] width 840 height 197
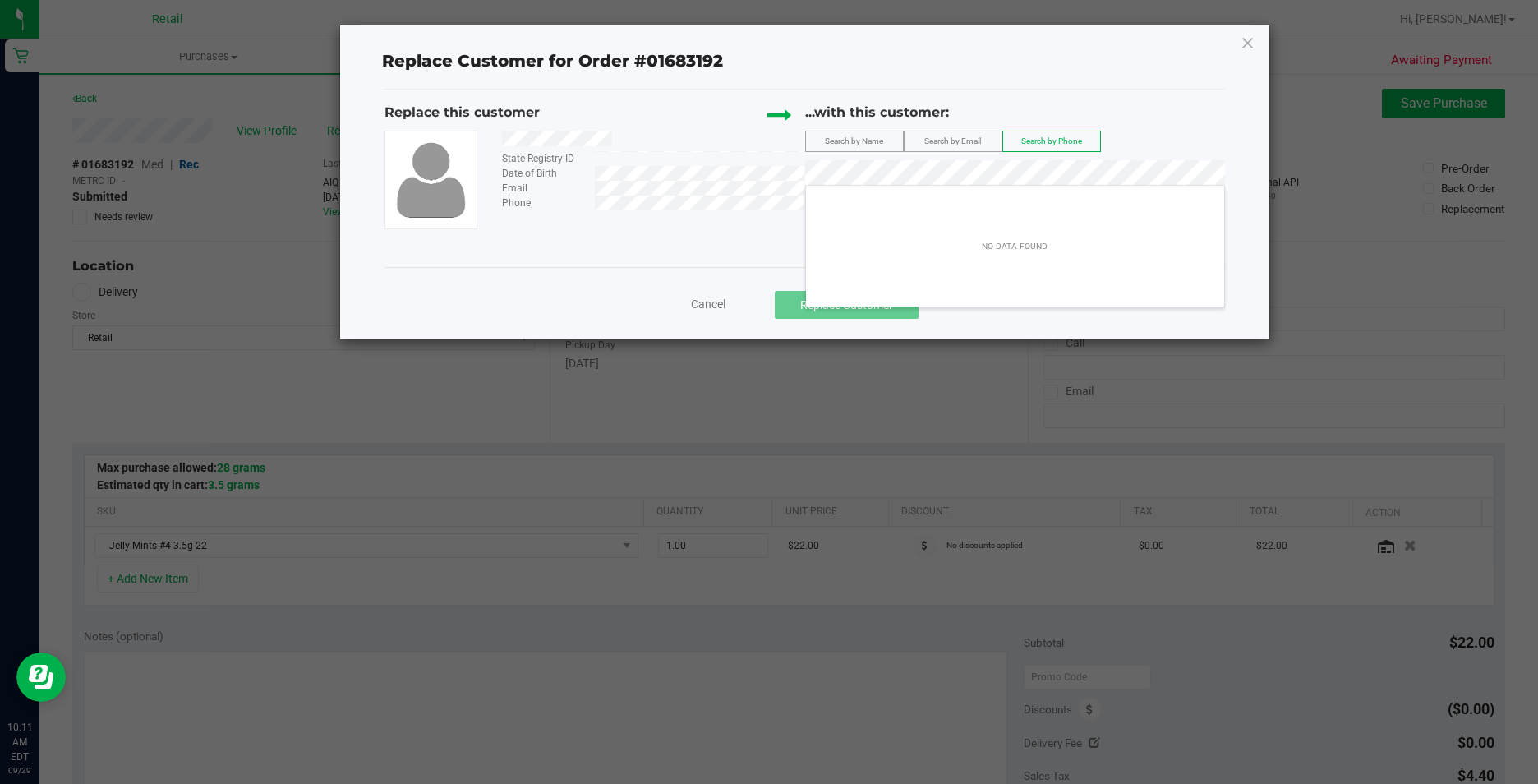
click at [878, 134] on label "Search by Name" at bounding box center [854, 140] width 97 height 19
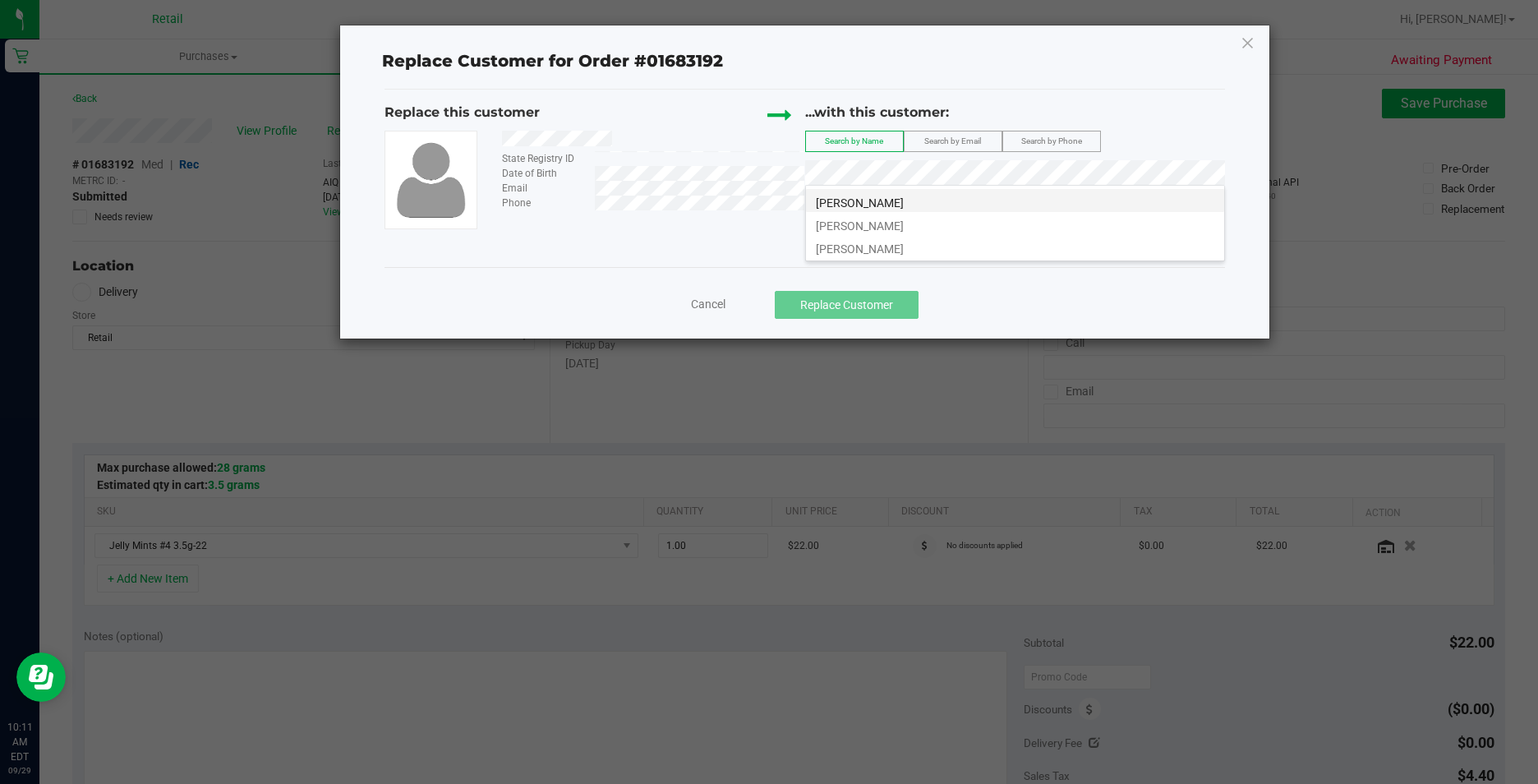
click at [930, 200] on li "[PERSON_NAME]" at bounding box center [1015, 200] width 419 height 23
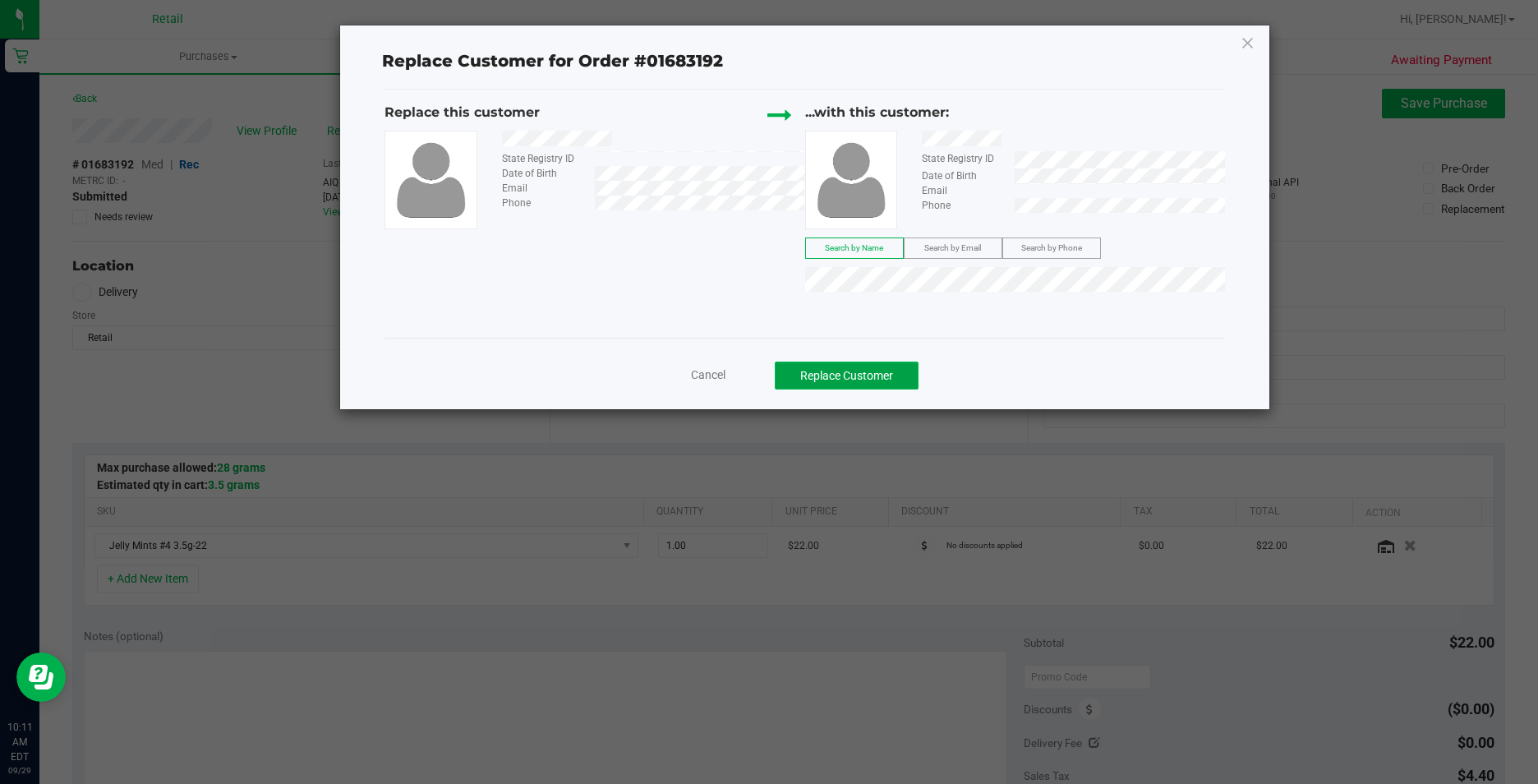
click at [874, 380] on button "Replace Customer" at bounding box center [846, 375] width 144 height 28
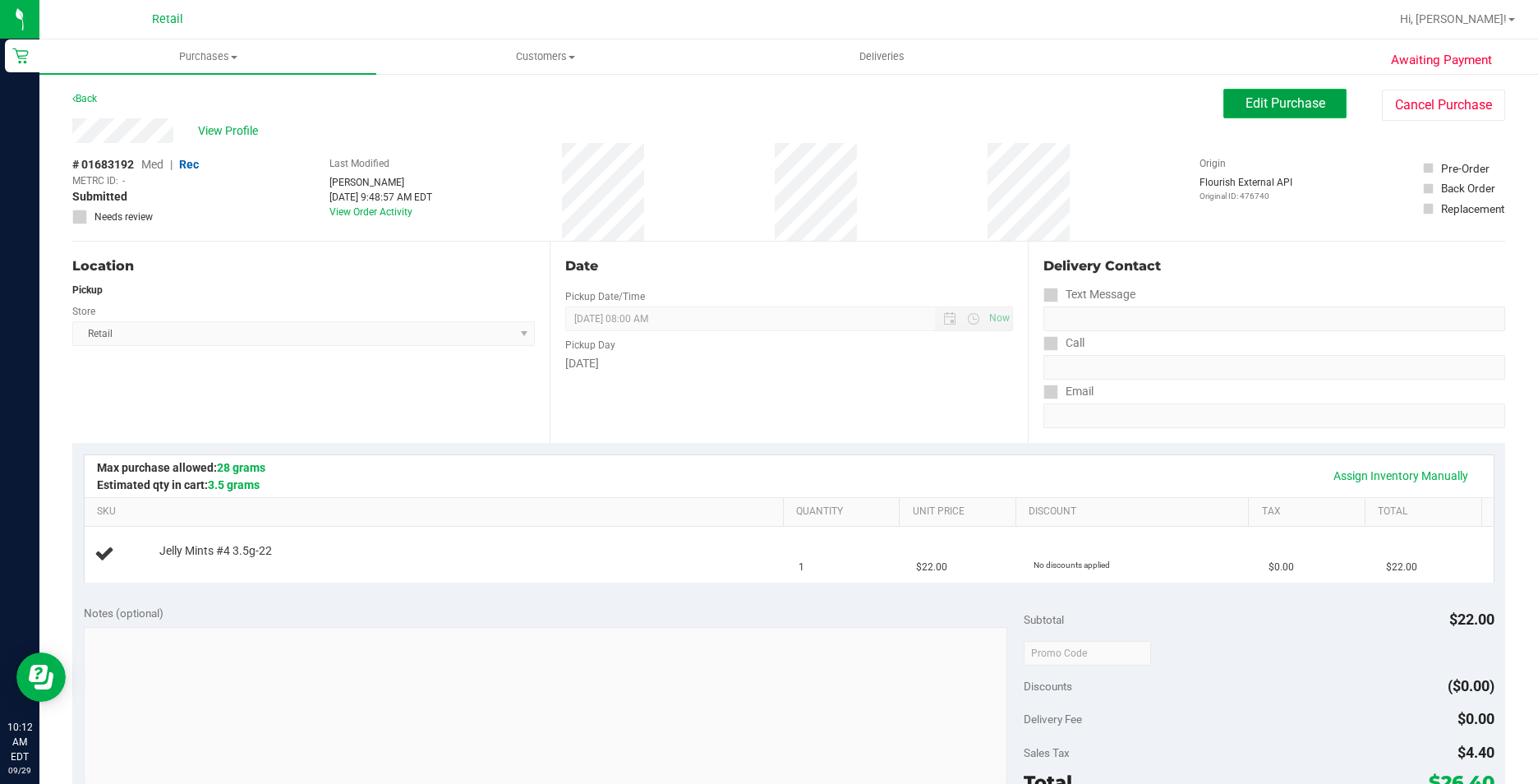
click at [1251, 99] on span "Edit Purchase" at bounding box center [1285, 103] width 80 height 16
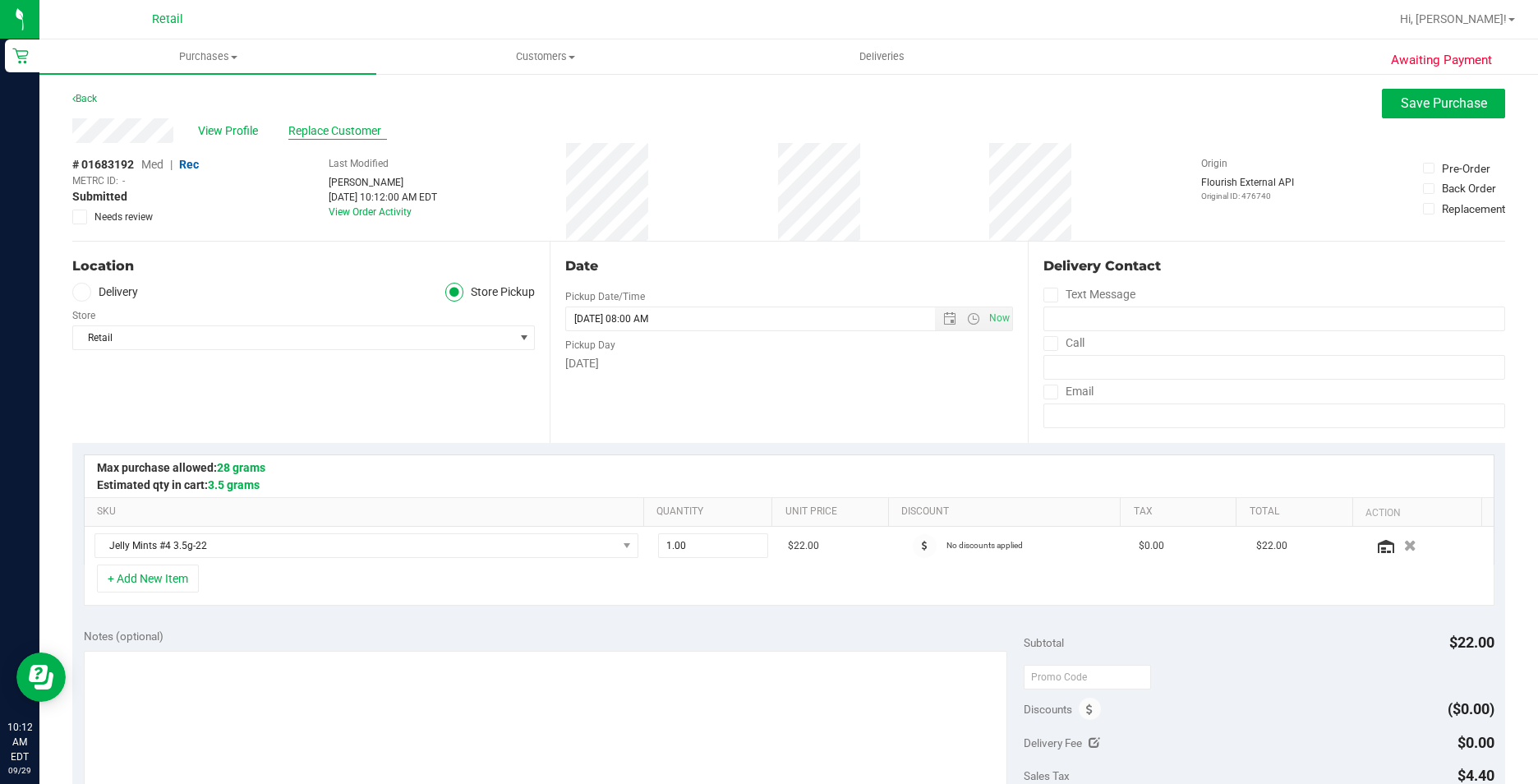
click at [356, 133] on span "Replace Customer" at bounding box center [337, 131] width 98 height 18
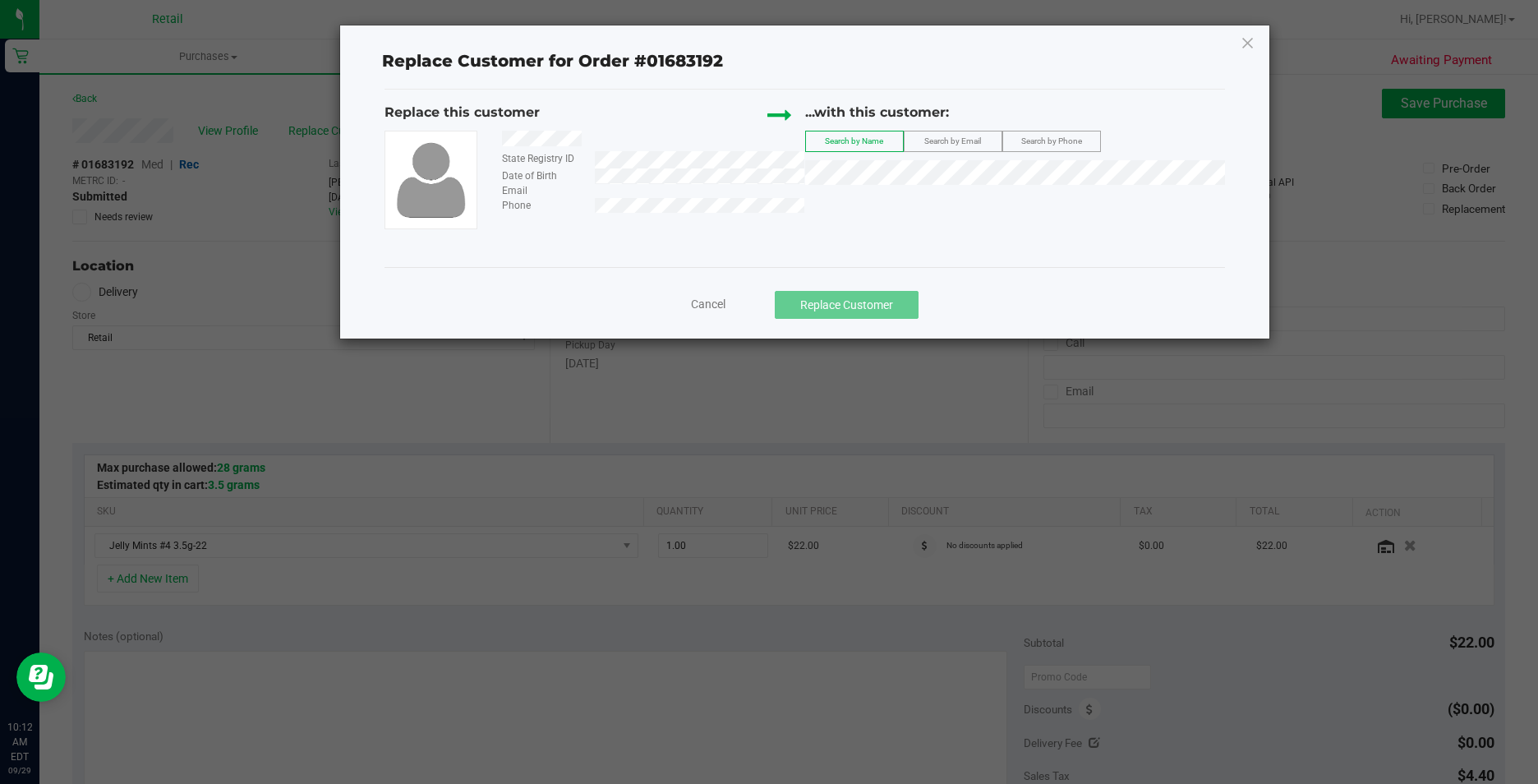
click at [957, 144] on span "Search by Email" at bounding box center [952, 140] width 56 height 9
click at [860, 143] on span "Search by Name" at bounding box center [853, 140] width 58 height 9
click at [888, 219] on li "[PERSON_NAME]" at bounding box center [1015, 223] width 419 height 23
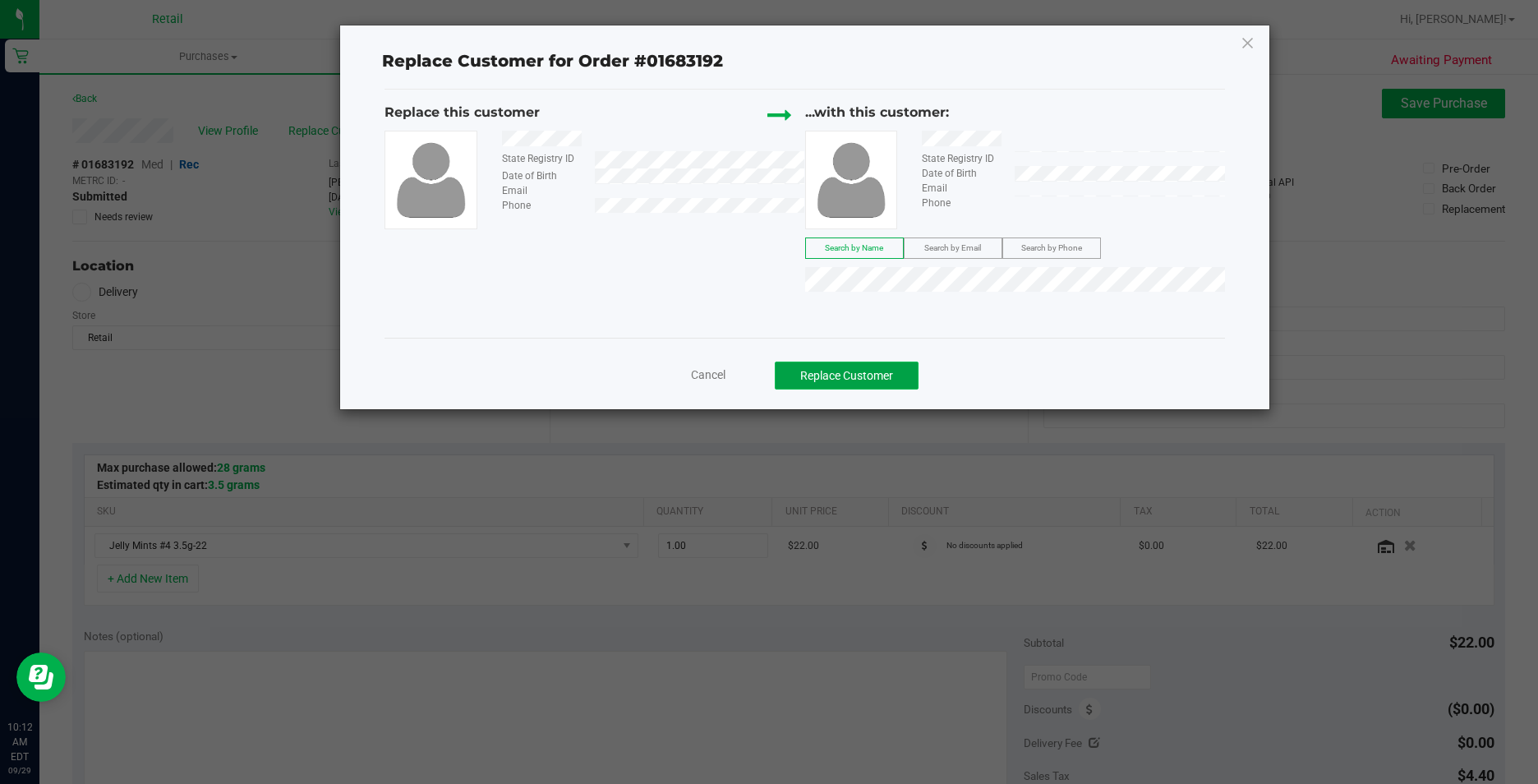
click at [882, 376] on button "Replace Customer" at bounding box center [846, 375] width 144 height 28
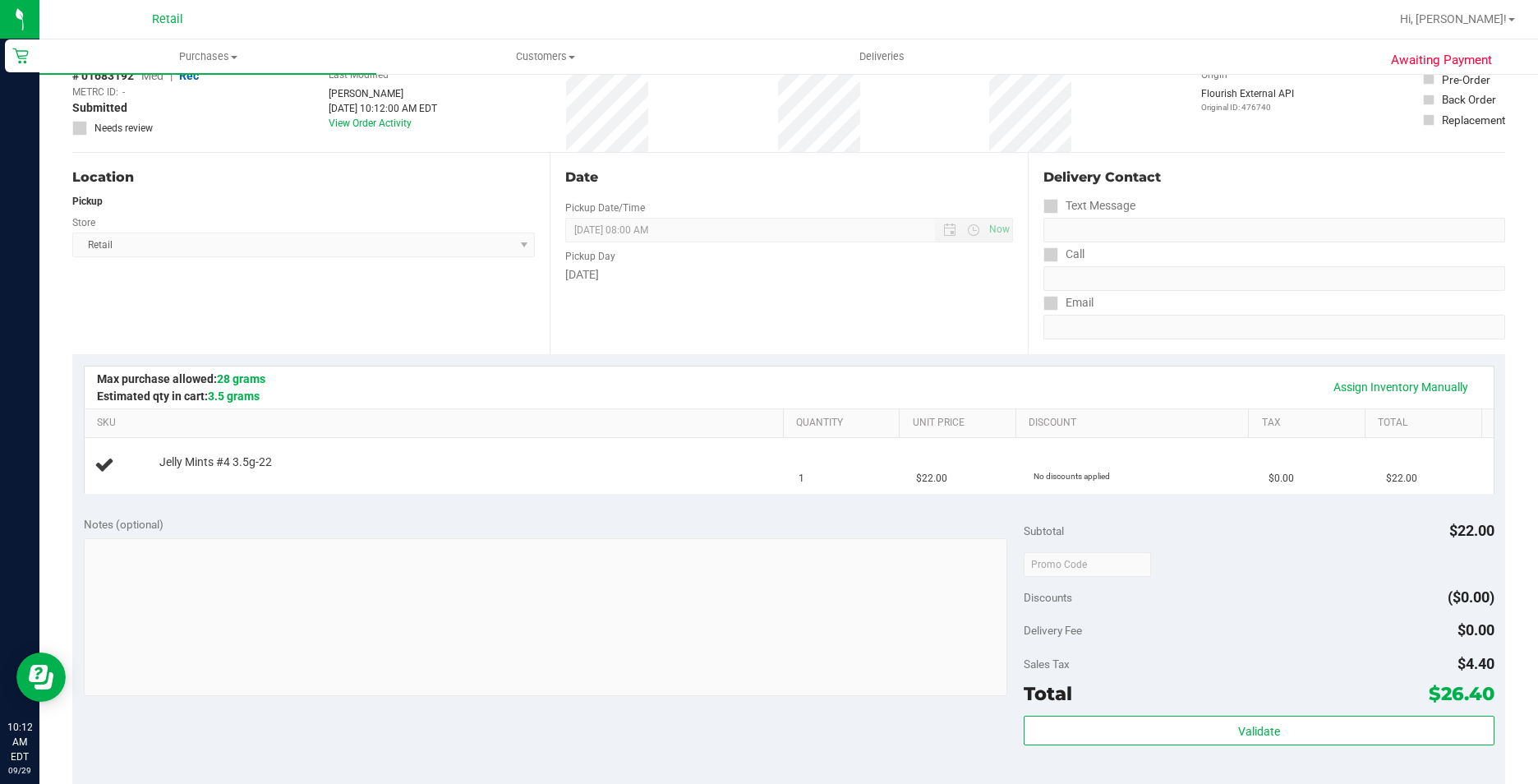
scroll to position [246, 0]
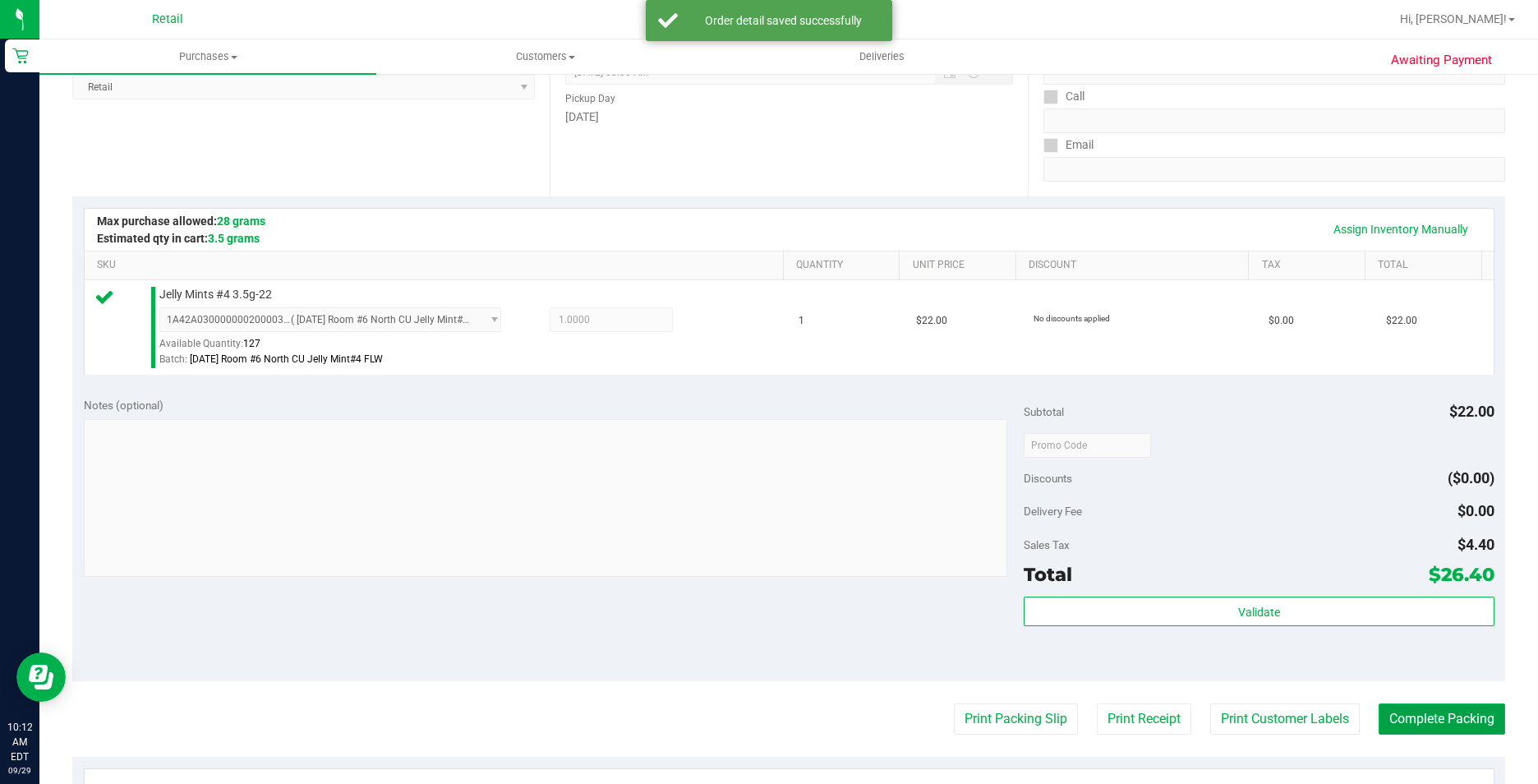
click at [1436, 727] on button "Complete Packing" at bounding box center [1441, 718] width 127 height 31
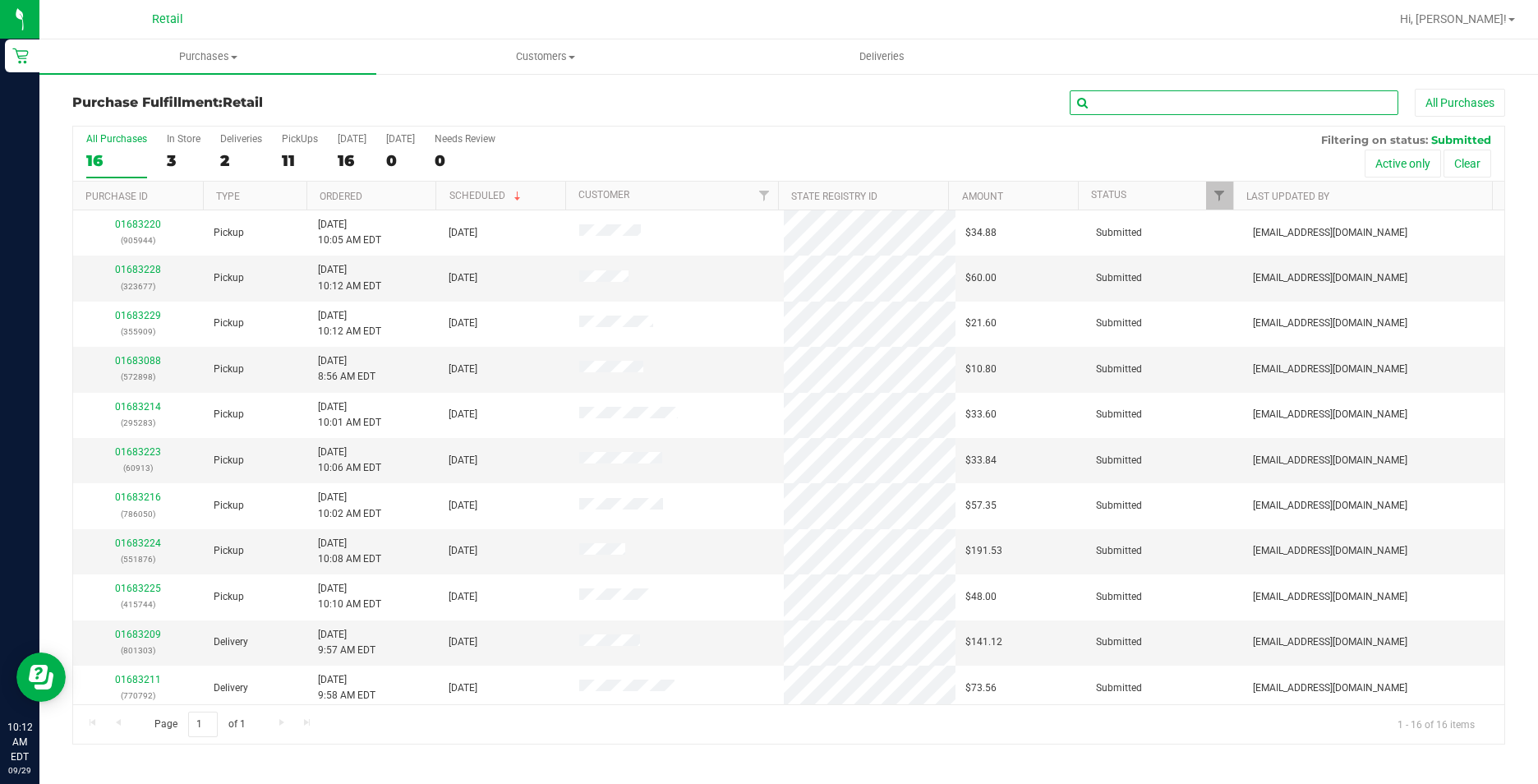
click at [1225, 98] on input "text" at bounding box center [1234, 103] width 329 height 24
type input "575743"
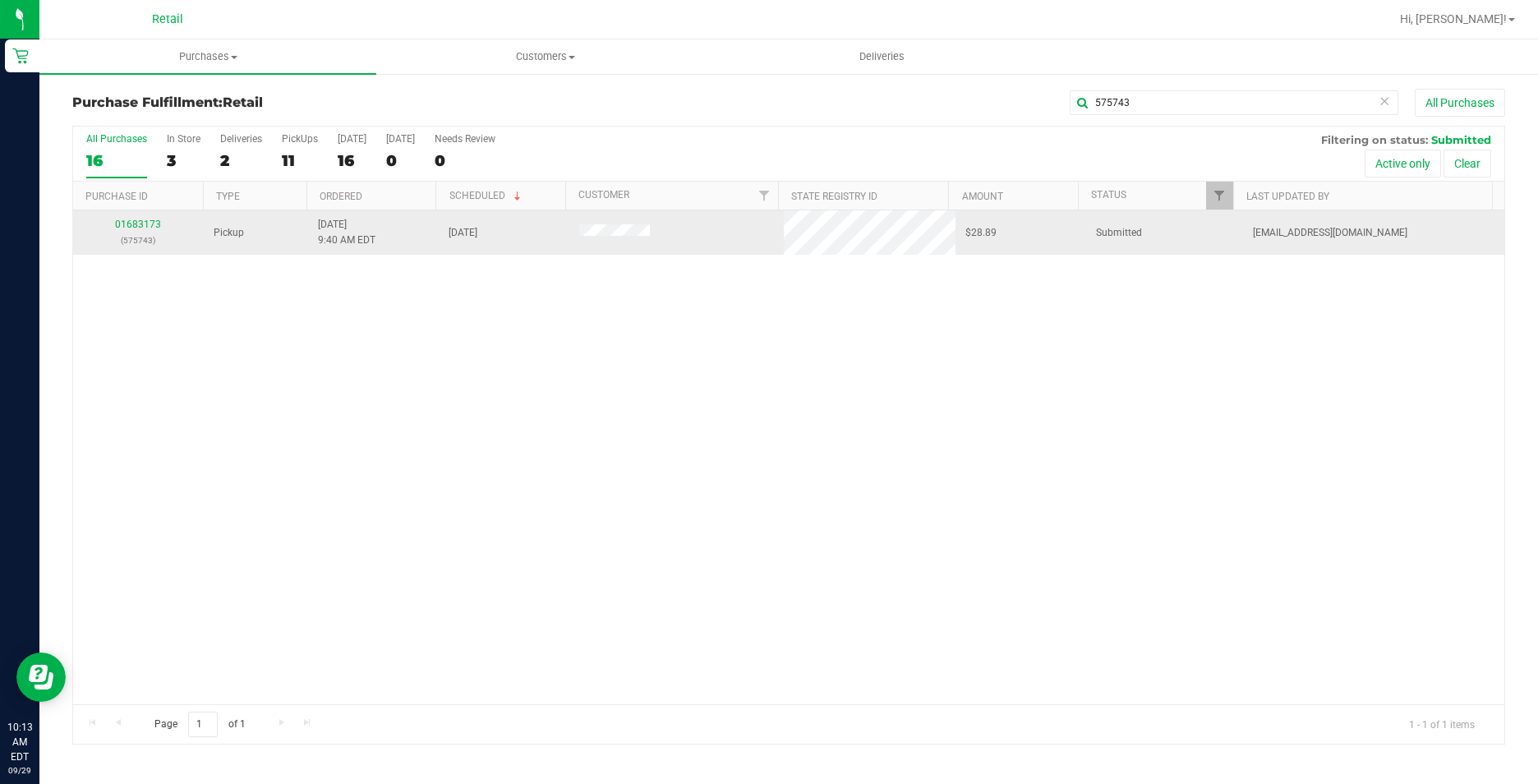
click at [125, 218] on div "01683173 (575743)" at bounding box center [139, 232] width 111 height 31
click at [134, 229] on link "01683173" at bounding box center [138, 224] width 46 height 12
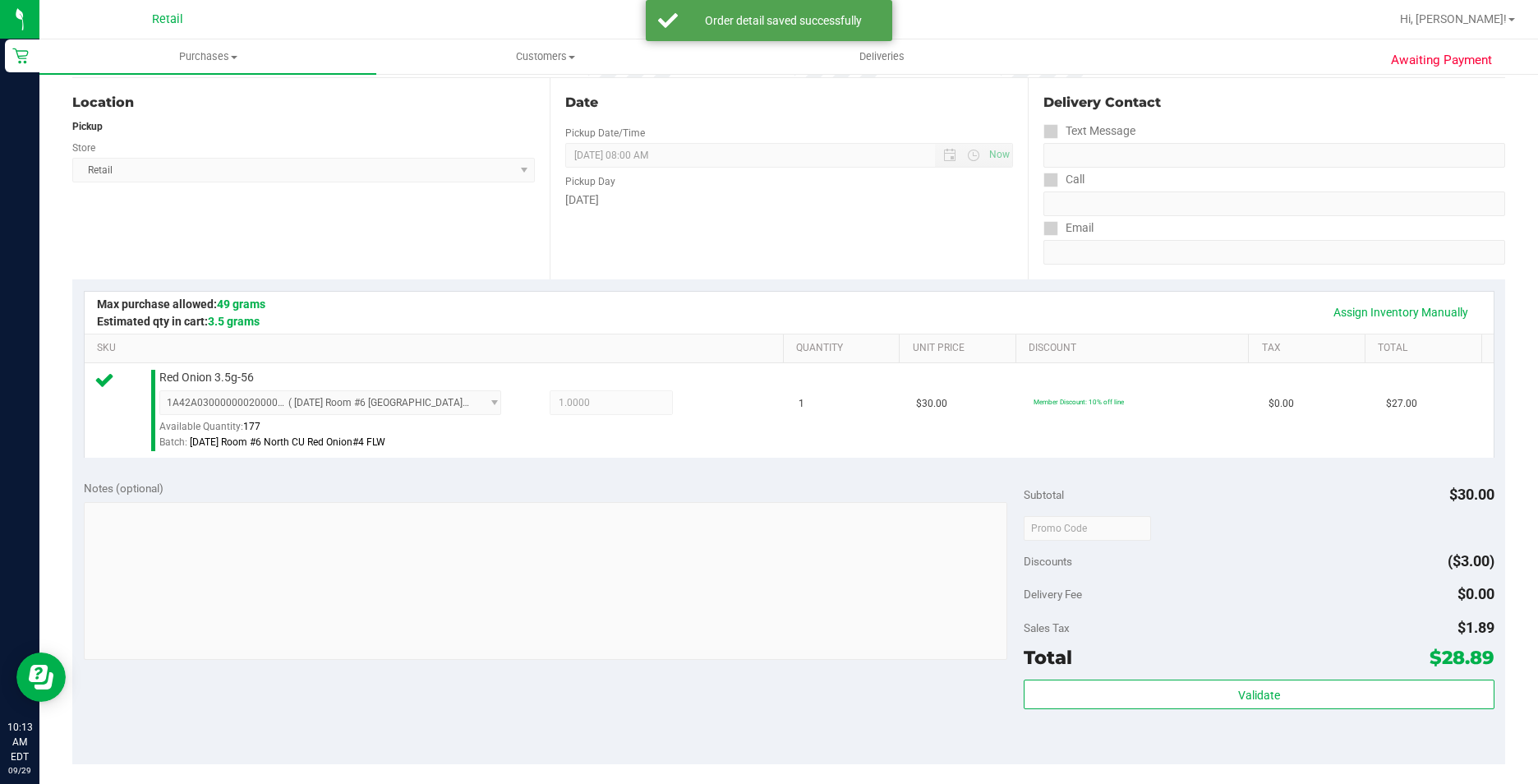
scroll to position [411, 0]
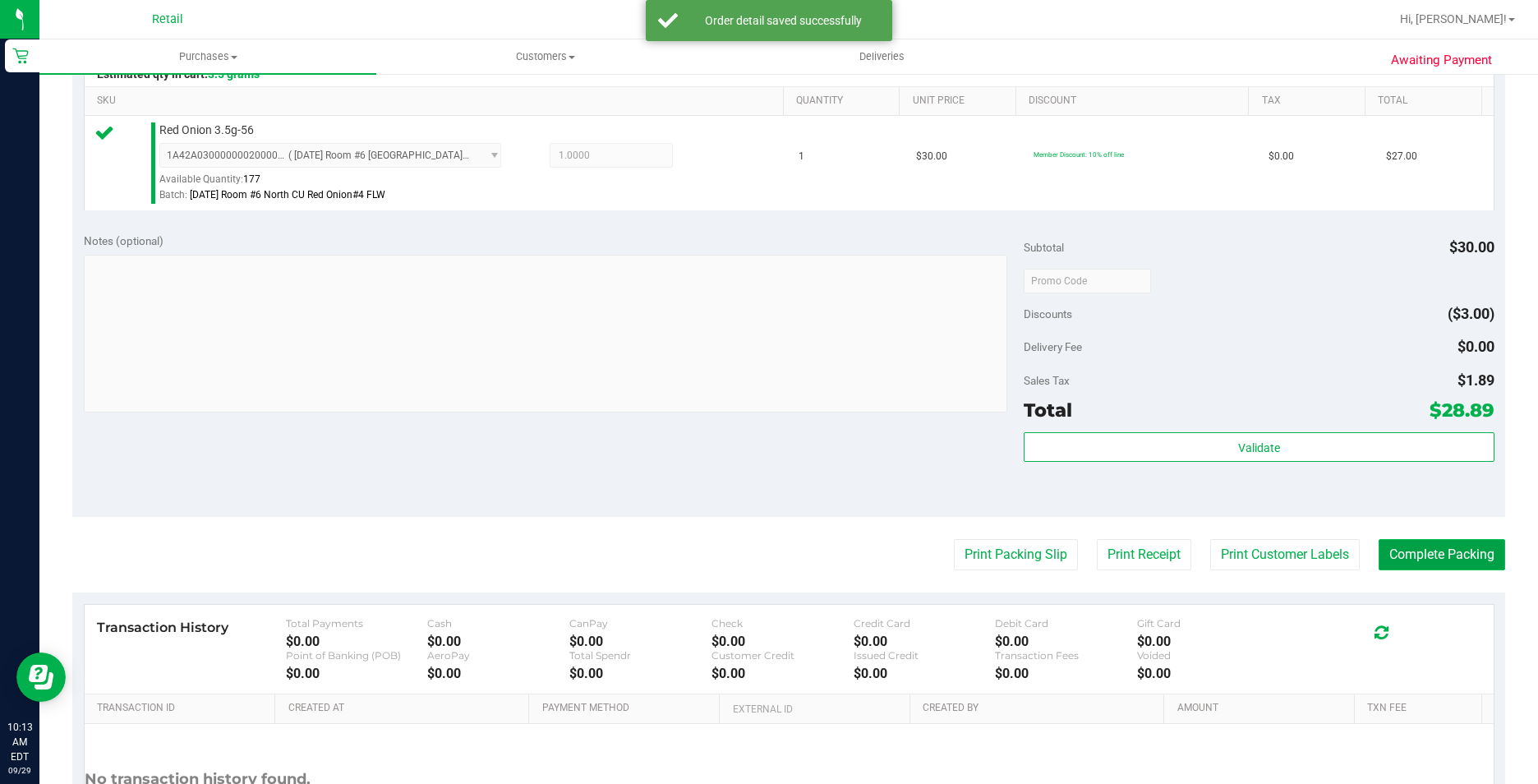
click at [1404, 561] on button "Complete Packing" at bounding box center [1441, 554] width 127 height 31
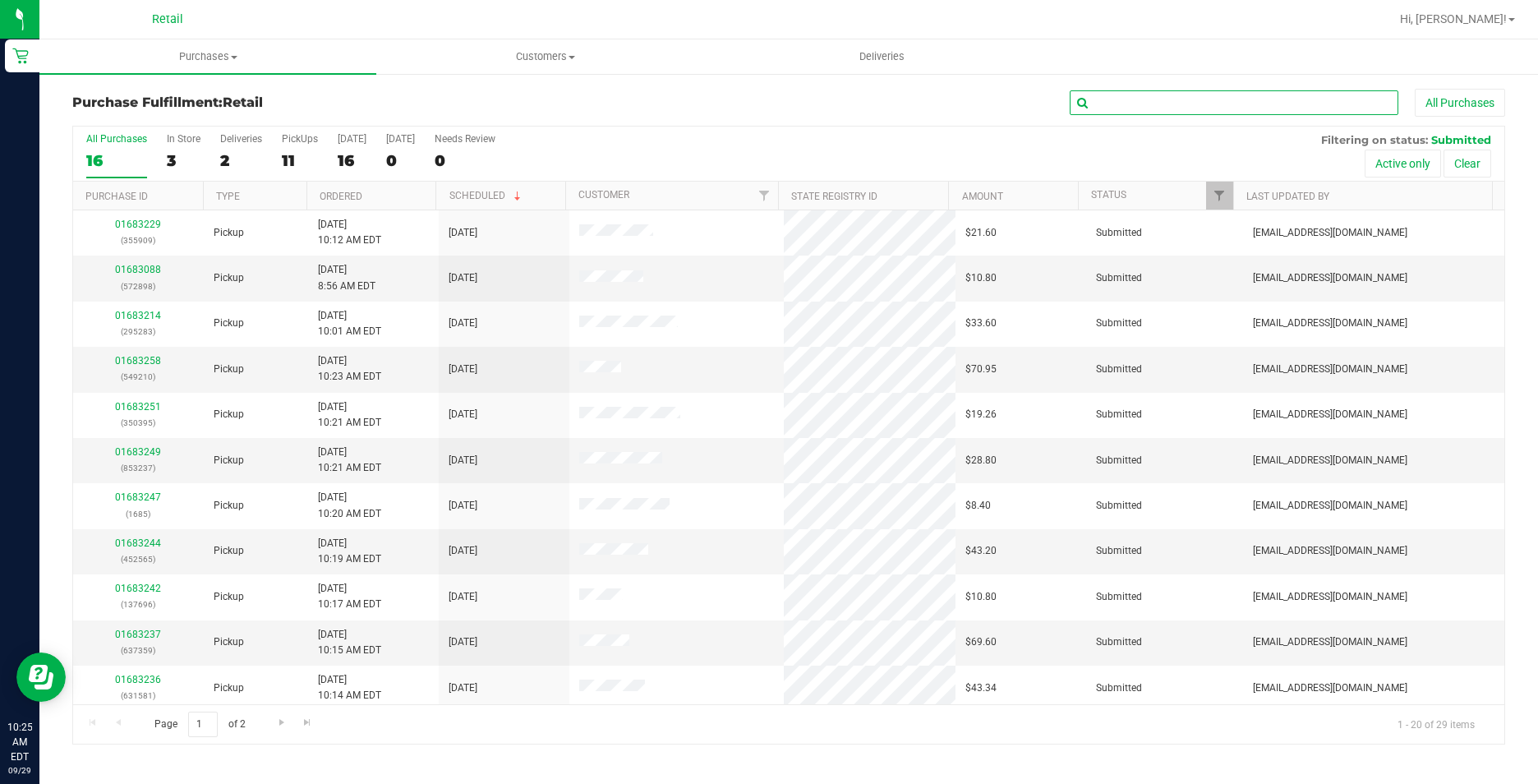
click at [1137, 112] on input "text" at bounding box center [1234, 103] width 329 height 24
type input "786050"
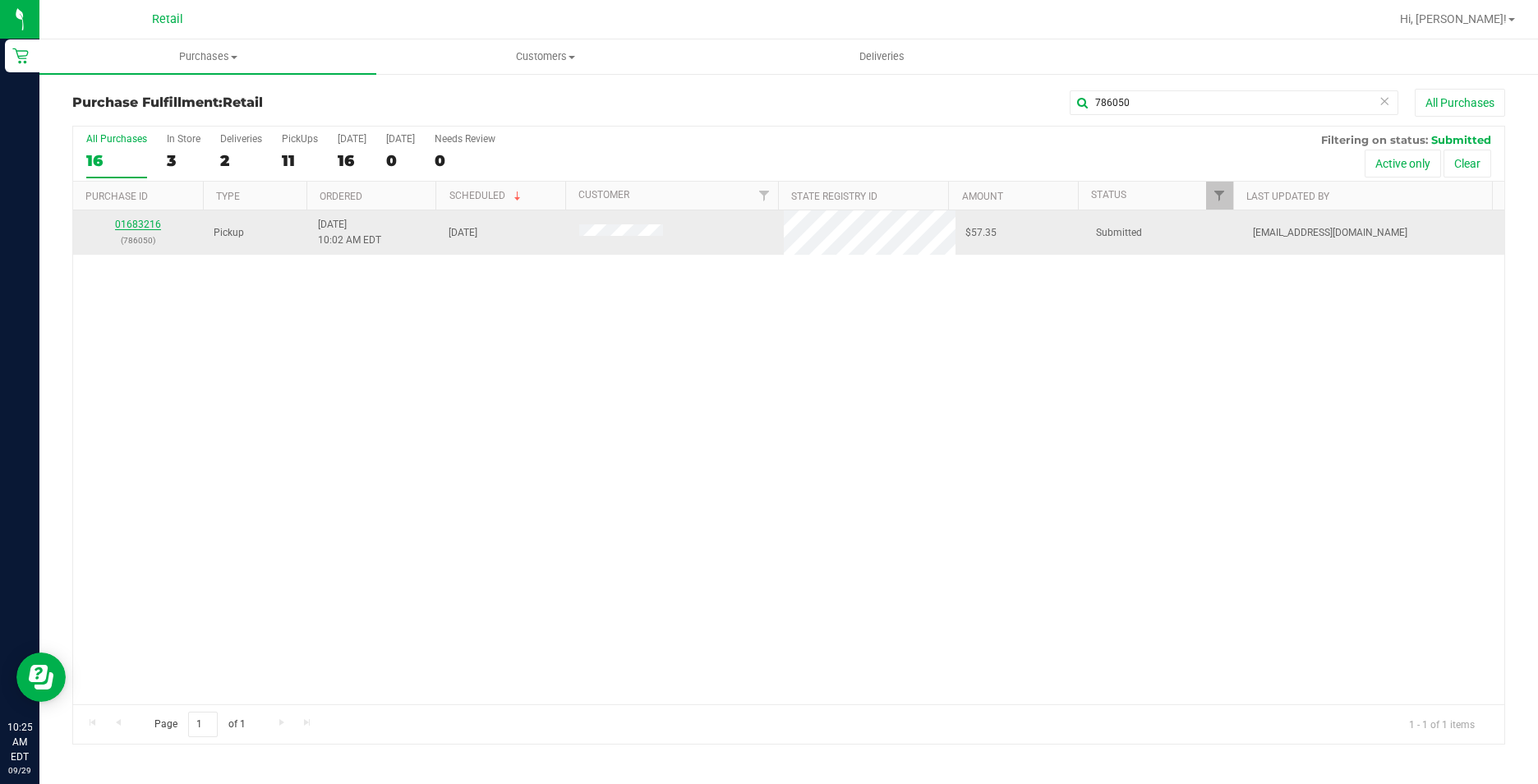
click at [141, 223] on link "01683216" at bounding box center [138, 224] width 46 height 12
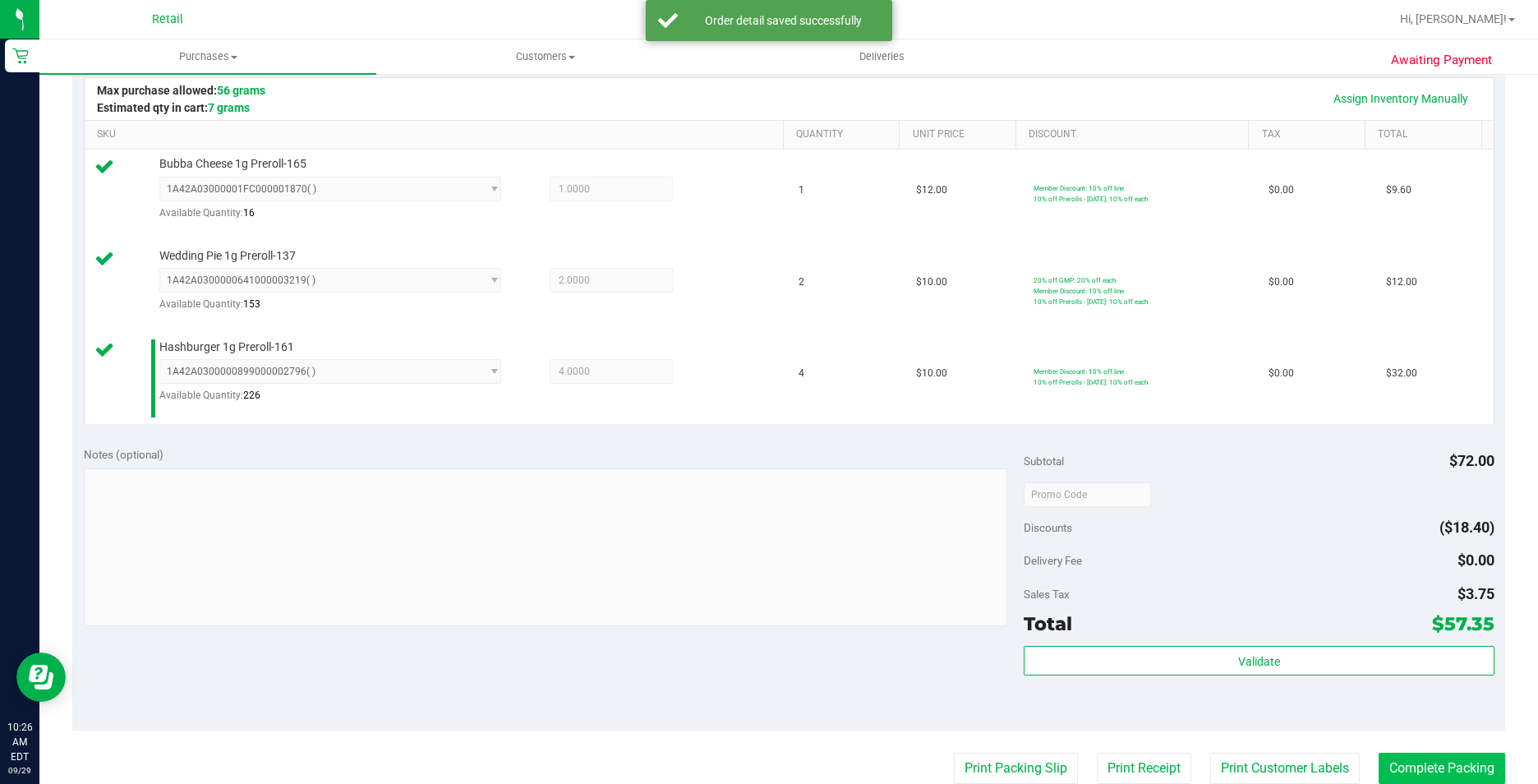
scroll to position [492, 0]
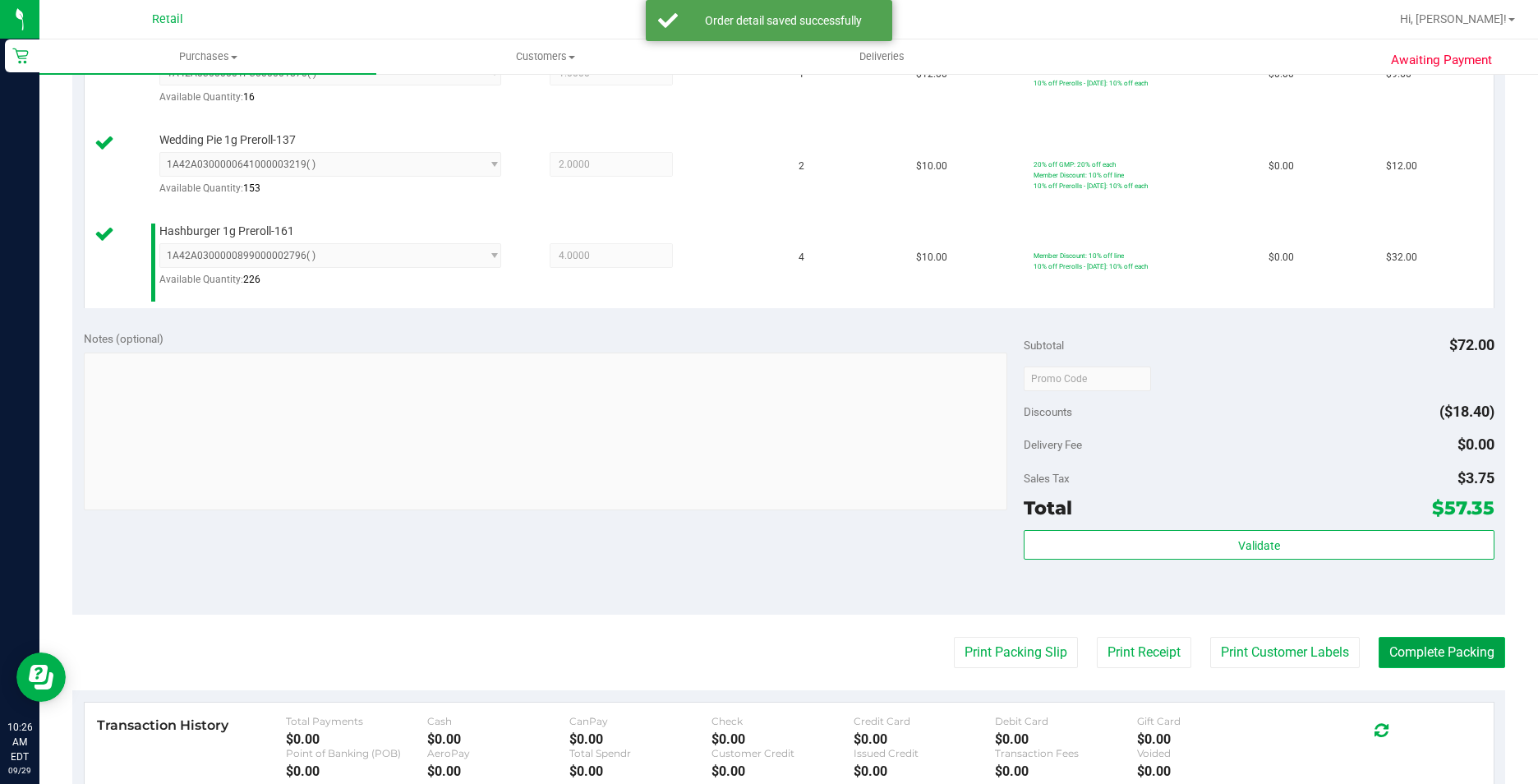
click at [1456, 645] on button "Complete Packing" at bounding box center [1441, 652] width 127 height 31
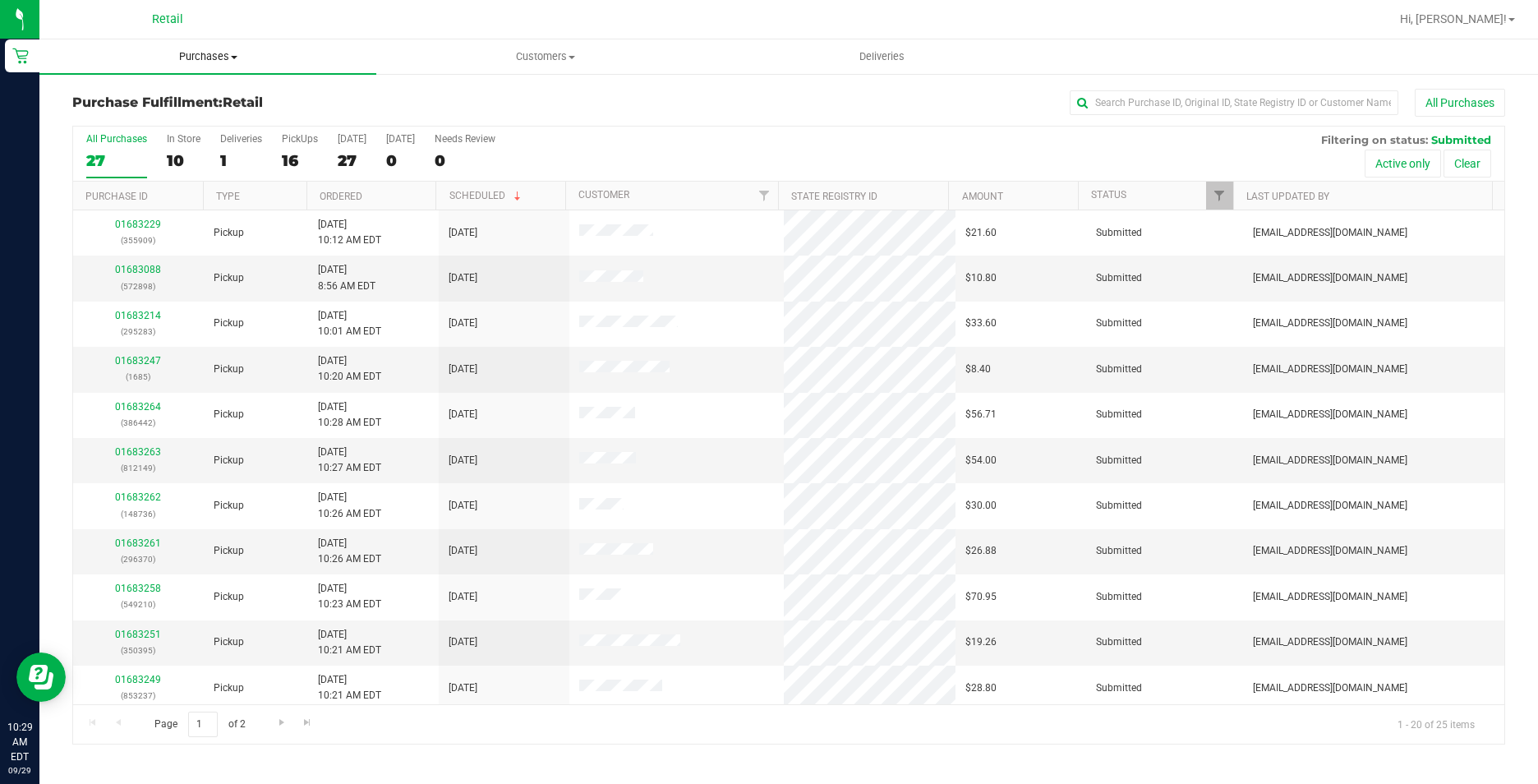
click at [215, 61] on span "Purchases" at bounding box center [208, 57] width 337 height 15
click at [145, 113] on li "Fulfillment" at bounding box center [208, 118] width 337 height 19
click at [1276, 109] on input "text" at bounding box center [1234, 103] width 329 height 24
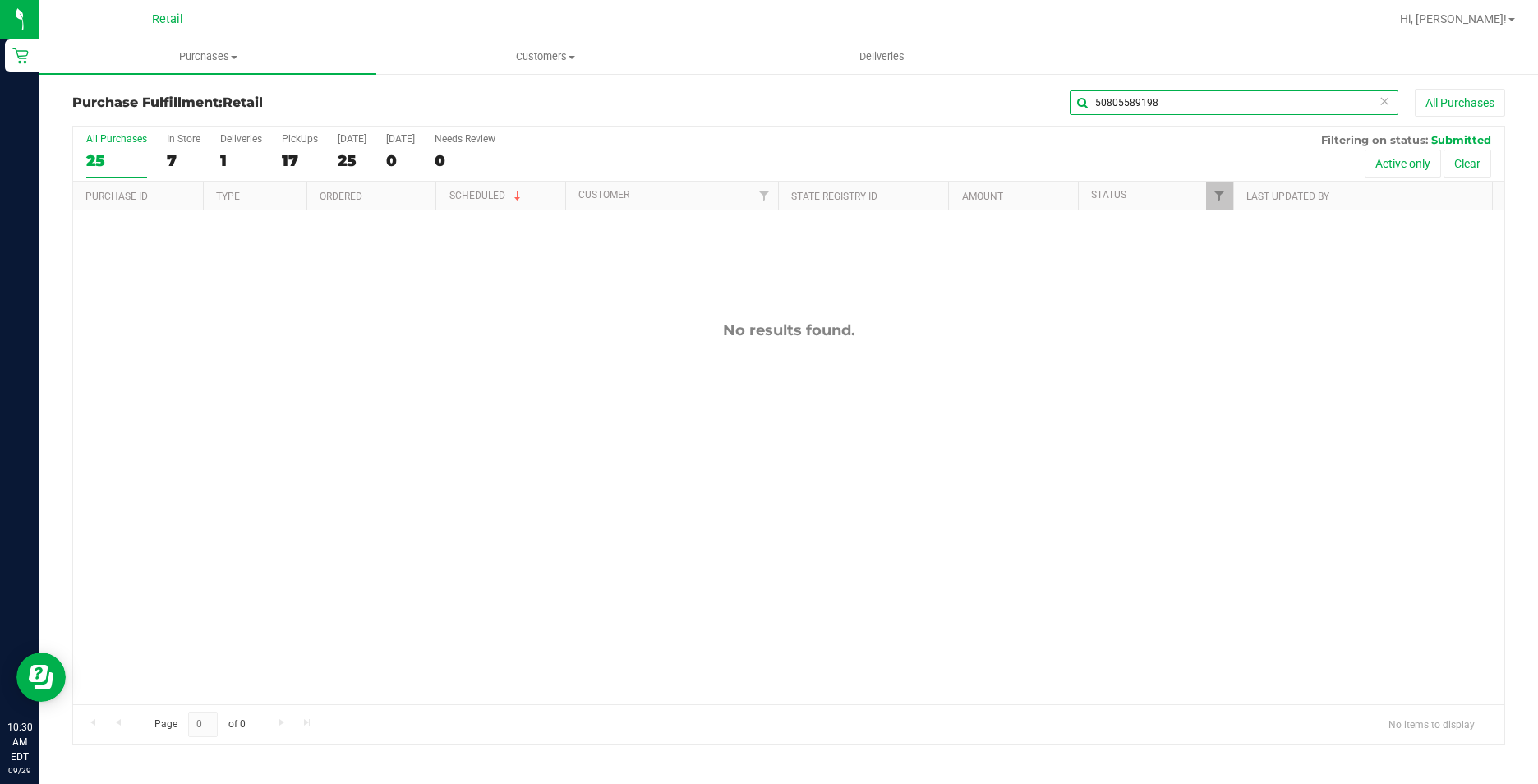
drag, startPoint x: 981, startPoint y: 92, endPoint x: 839, endPoint y: 94, distance: 142.0
click at [839, 94] on div "50805589198 All Purchases" at bounding box center [1027, 103] width 956 height 28
type input "295283"
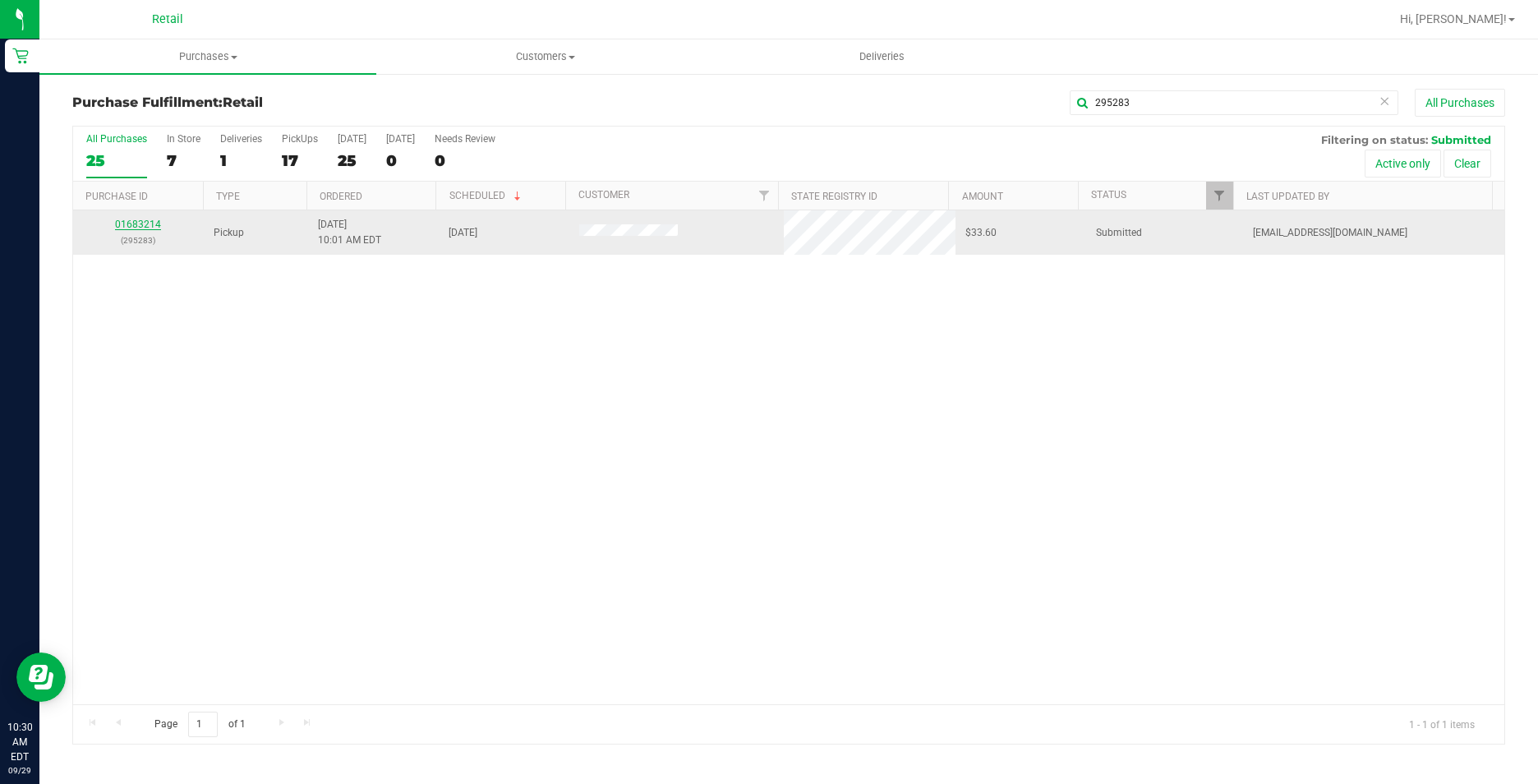
click at [124, 224] on link "01683214" at bounding box center [138, 224] width 46 height 12
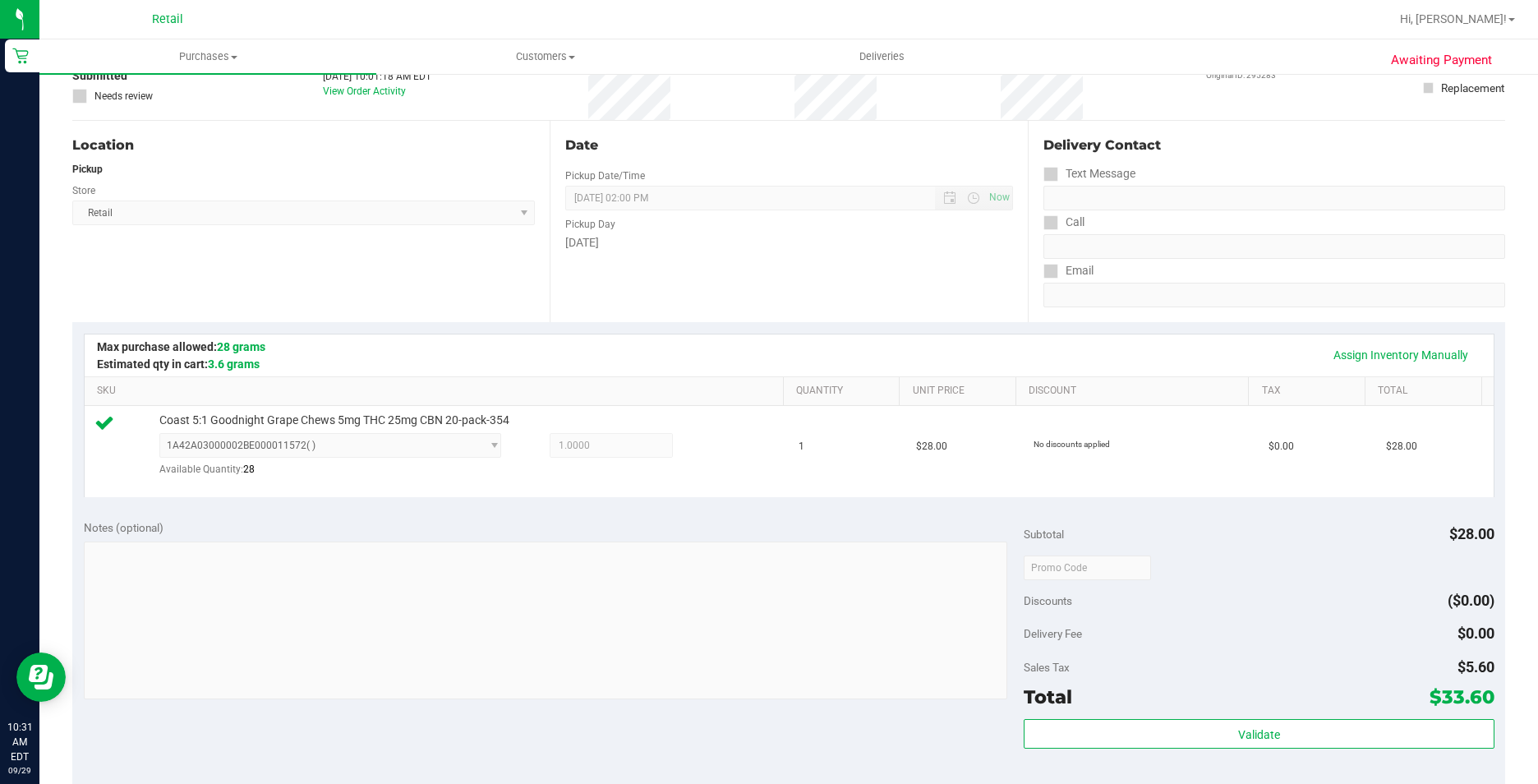
scroll to position [246, 0]
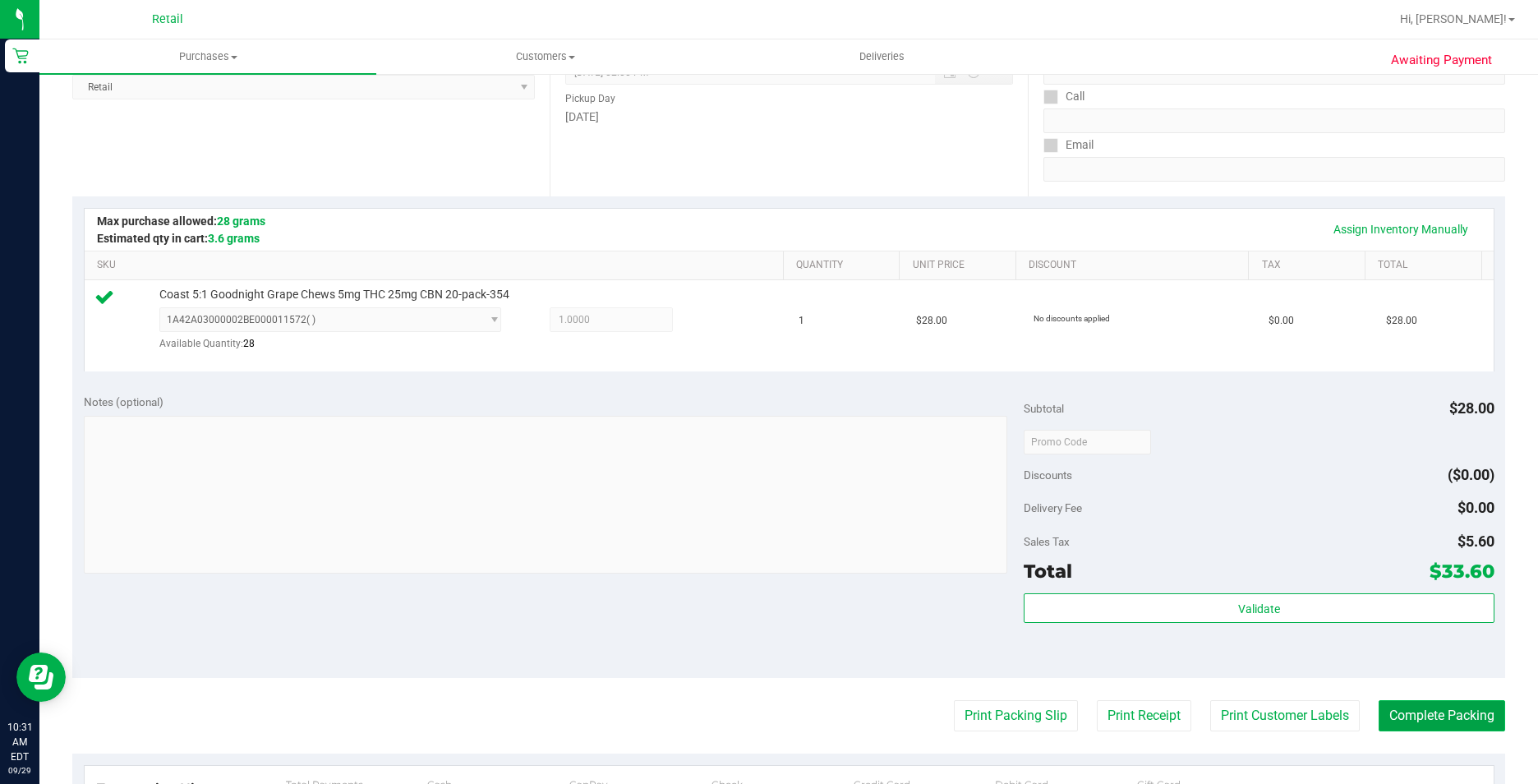
click at [1420, 713] on button "Complete Packing" at bounding box center [1441, 715] width 127 height 31
